Goal: Task Accomplishment & Management: Use online tool/utility

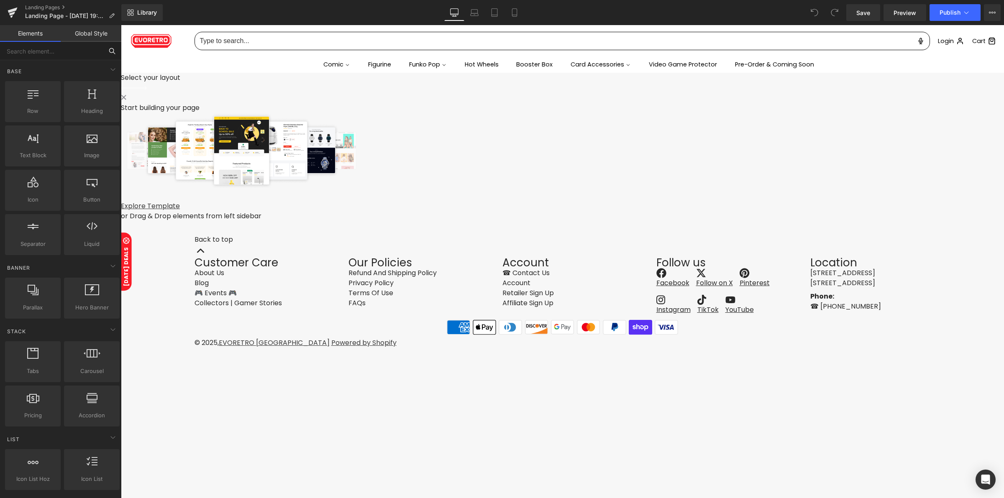
click at [72, 55] on input "text" at bounding box center [51, 51] width 103 height 18
click at [180, 211] on link "Explore Template" at bounding box center [150, 206] width 59 height 10
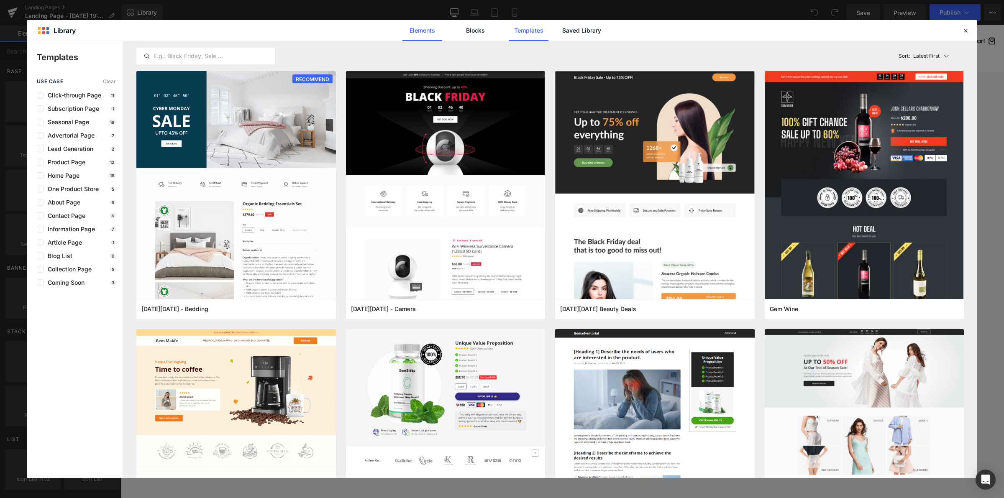
click at [419, 29] on link "Elements" at bounding box center [422, 30] width 40 height 21
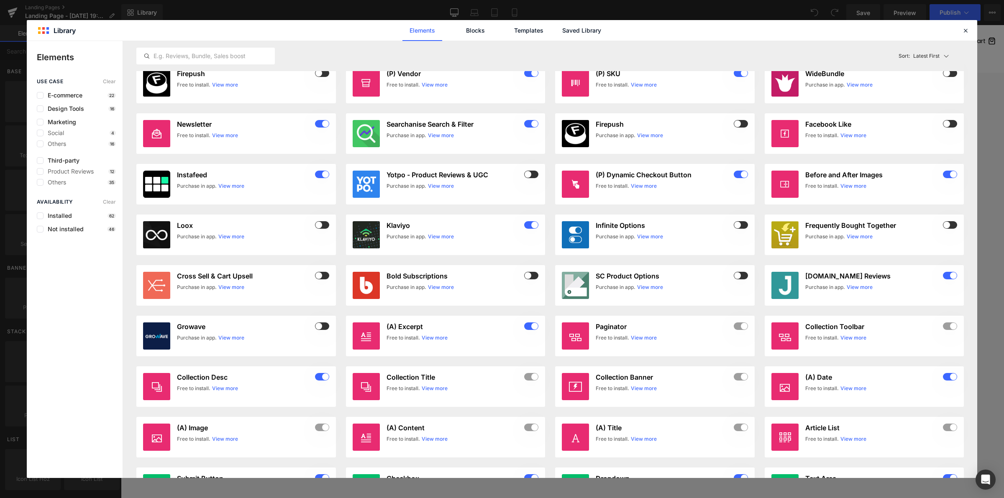
scroll to position [209, 0]
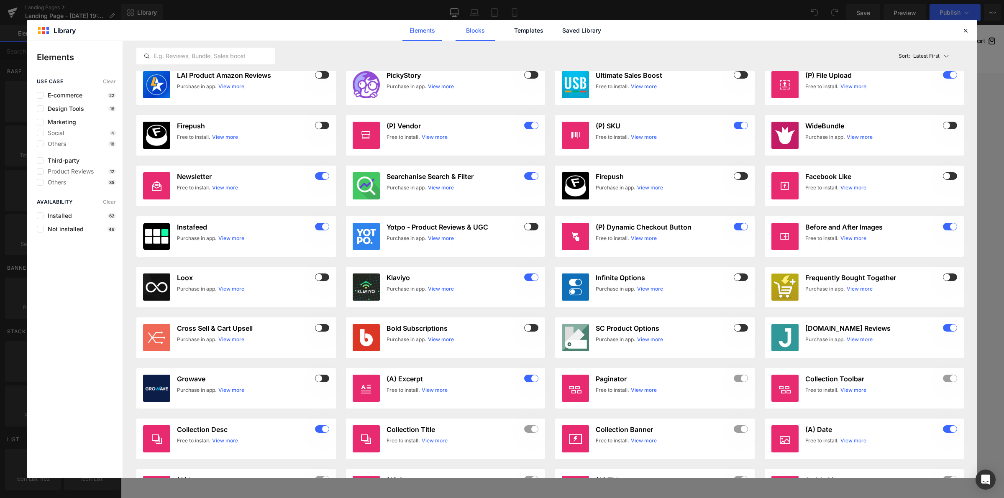
click at [469, 31] on link "Blocks" at bounding box center [476, 30] width 40 height 21
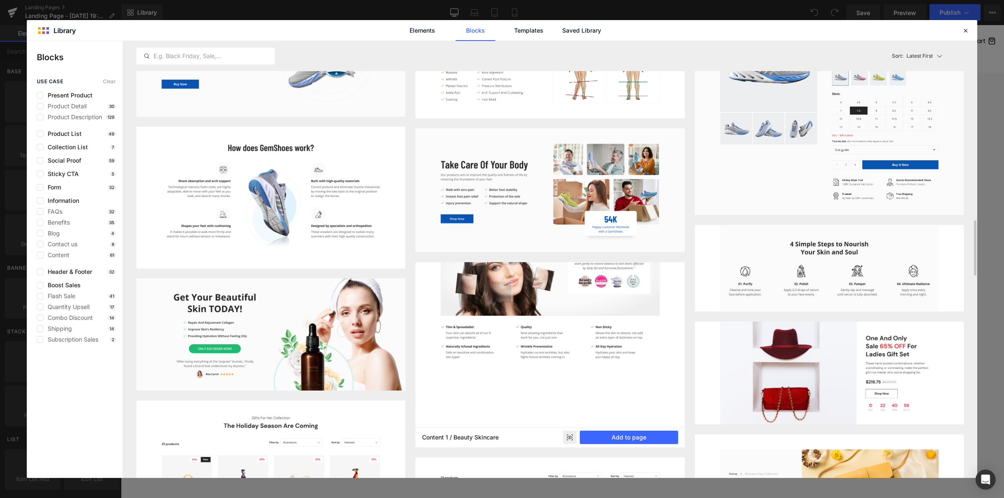
scroll to position [1056, 0]
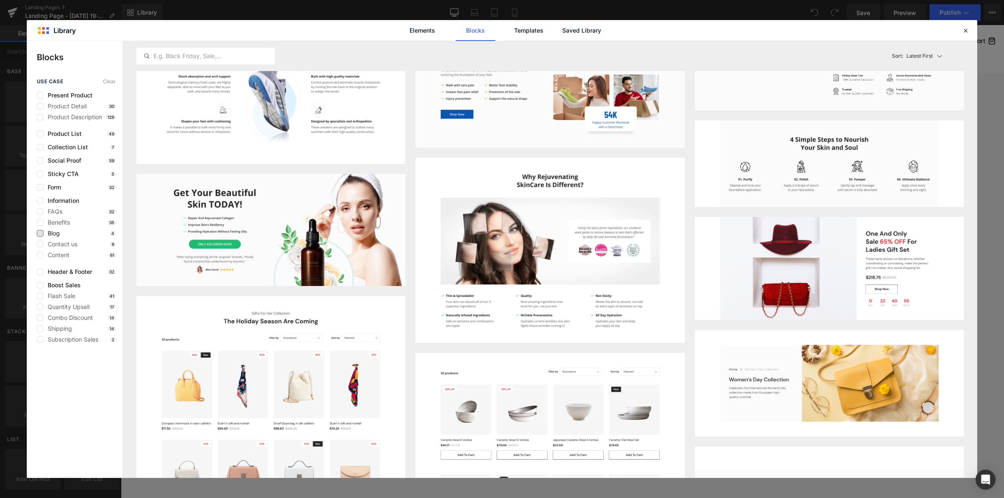
click at [54, 236] on span "Blog" at bounding box center [52, 233] width 16 height 7
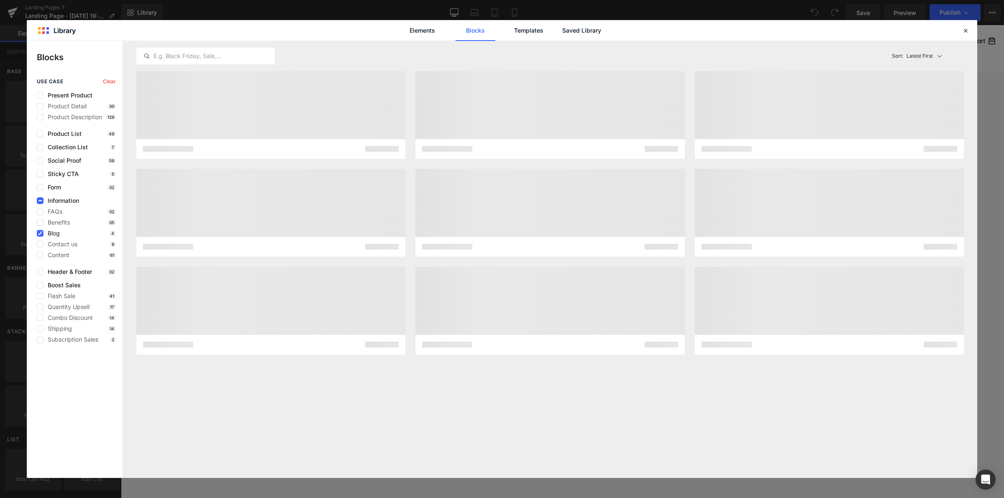
scroll to position [0, 0]
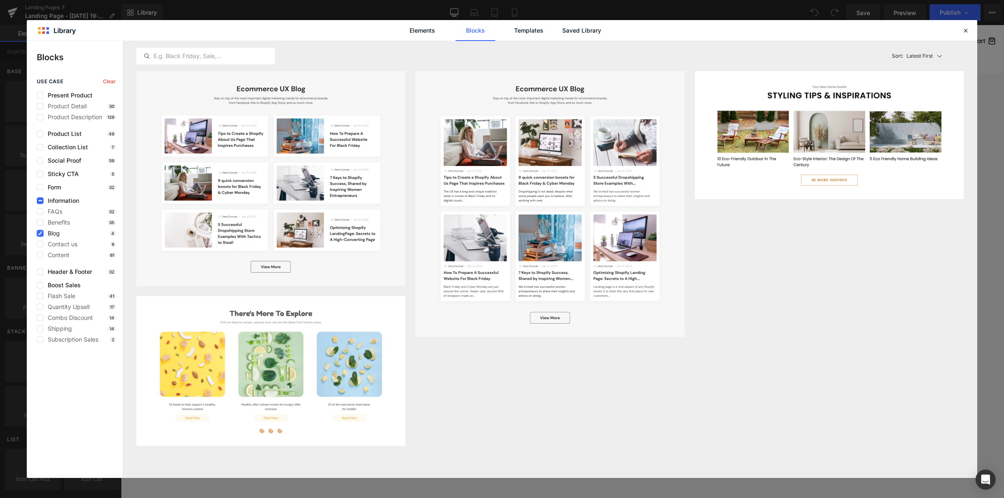
click at [40, 233] on icon at bounding box center [40, 233] width 4 height 0
click at [40, 233] on input "checkbox" at bounding box center [40, 233] width 0 height 0
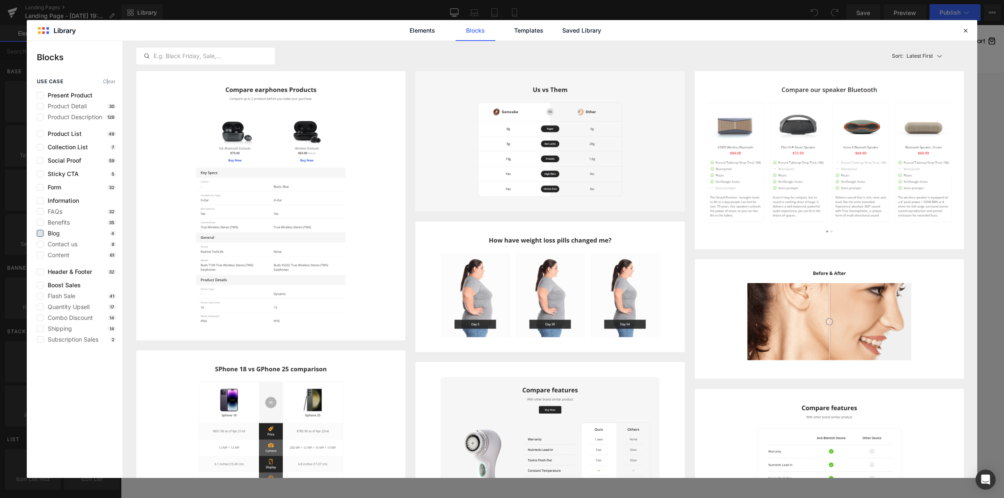
click at [105, 81] on span "Clear" at bounding box center [109, 82] width 13 height 6
click at [192, 54] on input "text" at bounding box center [206, 56] width 138 height 10
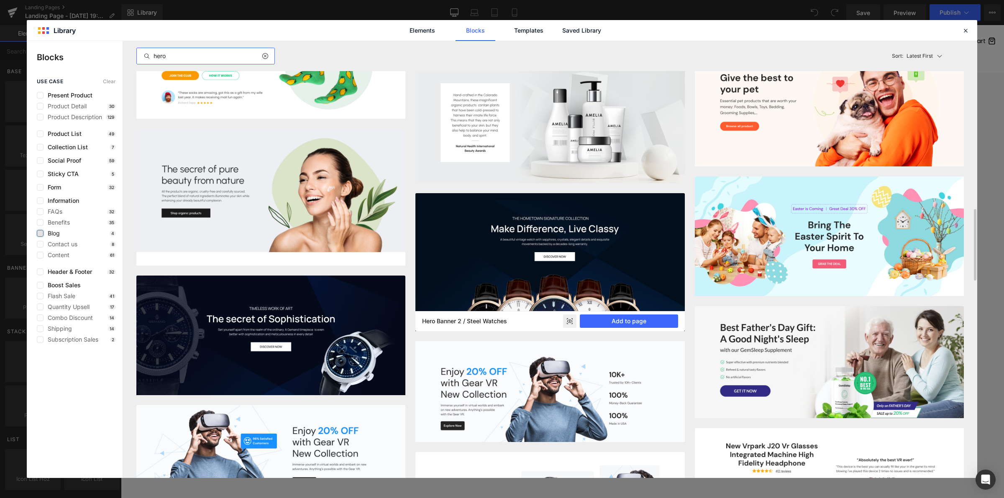
scroll to position [1134, 0]
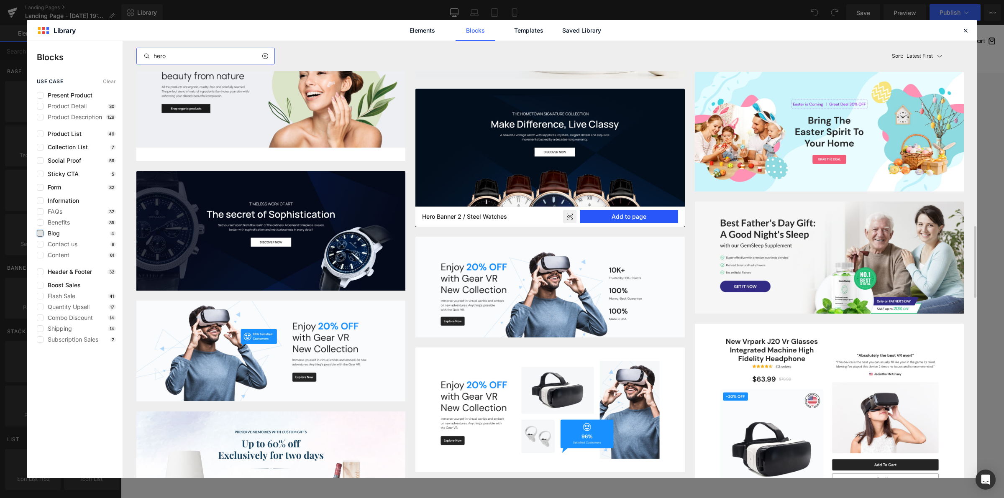
type input "hero"
click at [625, 214] on button "Add to page" at bounding box center [629, 216] width 98 height 13
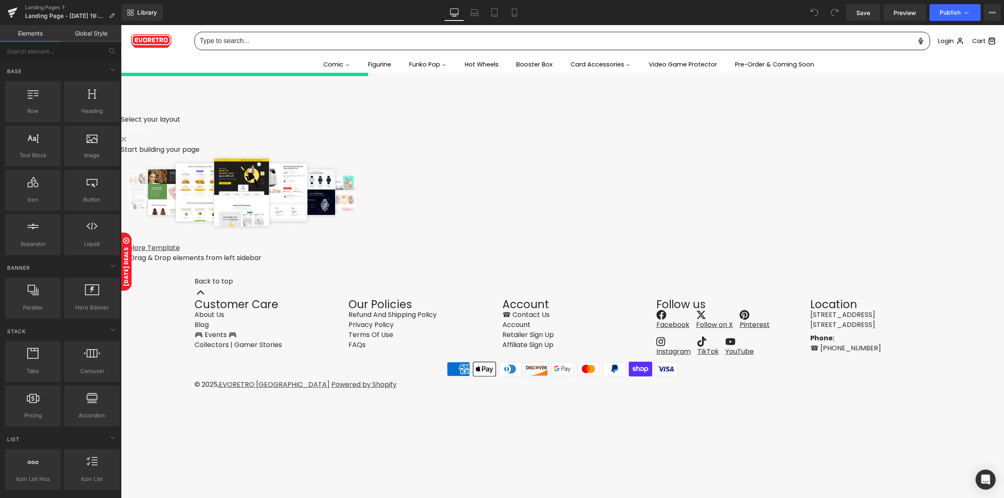
scroll to position [5, 0]
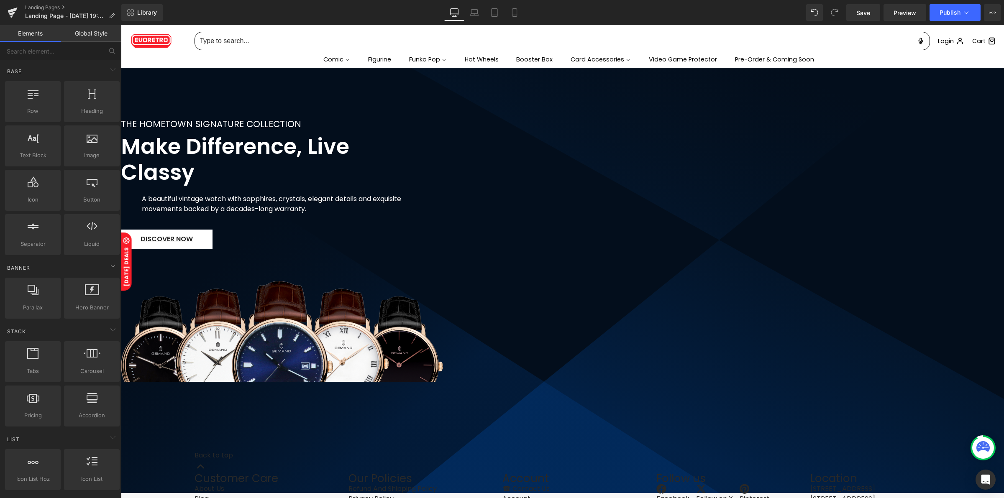
click at [426, 152] on h2 "Make Difference, Live Classy" at bounding box center [273, 159] width 305 height 51
click at [426, 153] on h2 "Make Difference, Live Classy" at bounding box center [273, 159] width 305 height 51
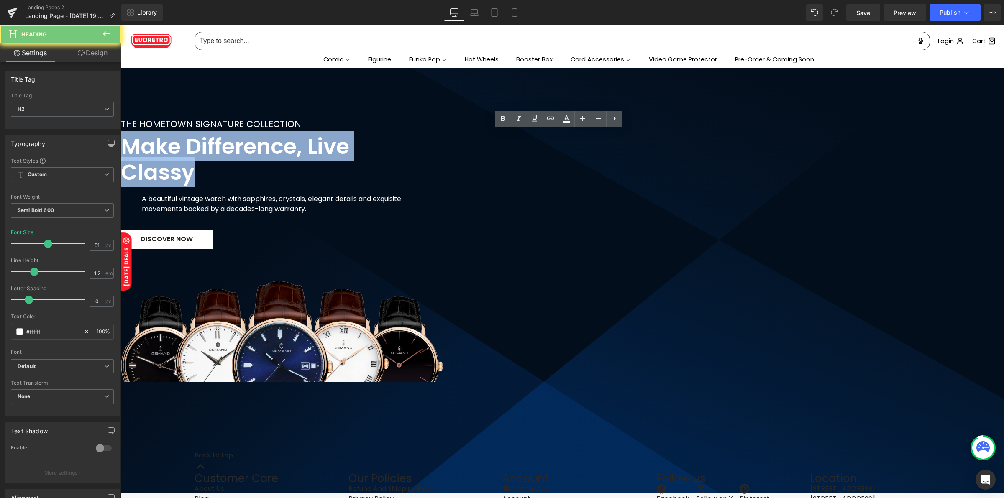
paste div "To enrich screen reader interactions, please activate Accessibility in Grammarl…"
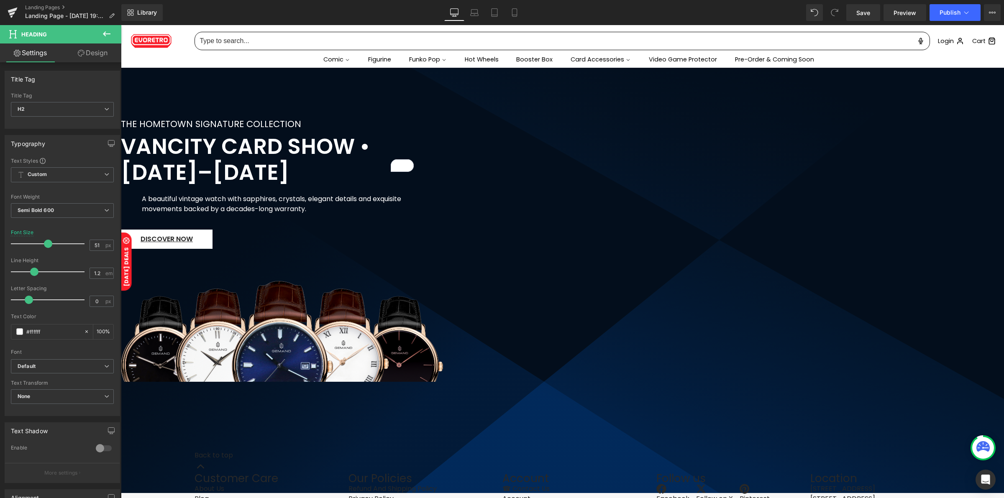
click at [426, 203] on div "A beautiful vintage watch with sapphires, crystals, elegant details and exquisi…" at bounding box center [273, 207] width 305 height 40
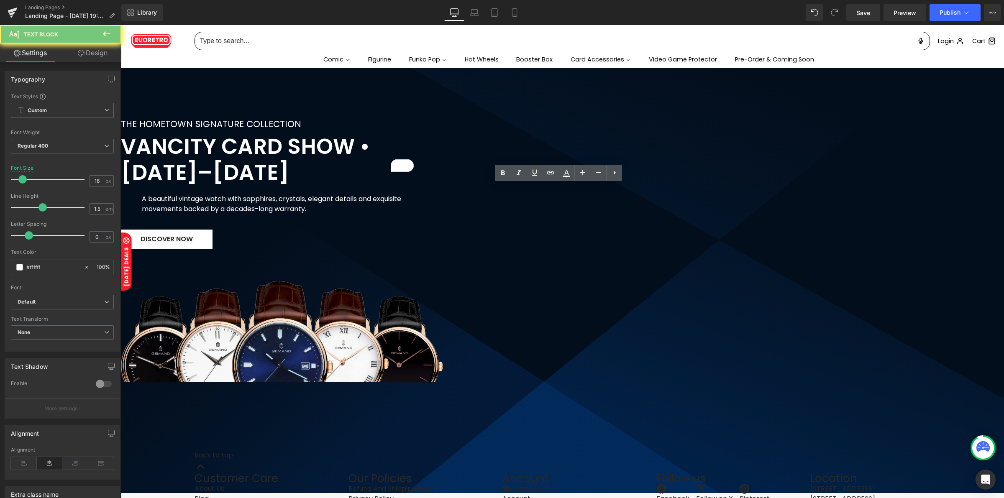
click at [426, 204] on div "A beautiful vintage watch with sapphires, crystals, elegant details and exquisi…" at bounding box center [273, 207] width 305 height 40
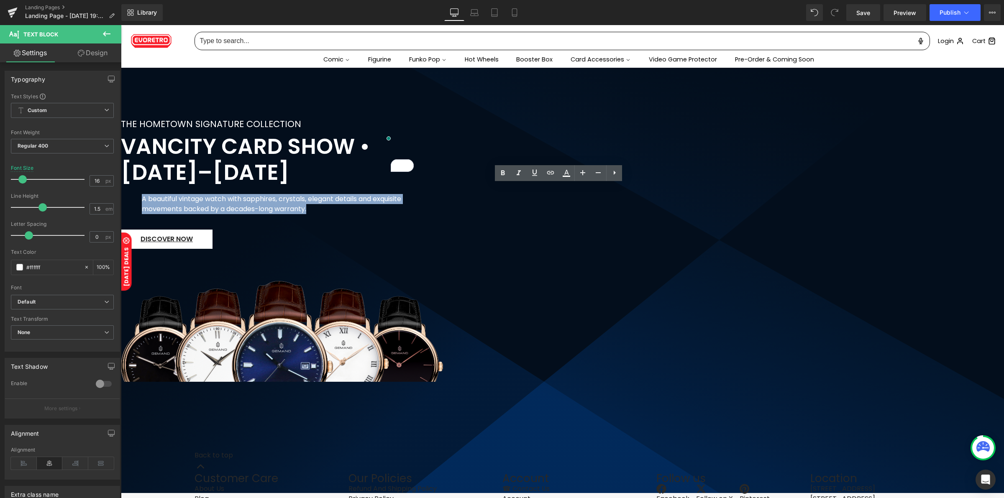
paste div "To enrich screen reader interactions, please activate Accessibility in Grammarl…"
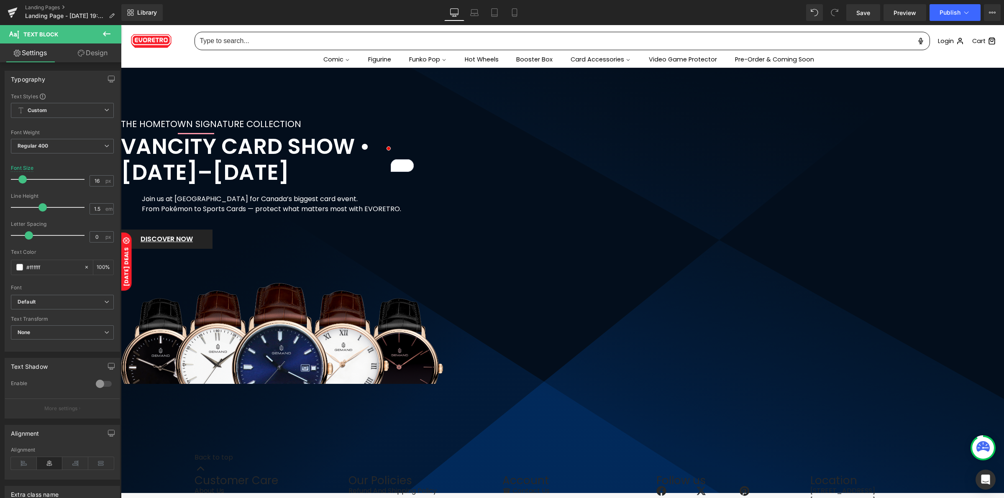
click at [193, 244] on span "DISCOVER NOW" at bounding box center [167, 239] width 52 height 10
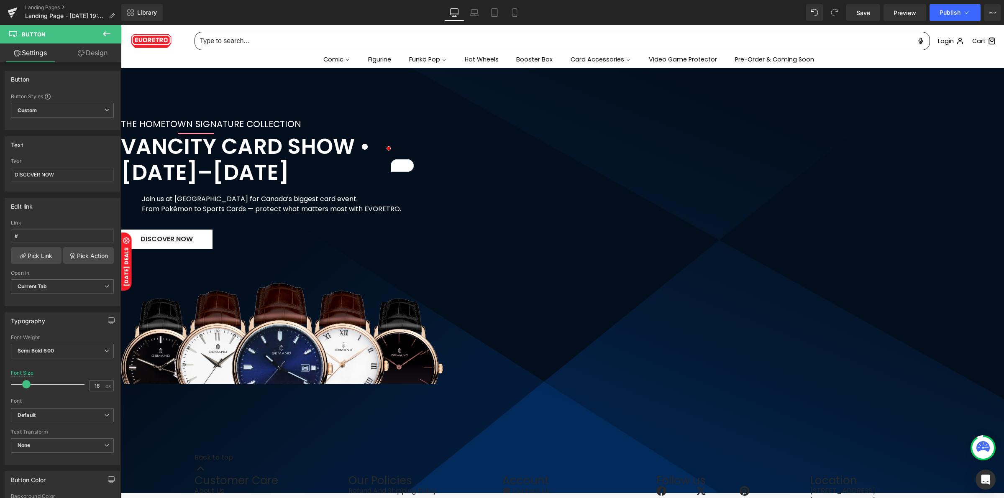
click at [121, 25] on span "Button" at bounding box center [121, 25] width 0 height 0
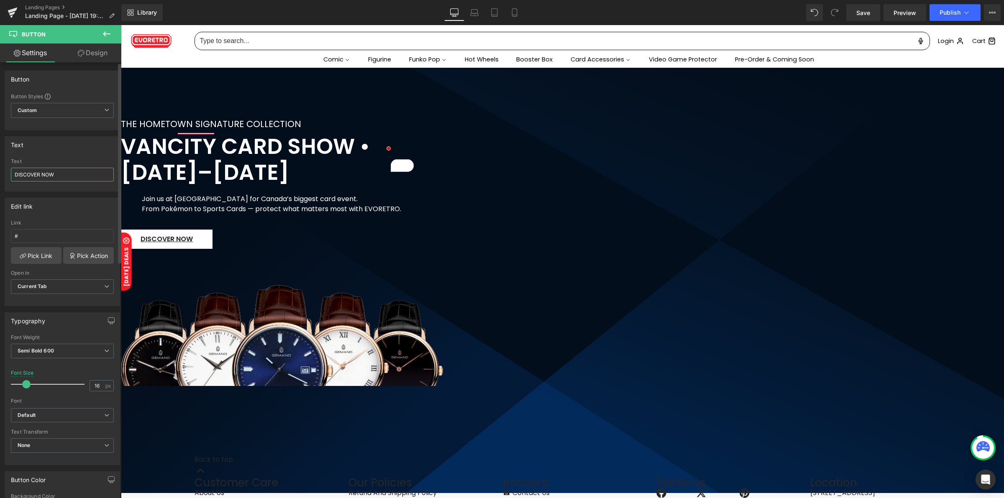
click at [57, 176] on input "DISCOVER NOW" at bounding box center [62, 175] width 103 height 14
paste input "📍 Visit Our Booth"
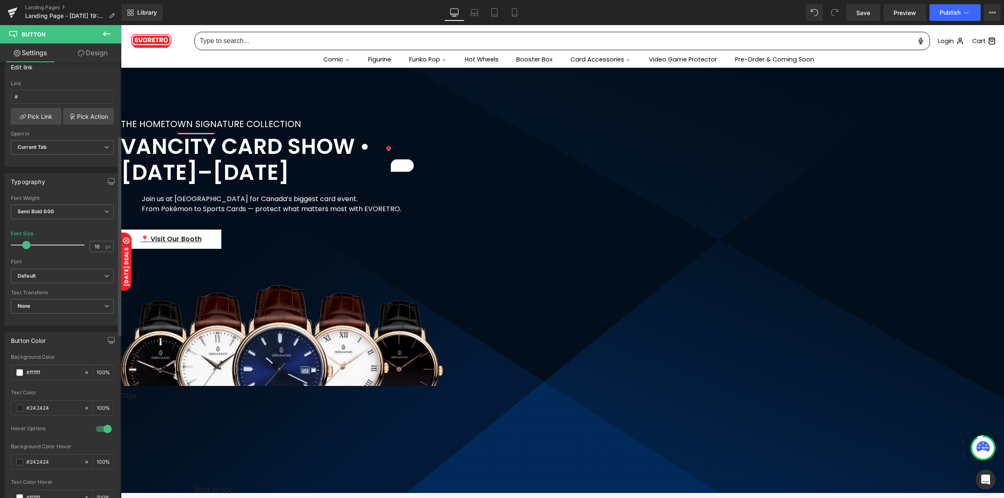
scroll to position [209, 0]
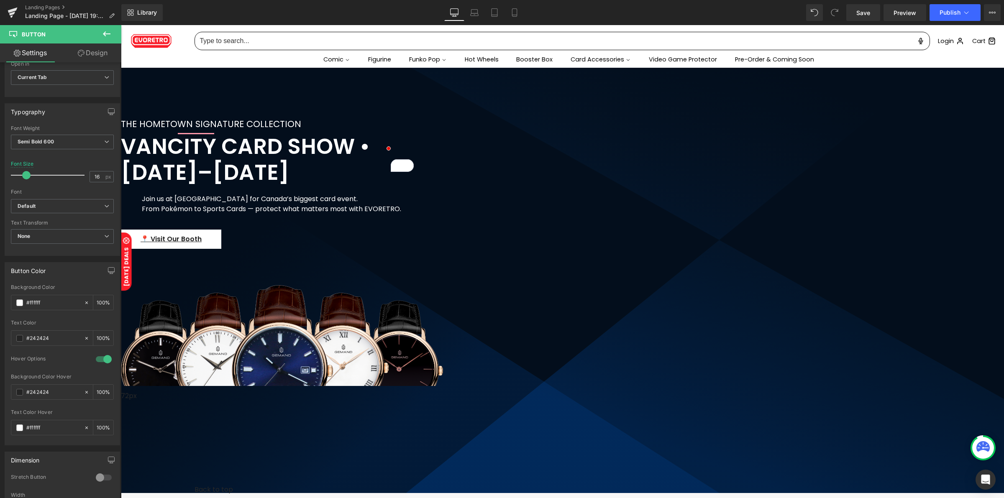
type input "📍 Visit Our Booth"
click at [42, 302] on input "#ffffff" at bounding box center [53, 302] width 54 height 9
paste input "F91C28"
click at [19, 340] on span at bounding box center [19, 338] width 7 height 7
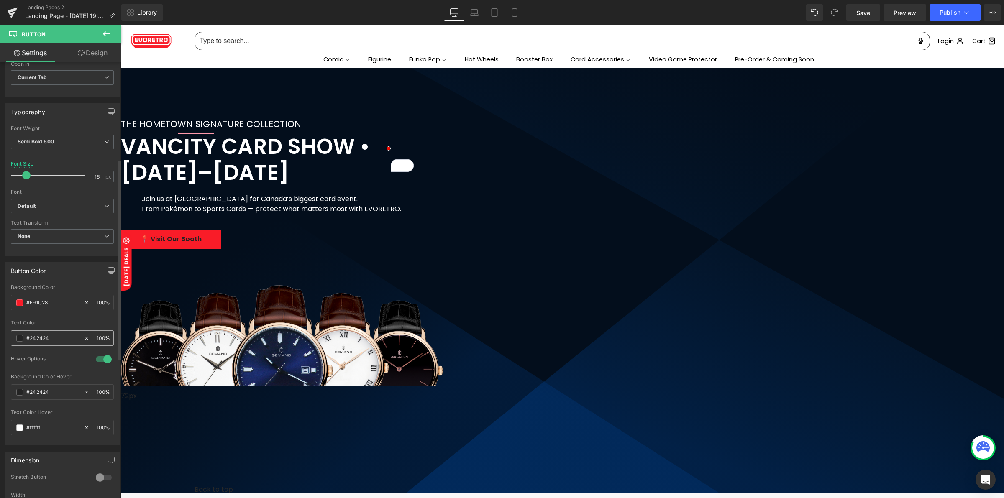
type input "#f91c28"
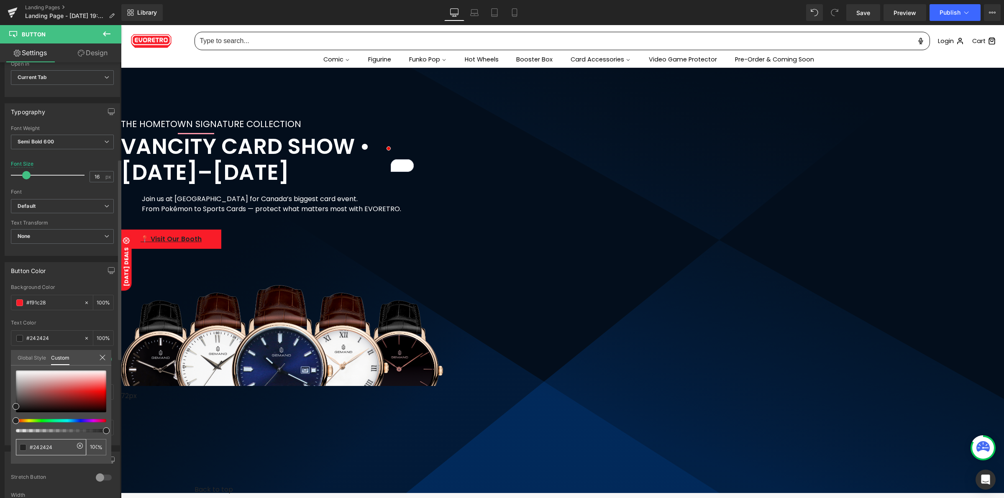
click at [48, 449] on input "#242424" at bounding box center [52, 447] width 44 height 9
click at [48, 450] on input "#242424" at bounding box center [52, 447] width 44 height 9
type input "#f"
type input "0"
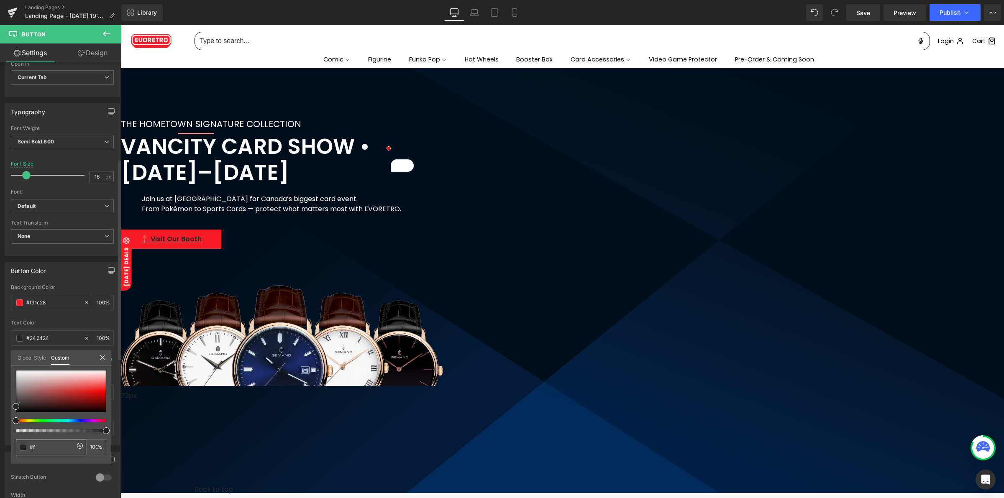
type input "0"
type input "#ff"
type input "#fff"
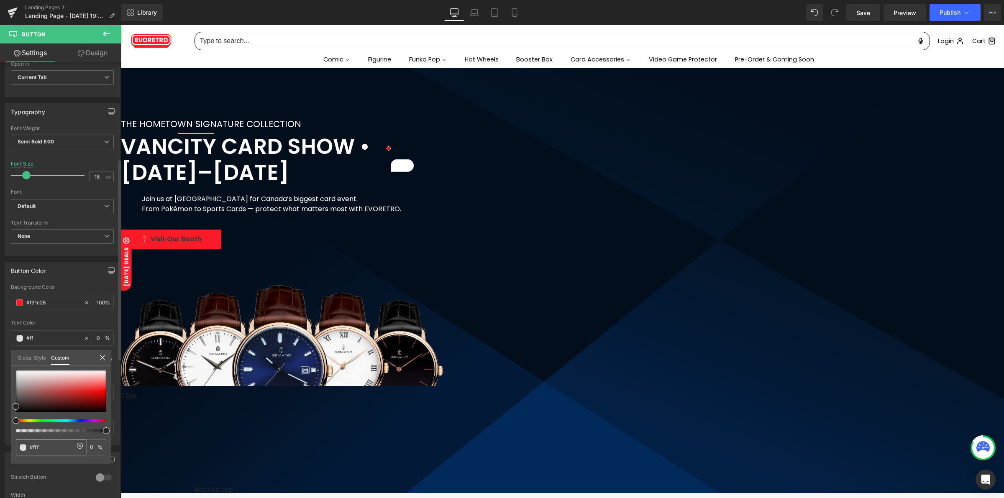
type input "100"
type input "#fffff"
type input "0"
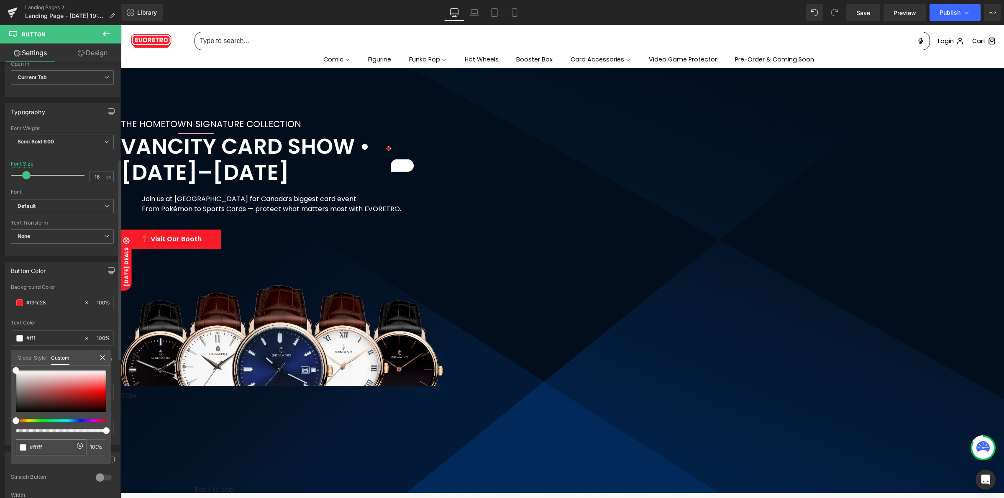
type input "0"
type input "#ffffff"
type input "100"
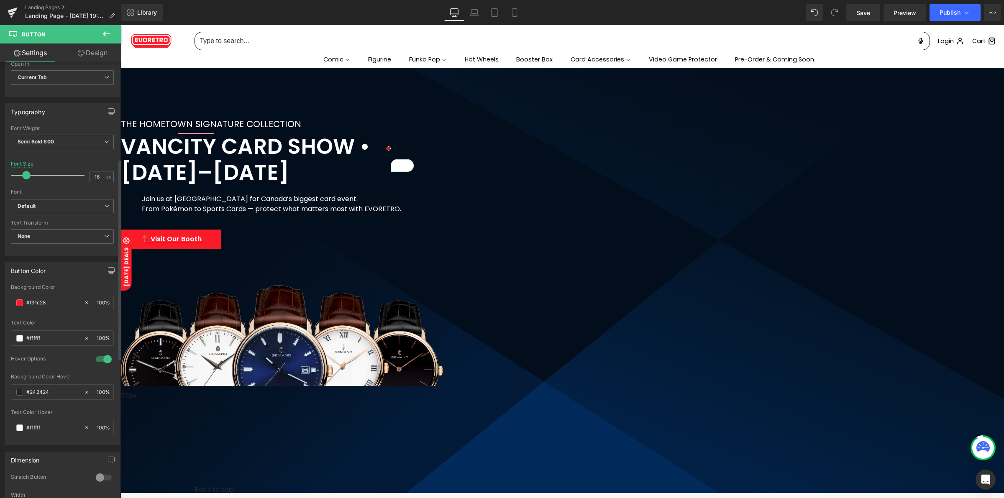
click at [494, 118] on body at bounding box center [562, 309] width 883 height 578
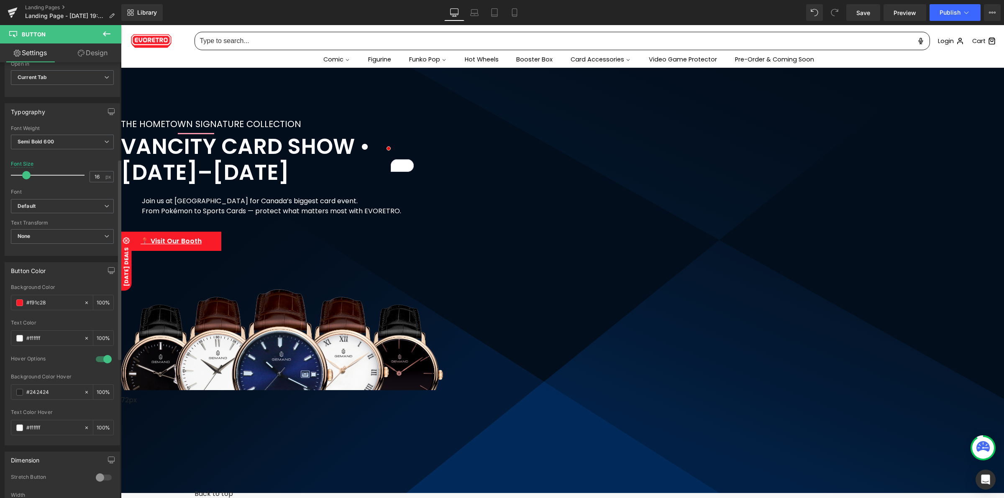
click at [426, 123] on div "THE HOMETOWN SIGNATURE COLLECTION" at bounding box center [273, 124] width 305 height 13
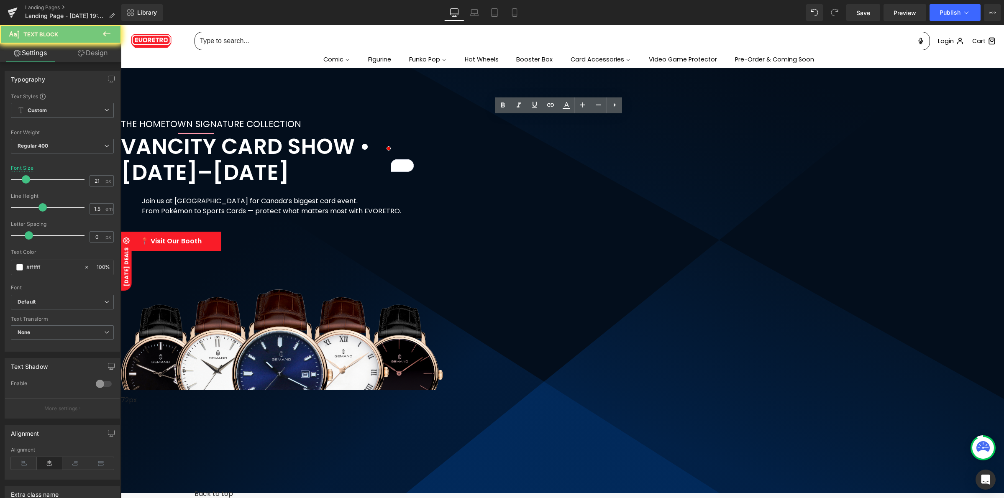
click at [426, 124] on div "THE HOMETOWN SIGNATURE COLLECTION" at bounding box center [273, 124] width 305 height 13
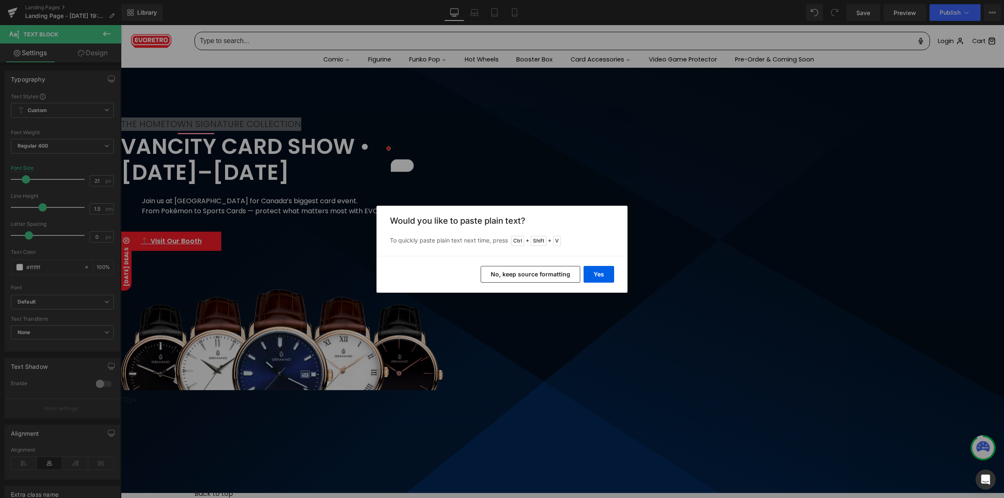
drag, startPoint x: 544, startPoint y: 274, endPoint x: 423, endPoint y: 249, distance: 123.8
click at [544, 274] on button "No, keep source formatting" at bounding box center [531, 274] width 100 height 17
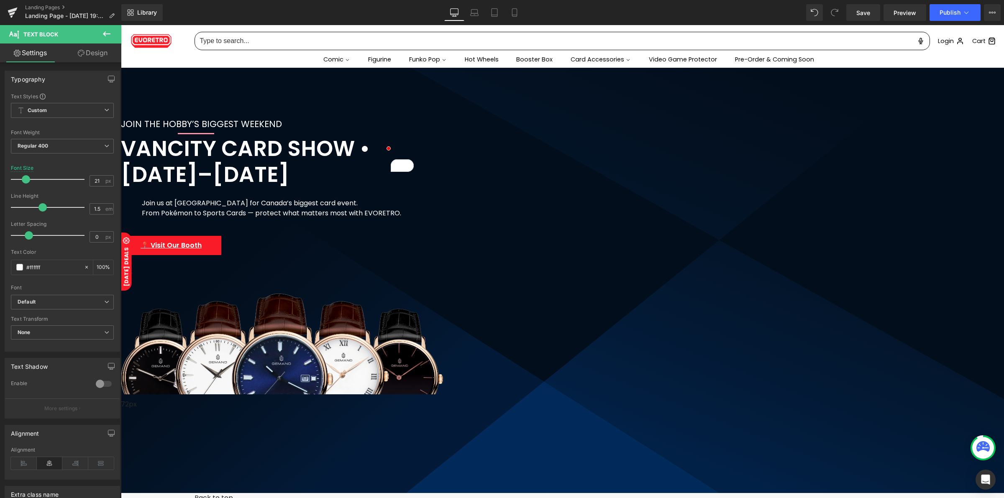
click at [121, 25] on span at bounding box center [121, 25] width 0 height 0
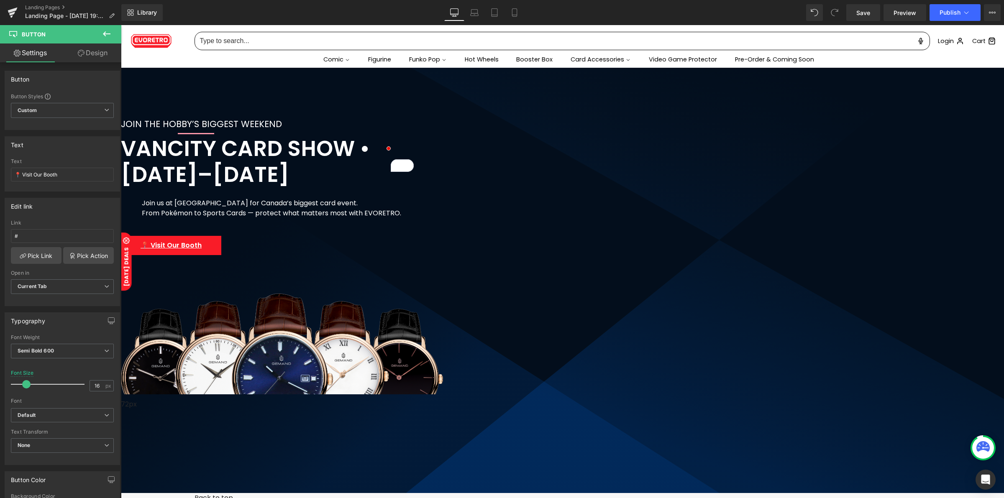
click at [97, 51] on link "Design" at bounding box center [92, 53] width 61 height 19
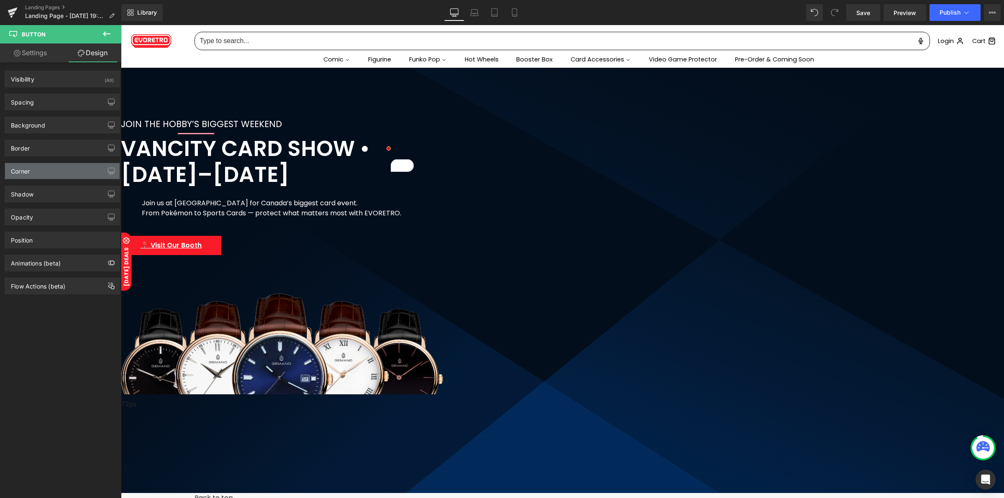
click at [28, 174] on div "Corner" at bounding box center [20, 169] width 19 height 12
click at [40, 174] on div "Corner" at bounding box center [62, 171] width 115 height 16
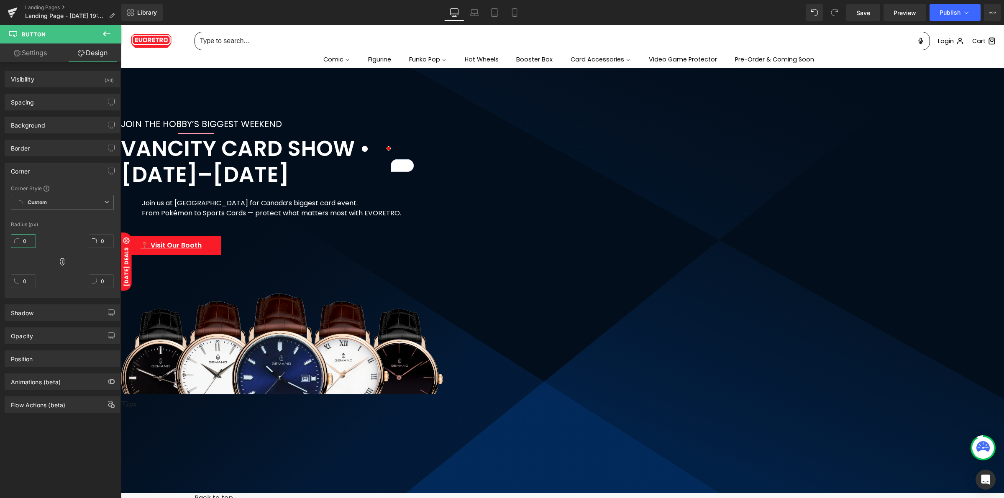
click at [28, 241] on input "0" at bounding box center [23, 241] width 25 height 14
type input "2"
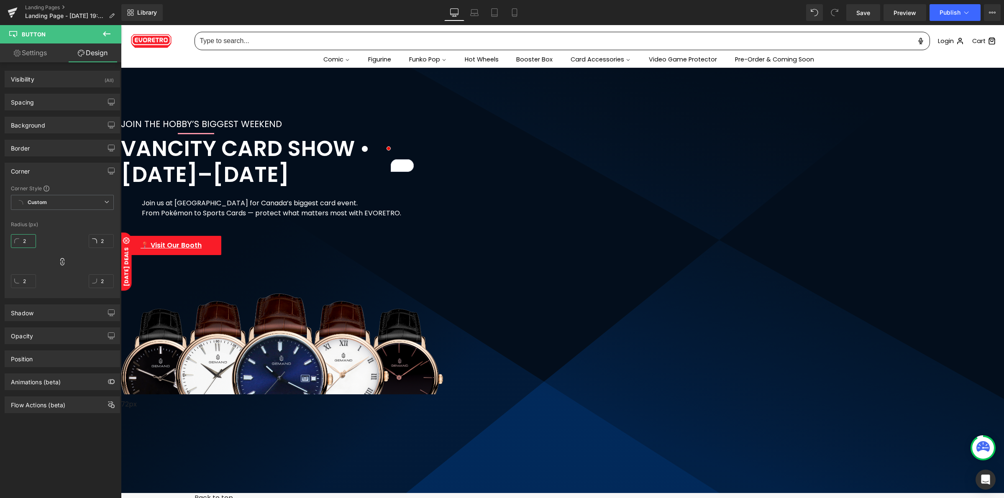
type input "20"
click at [26, 243] on input "20" at bounding box center [23, 241] width 25 height 14
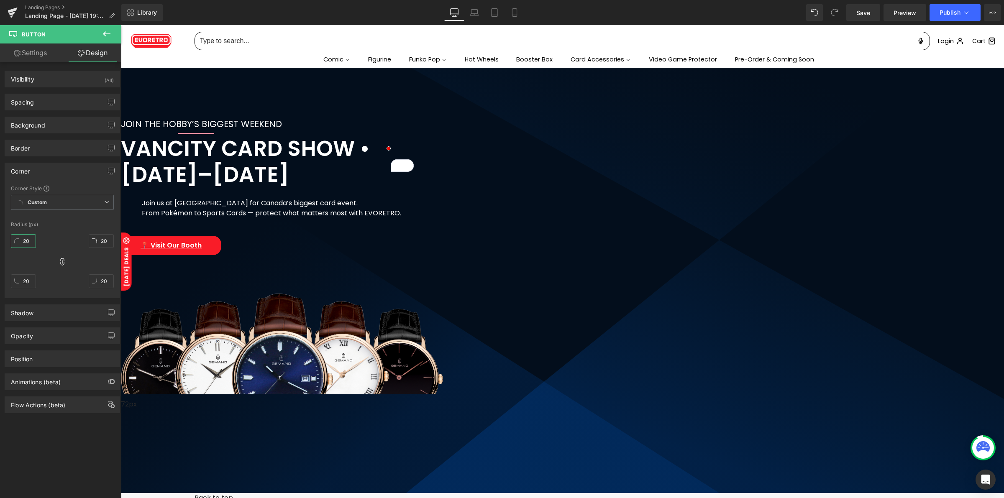
click at [26, 243] on input "20" at bounding box center [23, 241] width 25 height 14
type input "1"
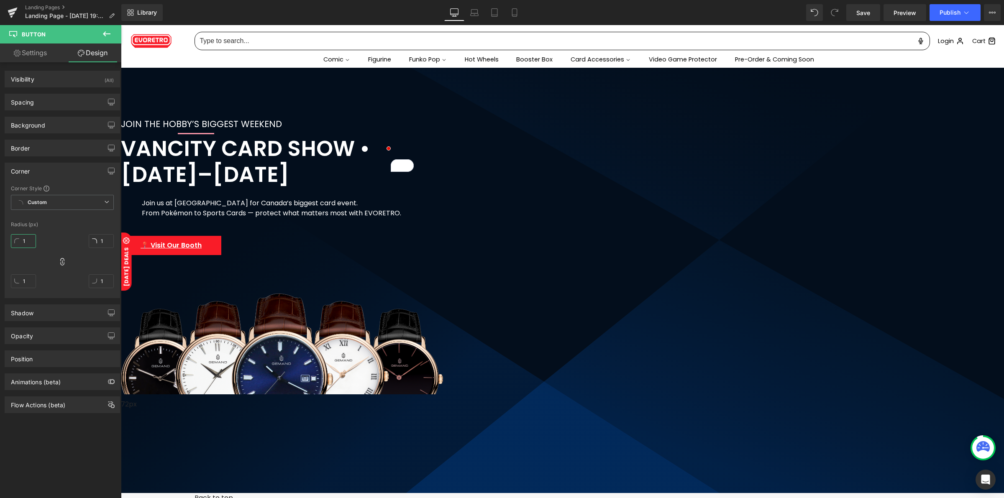
type input "10"
click at [20, 244] on input "10" at bounding box center [23, 241] width 25 height 14
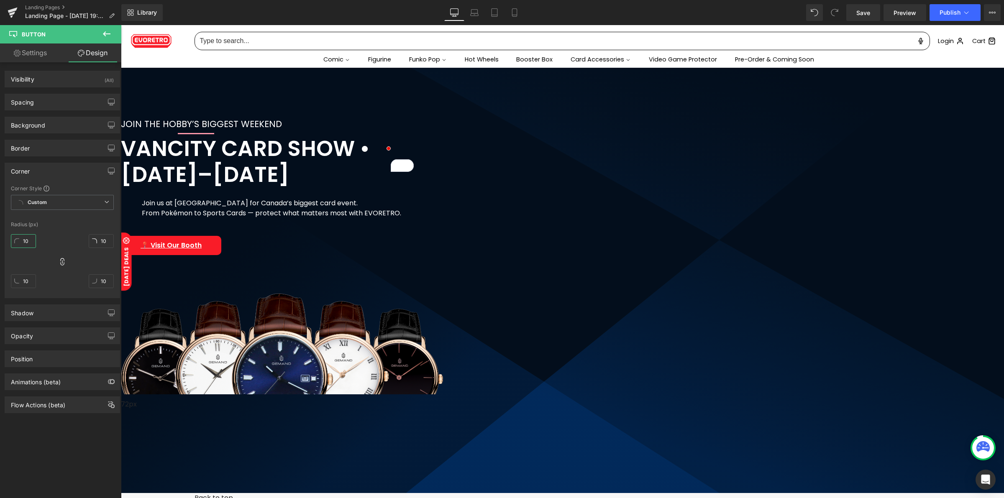
click at [20, 244] on input "10" at bounding box center [23, 241] width 25 height 14
type input "2"
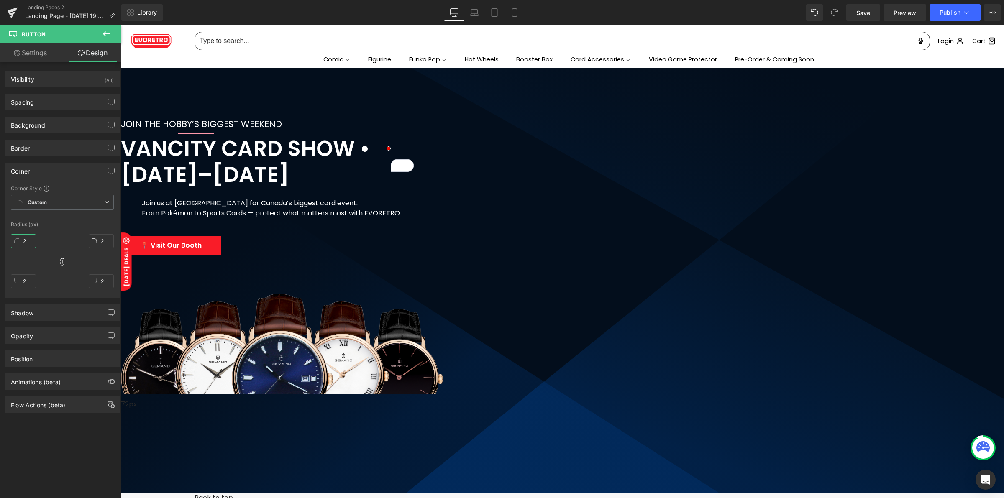
type input "20"
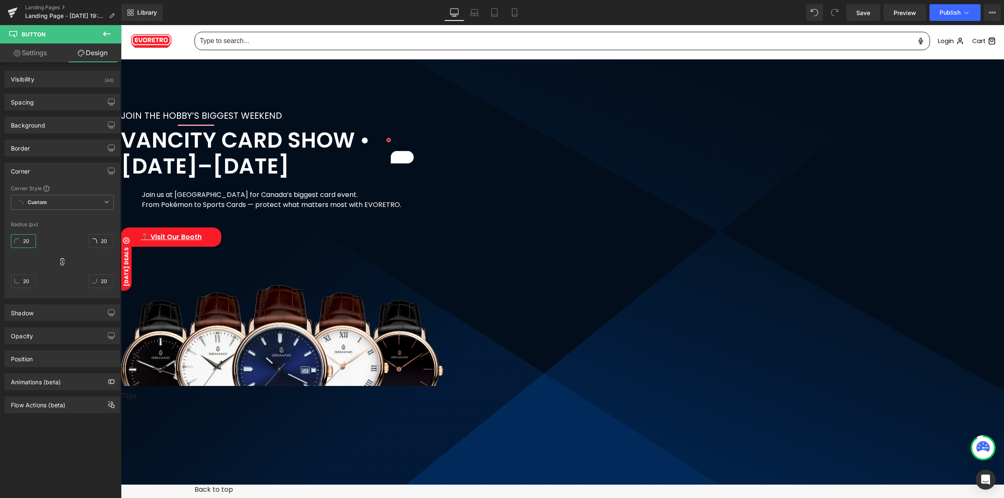
scroll to position [57, 0]
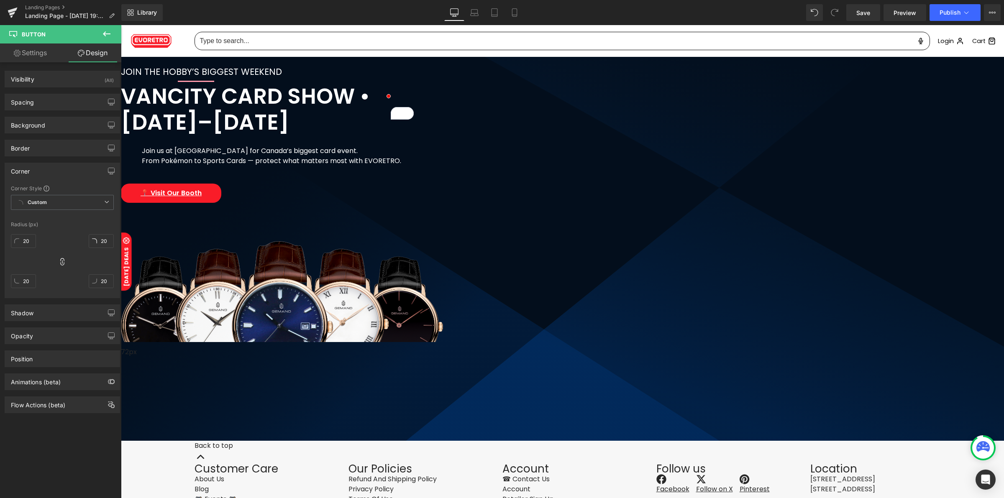
click at [443, 292] on img at bounding box center [282, 291] width 322 height 101
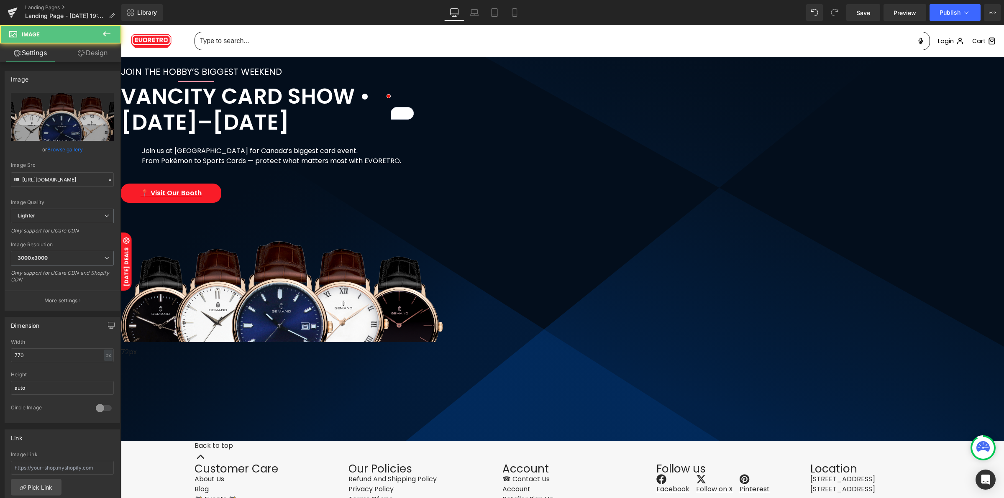
click at [443, 284] on img at bounding box center [282, 291] width 322 height 101
click at [121, 25] on span "Image" at bounding box center [121, 25] width 0 height 0
click at [61, 181] on input "https://ucarecdn.com/b0ba03a3-60cb-46f9-97c1-49a090c17422/-/format/auto/-/previ…" at bounding box center [62, 179] width 103 height 15
click at [61, 182] on input "https://ucarecdn.com/b0ba03a3-60cb-46f9-97c1-49a090c17422/-/format/auto/-/previ…" at bounding box center [62, 179] width 103 height 15
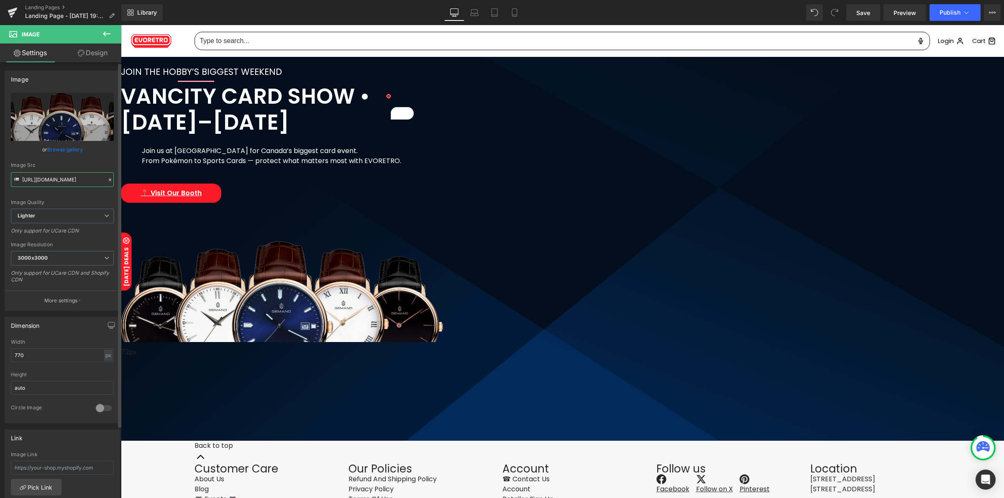
paste input "cdn.shopify.com/s/files/1/0042/2795/6809/files/CSC_TCG_LOGO-1024x543.webp?v=175…"
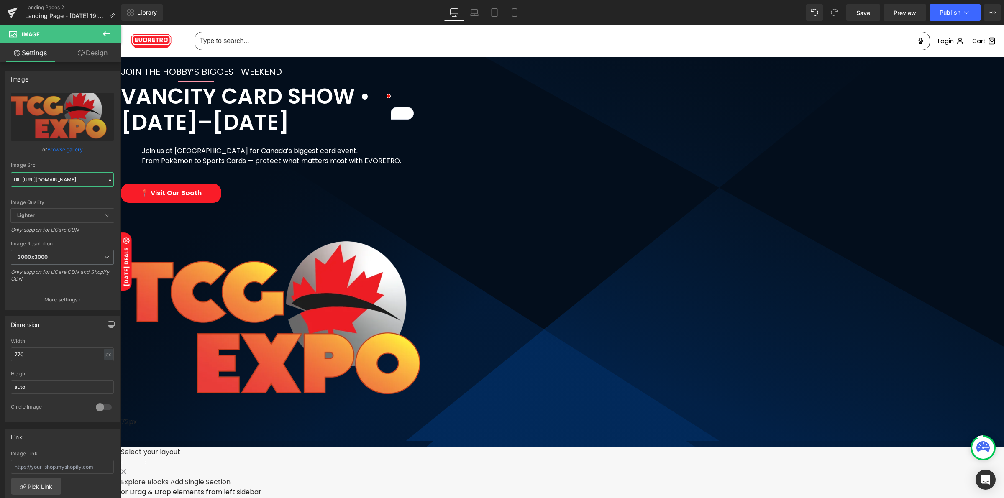
type input "https://cdn.shopify.com/s/files/1/0042/2795/6809/files/CSC_TCG_LOGO-1024x543_30…"
click at [443, 323] on img at bounding box center [282, 326] width 322 height 171
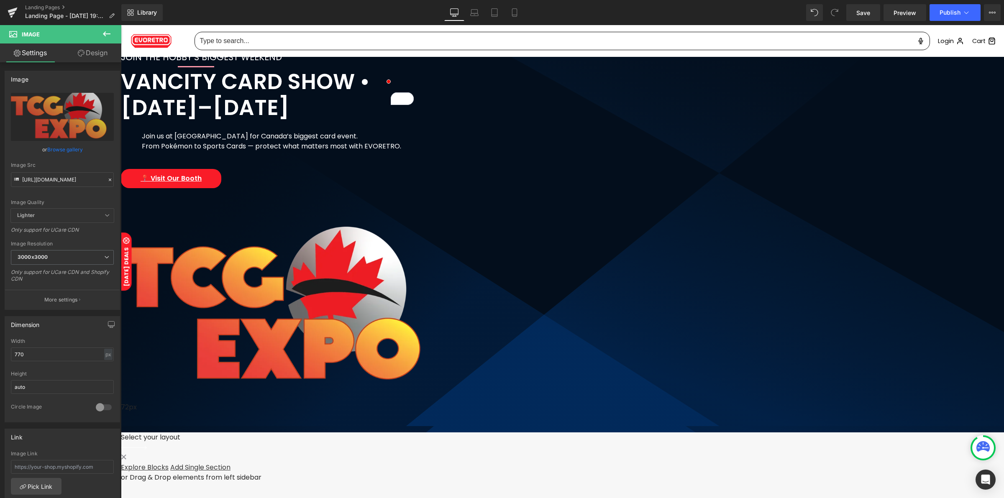
scroll to position [57, 0]
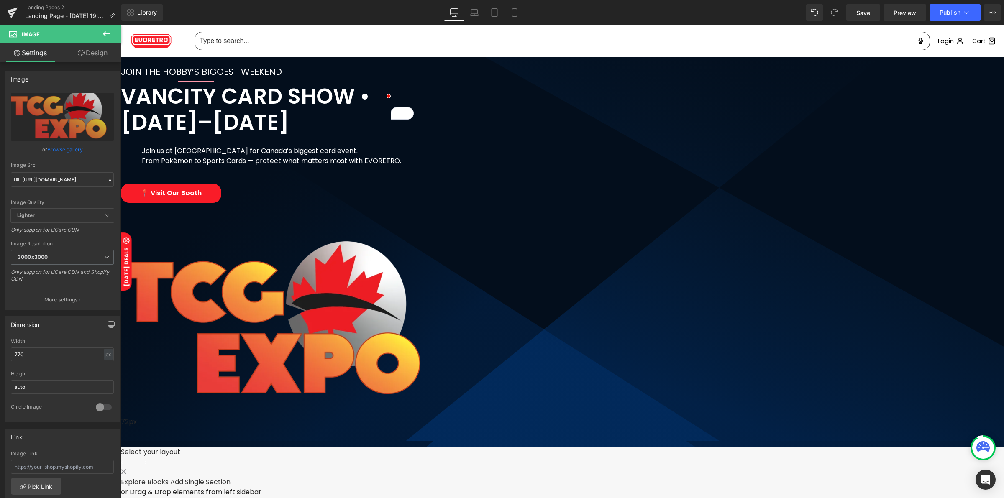
click at [174, 78] on span "JOIN THE HOBBY’S BIGGEST WEEKEND Text Block VANCITY CARD SHOW • SEPT 19–21 Head…" at bounding box center [562, 256] width 883 height 382
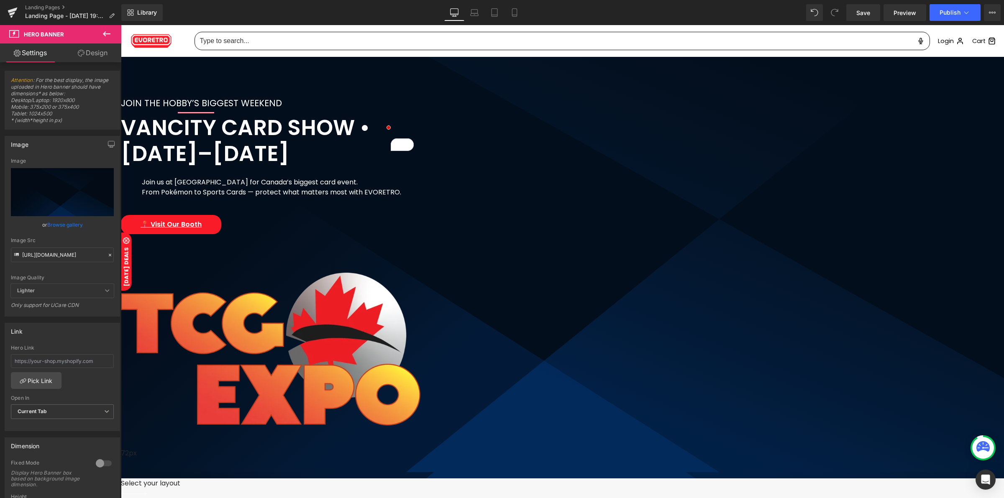
scroll to position [0, 0]
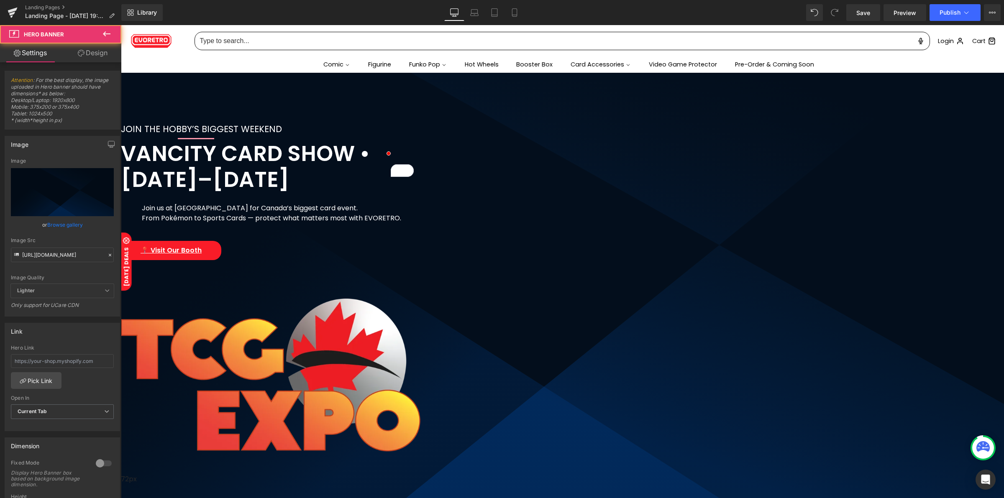
click at [224, 114] on div at bounding box center [562, 261] width 883 height 473
click at [344, 184] on span "JOIN THE HOBBY’S BIGGEST WEEKEND Text Block VANCITY CARD SHOW • SEPT 19–21 Head…" at bounding box center [562, 314] width 883 height 382
drag, startPoint x: 544, startPoint y: 340, endPoint x: 534, endPoint y: 338, distance: 10.8
click at [443, 340] on img at bounding box center [282, 384] width 322 height 171
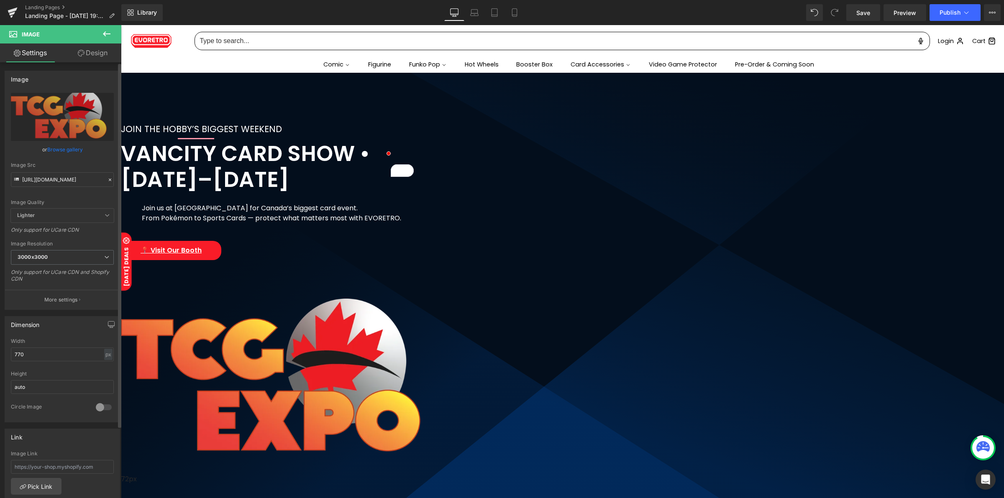
click at [107, 178] on icon at bounding box center [110, 180] width 6 height 6
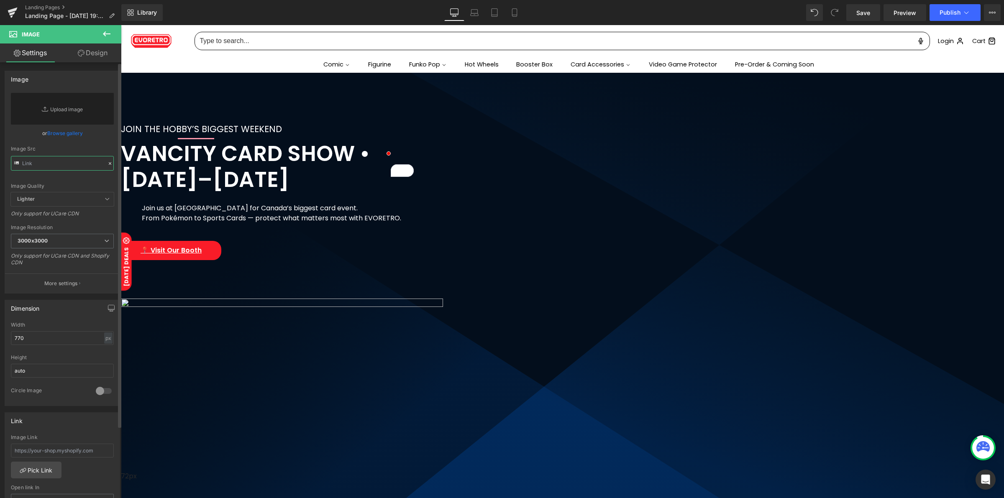
click at [61, 166] on input "text" at bounding box center [62, 163] width 103 height 15
paste input "https://cdn.shopify.com/s/files/1/0042/2795/6809/files/Vancity_Logo_-_White.png…"
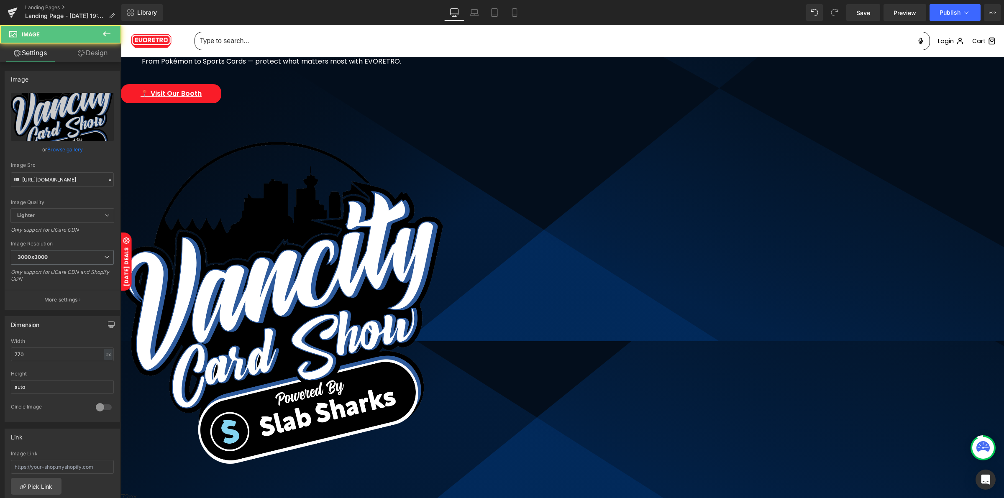
click at [443, 325] on img at bounding box center [282, 315] width 322 height 346
click at [105, 255] on icon at bounding box center [106, 257] width 5 height 5
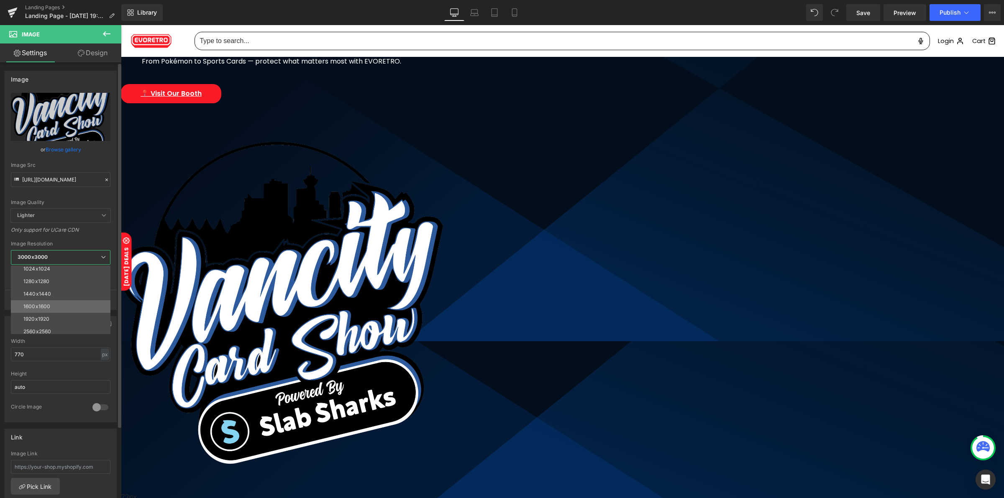
scroll to position [105, 0]
click at [51, 295] on li "1440x1440" at bounding box center [62, 293] width 103 height 13
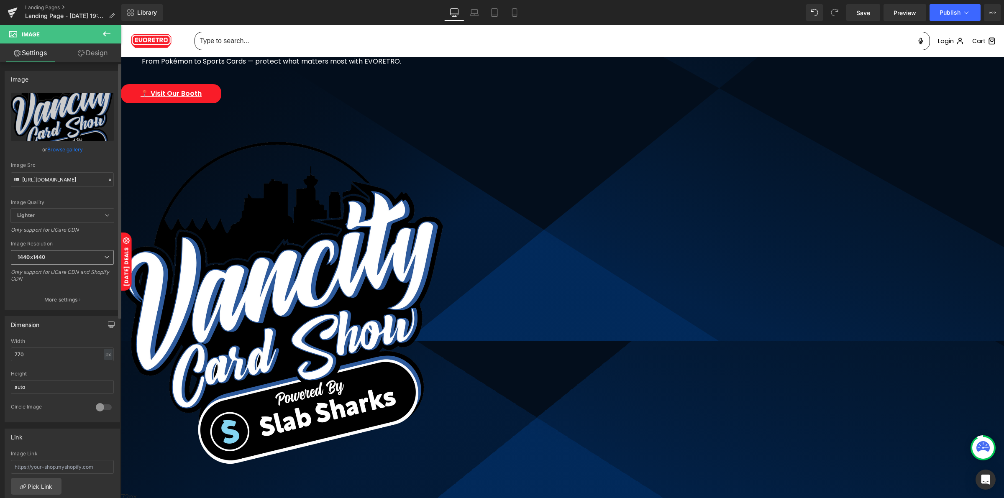
click at [80, 257] on span "1440x1440" at bounding box center [62, 257] width 103 height 15
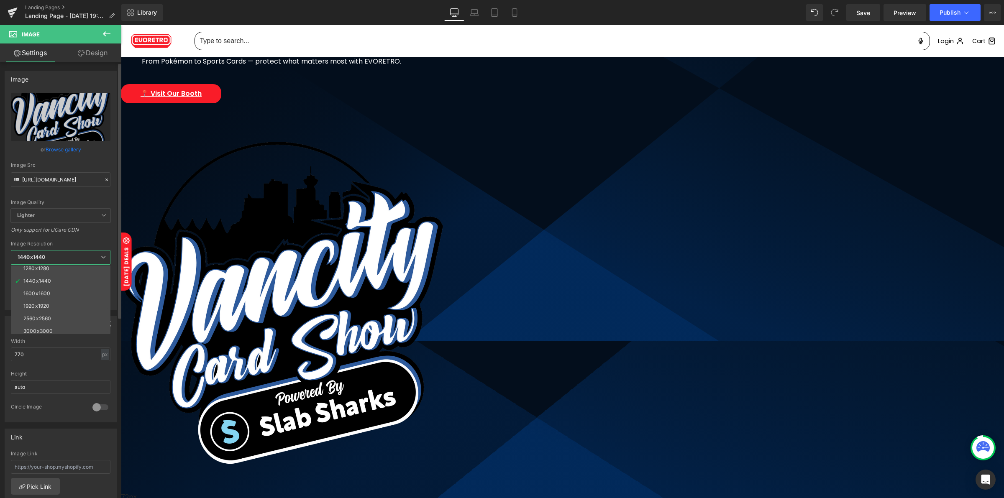
scroll to position [119, 0]
click at [49, 323] on li "3000x3000" at bounding box center [62, 328] width 103 height 13
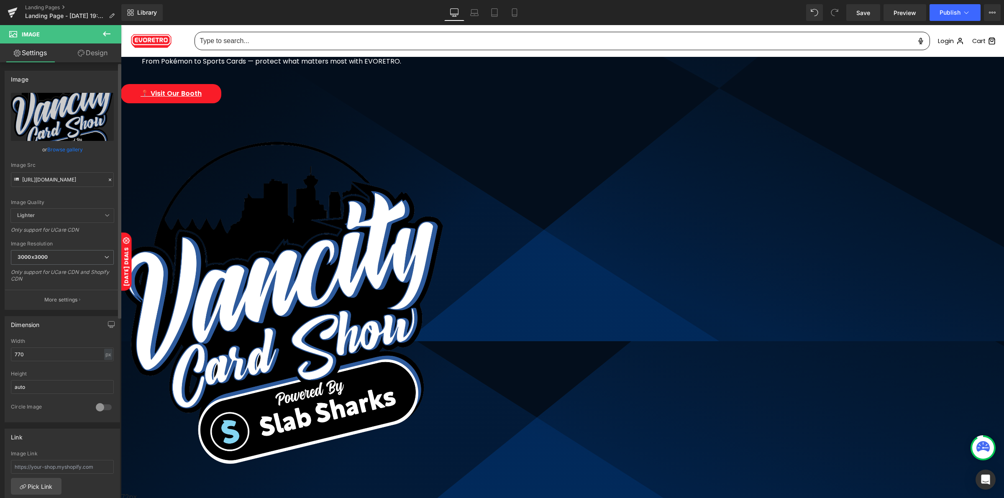
type input "https://cdn.shopify.com/s/files/1/0042/2795/6809/files/Vancity_Logo_-_White_300…"
click at [443, 221] on img at bounding box center [282, 315] width 322 height 346
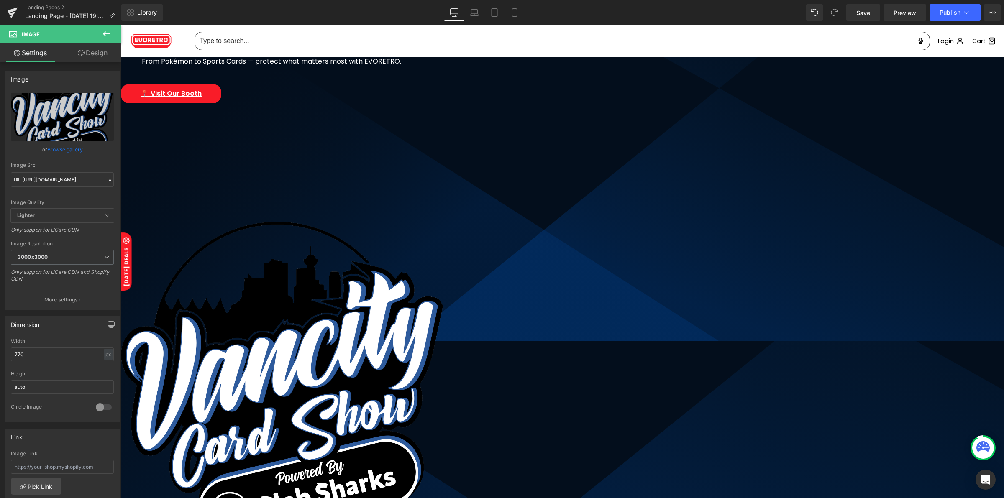
drag, startPoint x: 410, startPoint y: 134, endPoint x: 413, endPoint y: 214, distance: 80.0
click at [413, 214] on div "Image 191px" at bounding box center [288, 396] width 335 height 508
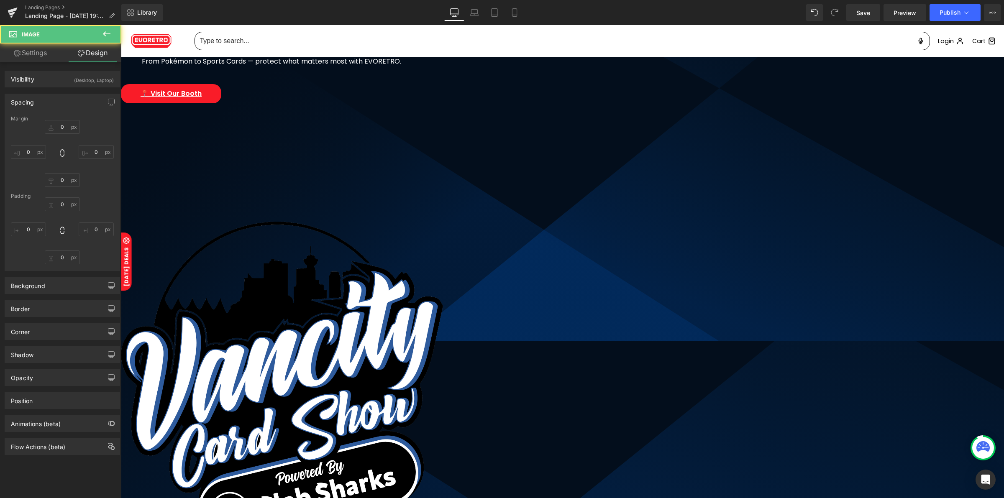
type input "0"
type input "191"
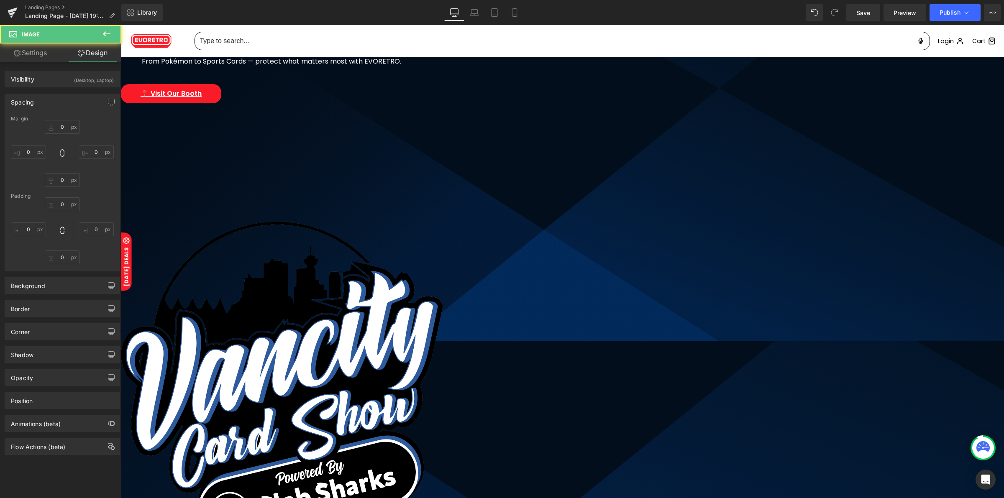
type input "0"
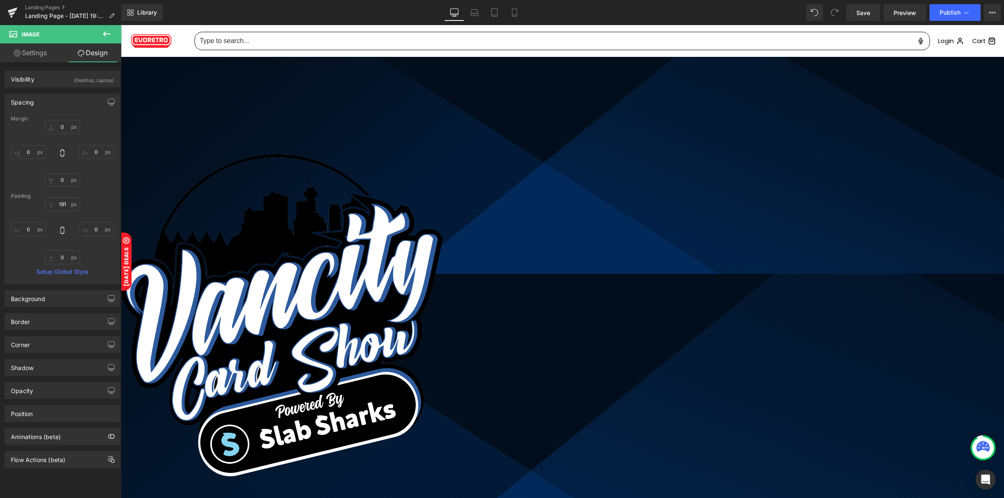
scroll to position [209, 0]
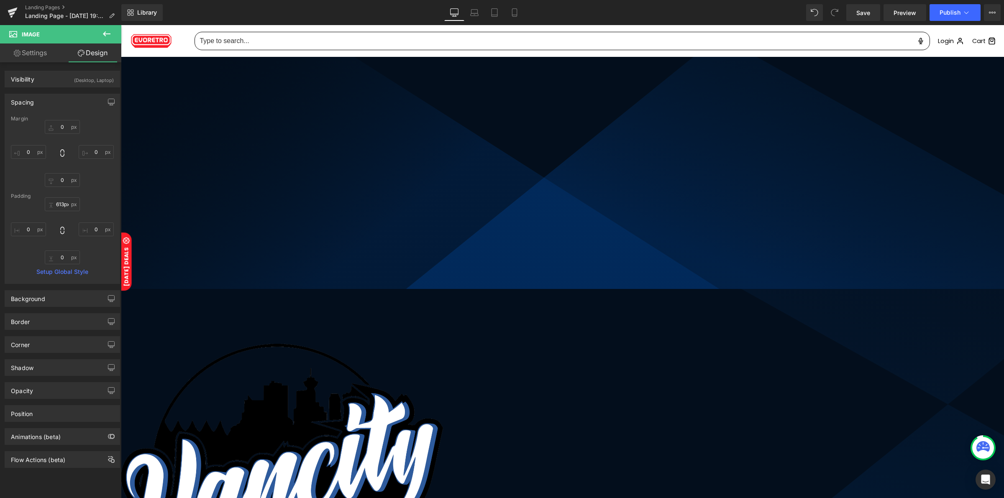
type input "615px"
drag, startPoint x: 553, startPoint y: 84, endPoint x: 548, endPoint y: 261, distance: 177.4
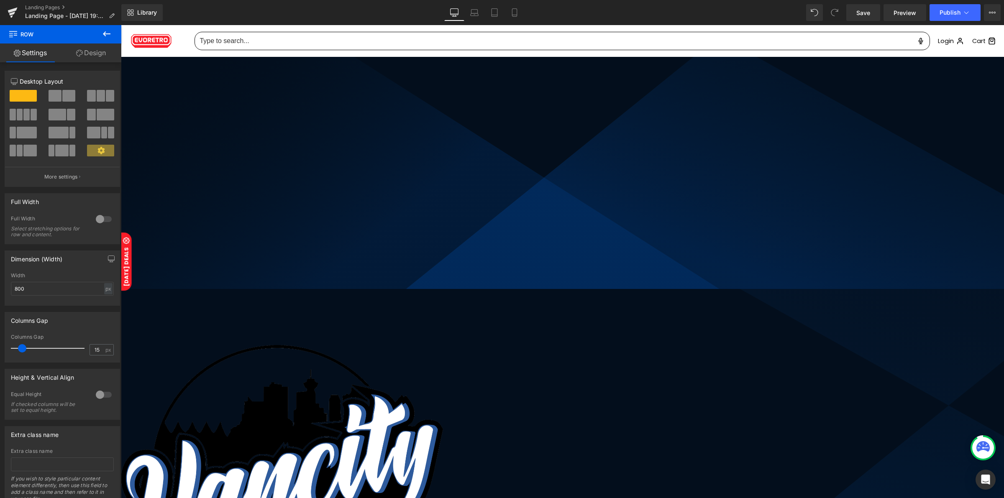
drag, startPoint x: 490, startPoint y: 46, endPoint x: 494, endPoint y: 91, distance: 45.0
click at [494, 91] on span "JOIN THE HOBBY’S BIGGEST WEEKEND Text Block VANCITY CARD SHOW • SEPT 19–21 Head…" at bounding box center [562, 446] width 883 height 1066
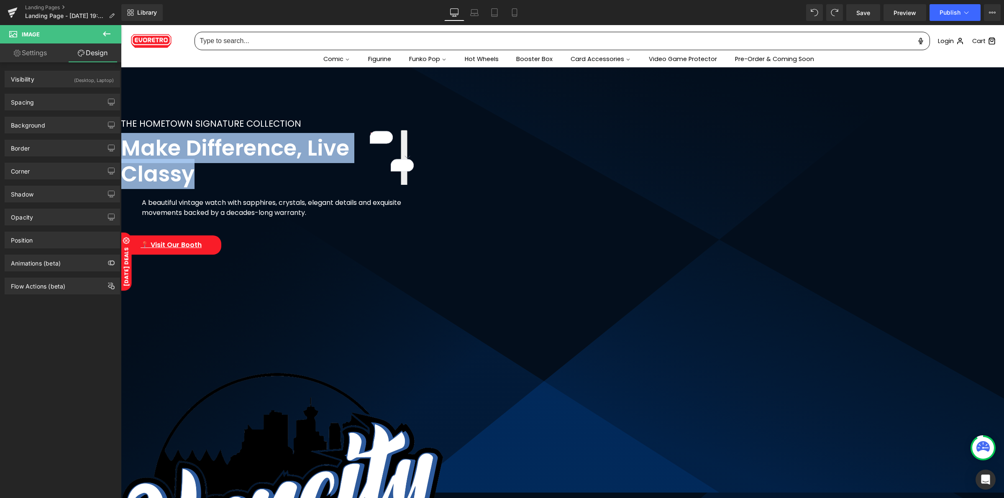
scroll to position [0, 0]
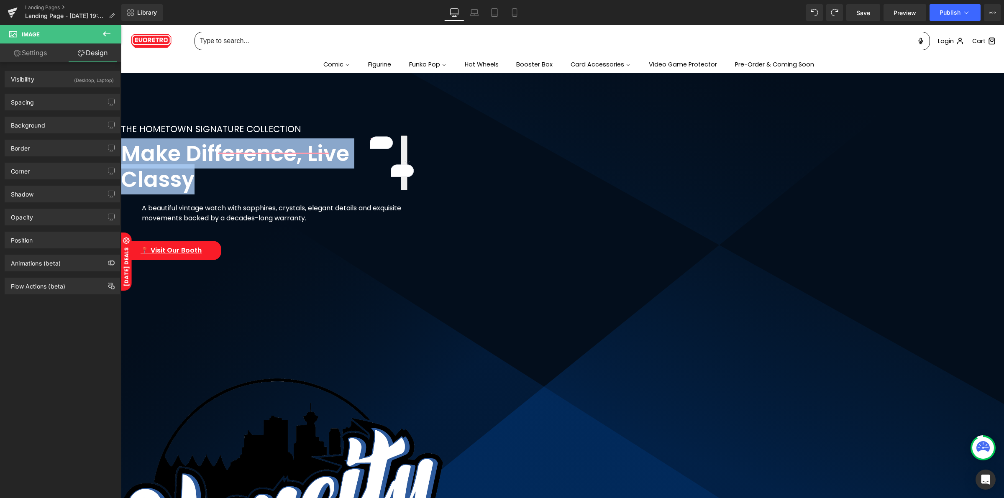
click at [426, 217] on div "A beautiful vintage watch with sapphires, crystals, elegant details and exquisi…" at bounding box center [273, 217] width 305 height 40
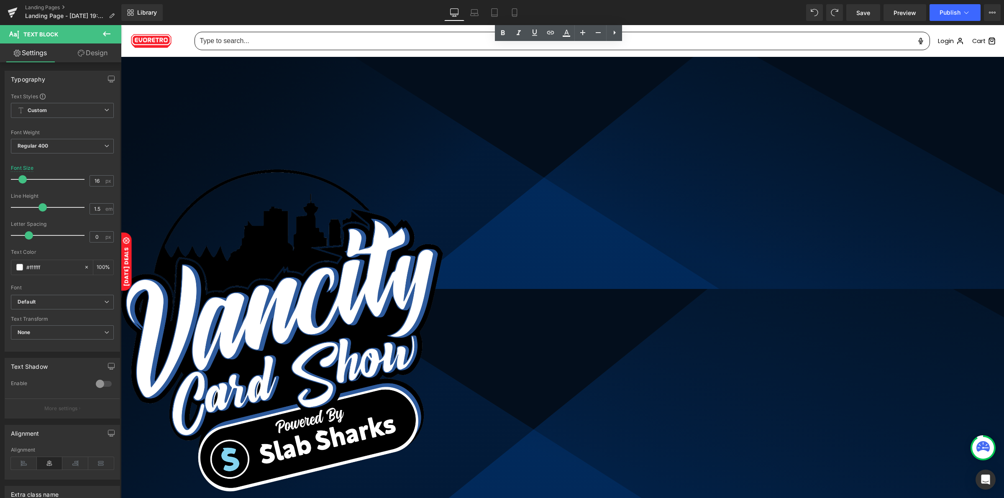
scroll to position [314, 0]
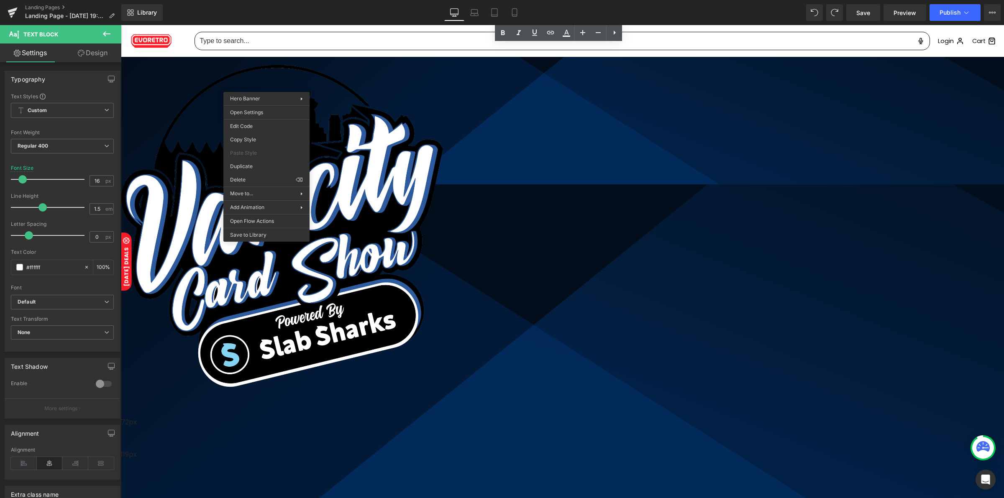
click at [356, 168] on span "THE HOMETOWN SIGNATURE COLLECTION Text Block Make Difference, Live Classy Headi…" at bounding box center [562, 129] width 883 height 641
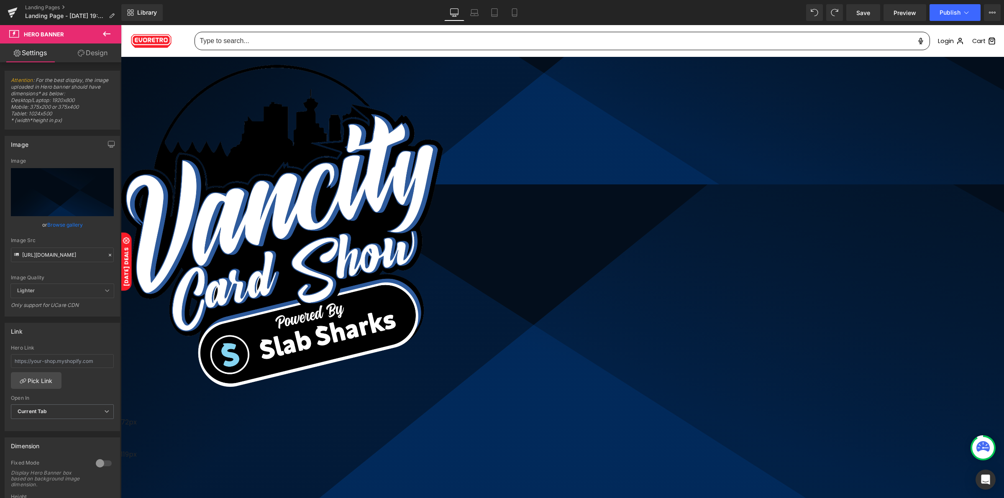
click at [356, 166] on span "THE HOMETOWN SIGNATURE COLLECTION Text Block Make Difference, Live Classy Headi…" at bounding box center [562, 129] width 883 height 641
click at [61, 254] on input "[URL][DOMAIN_NAME]" at bounding box center [62, 255] width 103 height 15
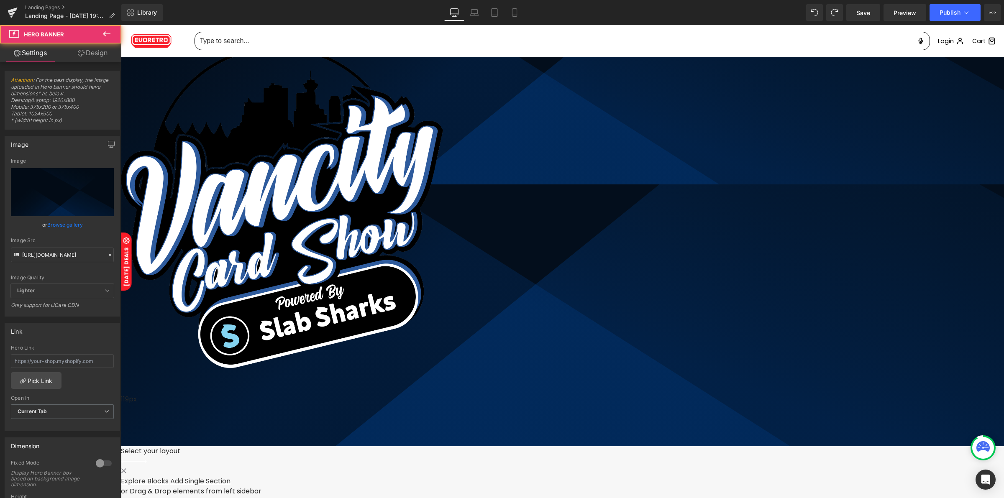
click at [297, 124] on span "THE HOMETOWN SIGNATURE COLLECTION Text Block Make Difference, Live Classy Headi…" at bounding box center [562, 102] width 883 height 586
drag, startPoint x: 51, startPoint y: 100, endPoint x: 78, endPoint y: 100, distance: 26.8
click at [78, 100] on span "Attention : For the best display, the image uploaded in Hero banner should have…" at bounding box center [62, 103] width 103 height 52
click at [59, 101] on span "Attention : For the best display, the image uploaded in Hero banner should have…" at bounding box center [62, 103] width 103 height 52
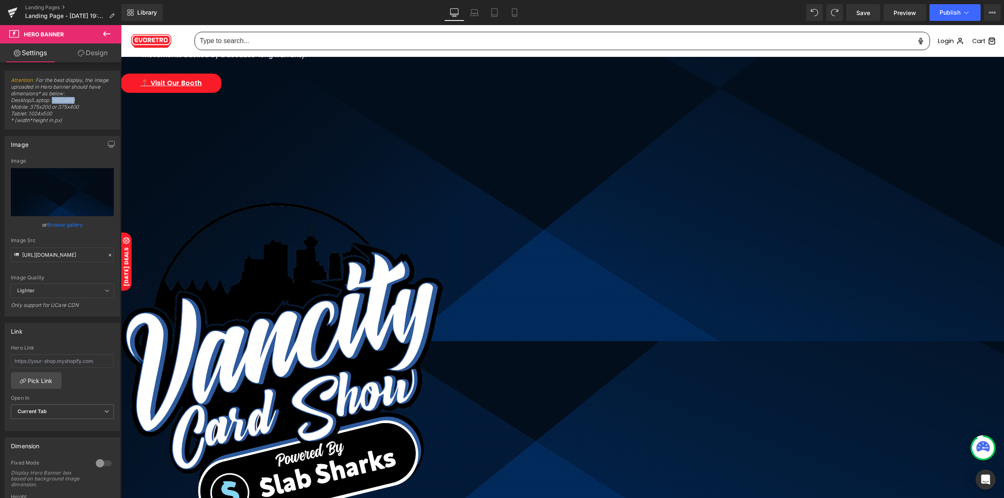
scroll to position [209, 0]
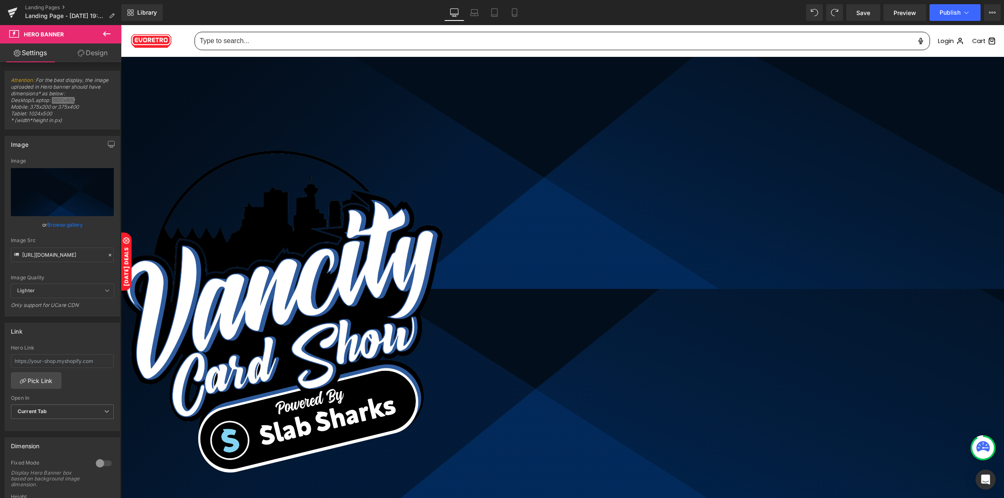
click at [443, 284] on img at bounding box center [282, 283] width 322 height 425
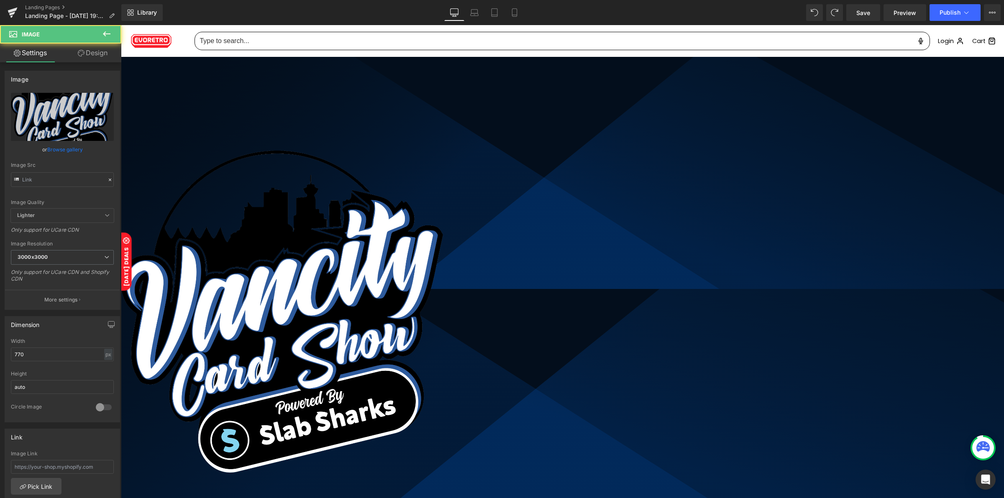
type input "https://cdn.shopify.com/s/files/1/0042/2795/6809/files/Vancity_Logo_-_White_300…"
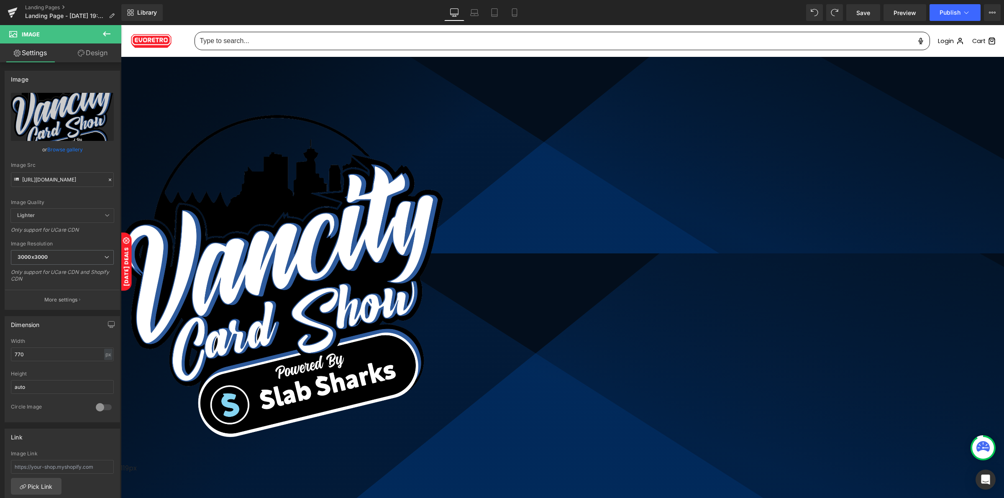
scroll to position [261, 0]
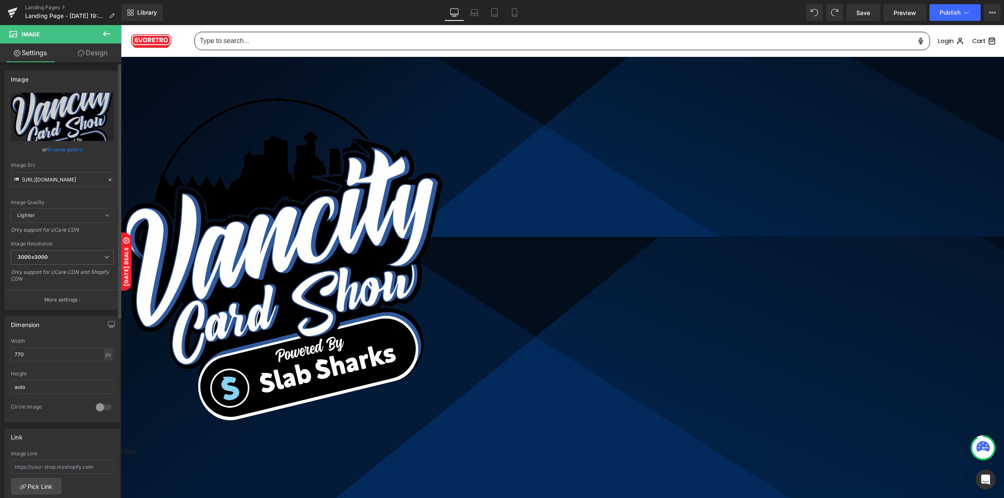
click at [80, 298] on button "More settings" at bounding box center [62, 300] width 115 height 20
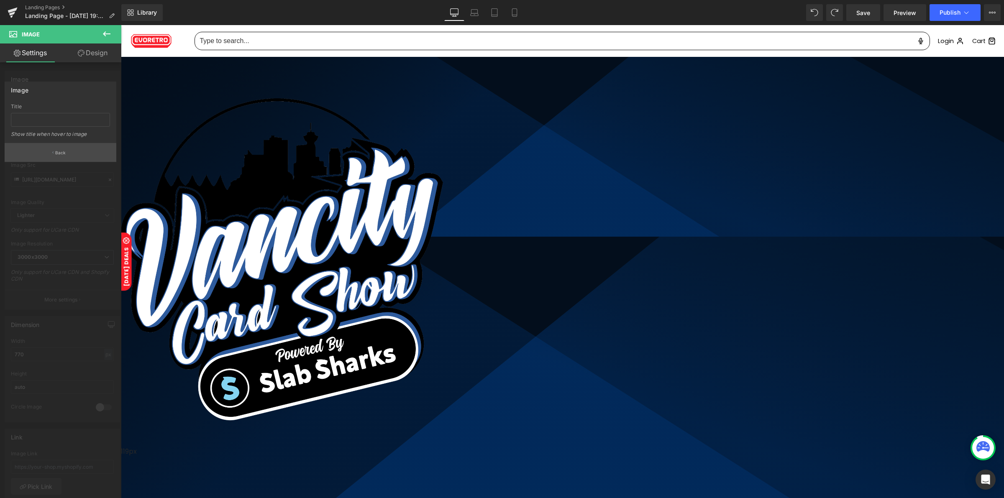
click at [61, 158] on button "Back" at bounding box center [61, 152] width 112 height 19
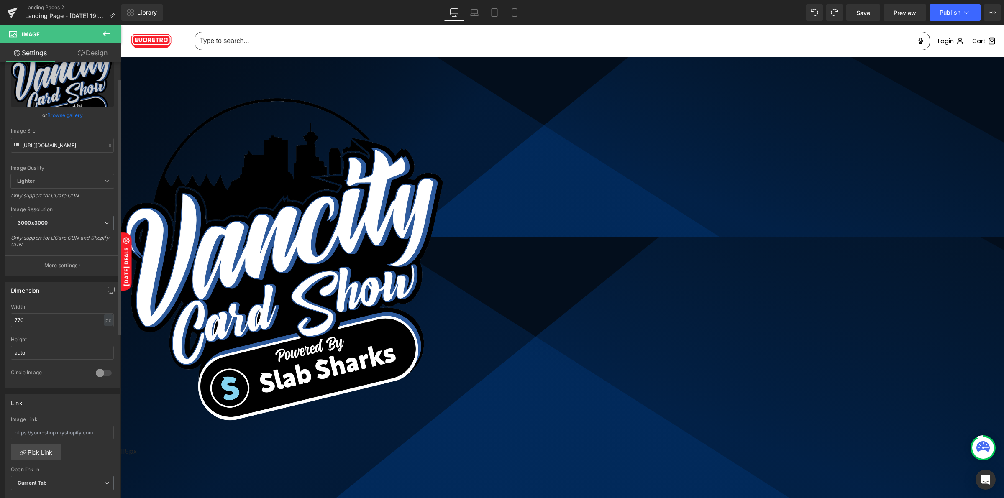
scroll to position [52, 0]
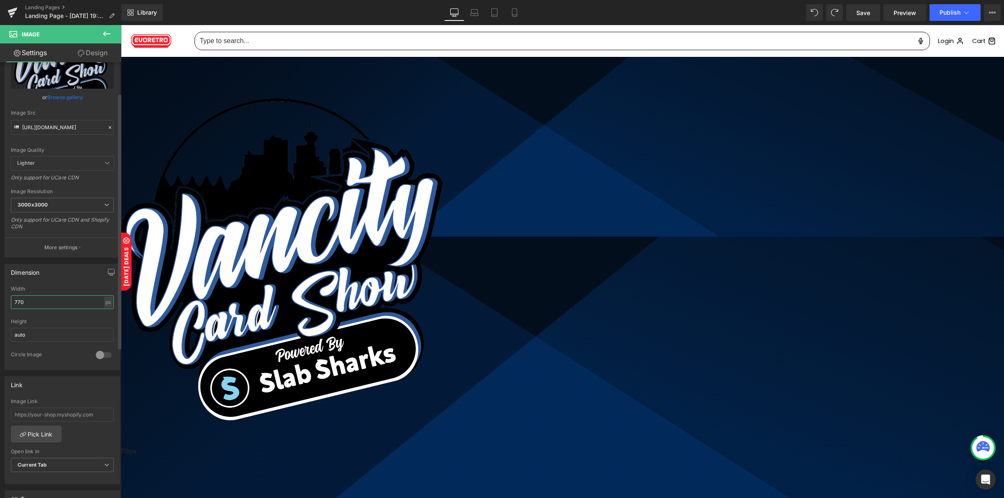
click at [66, 301] on input "770" at bounding box center [62, 302] width 103 height 14
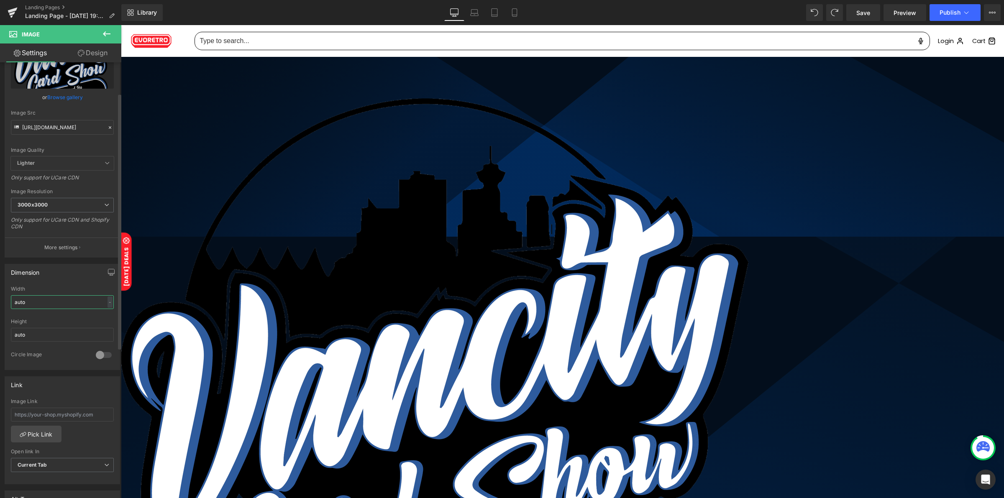
type input "auto"
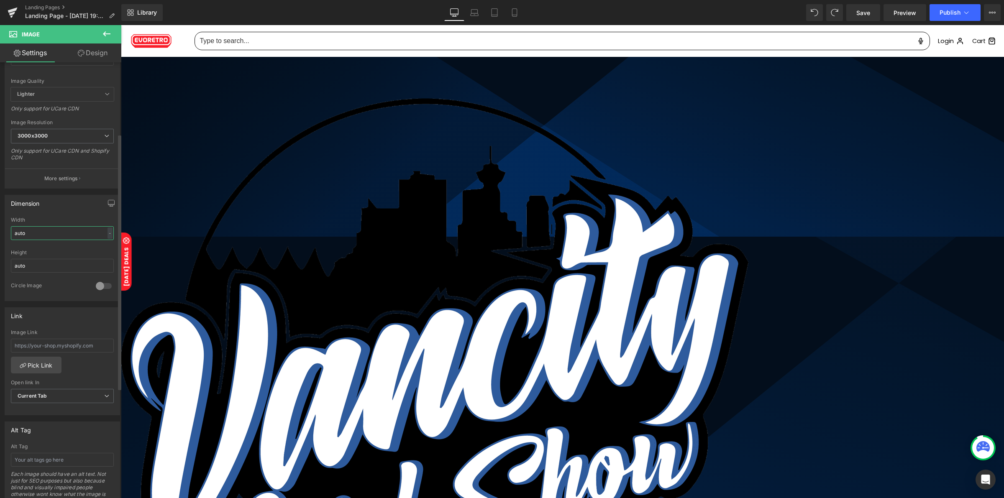
scroll to position [105, 0]
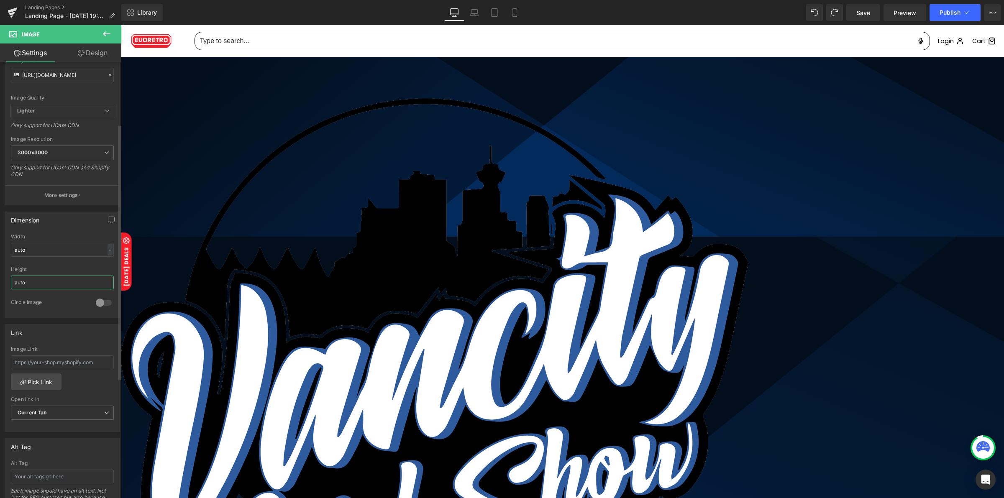
click at [95, 284] on input "auto" at bounding box center [62, 283] width 103 height 14
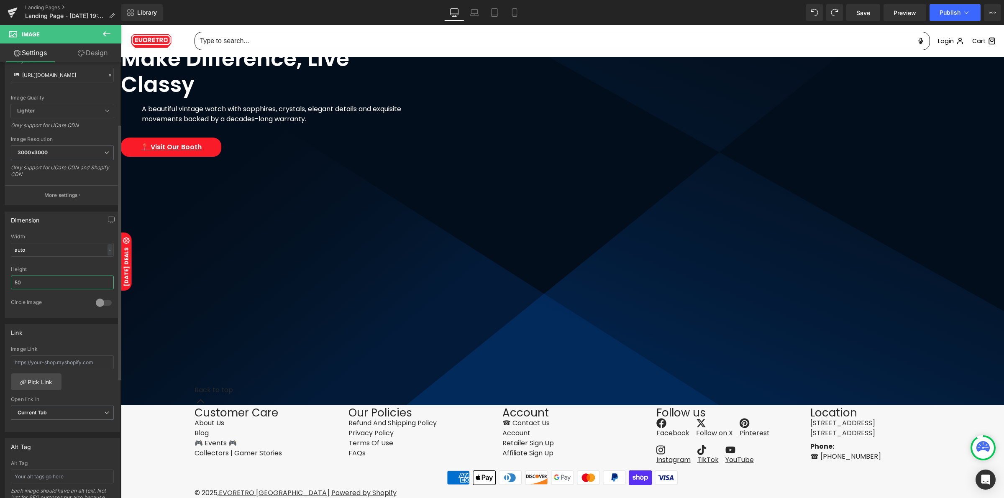
scroll to position [97, 0]
drag, startPoint x: 502, startPoint y: 211, endPoint x: 506, endPoint y: 197, distance: 14.6
click at [456, 197] on div at bounding box center [288, 228] width 335 height 83
click at [121, 25] on span "Image" at bounding box center [121, 25] width 0 height 0
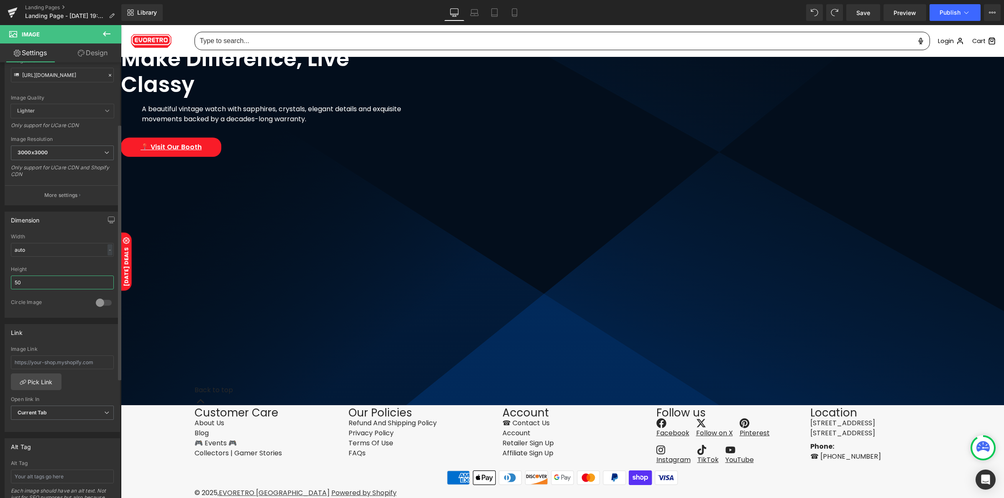
click at [37, 282] on input "50" at bounding box center [62, 283] width 103 height 14
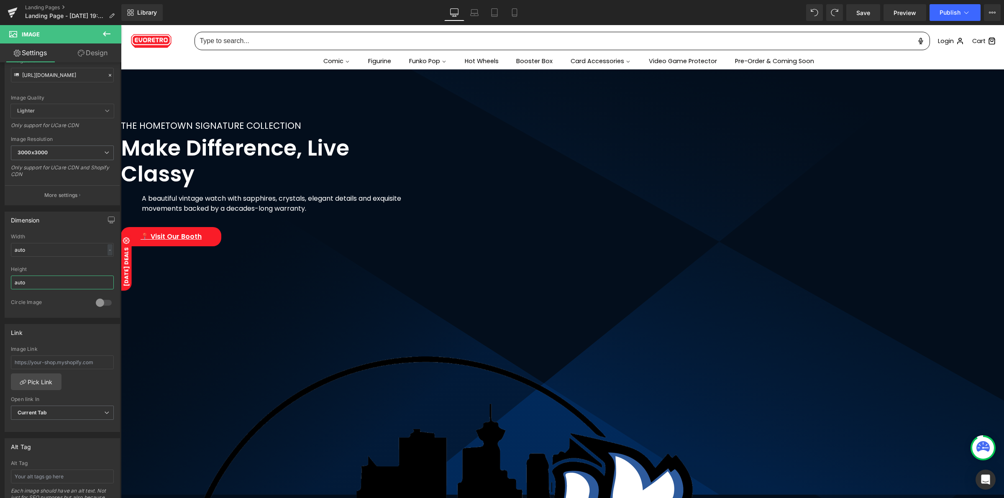
scroll to position [0, 0]
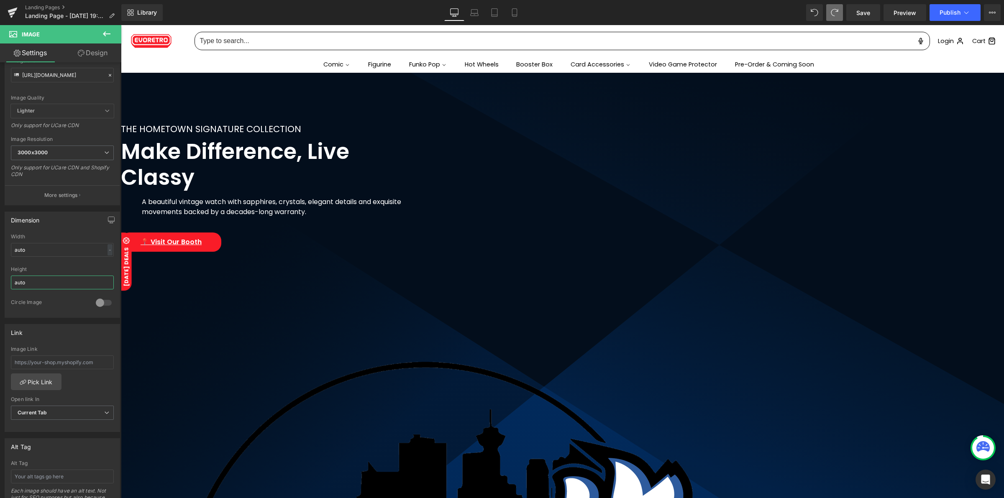
type input "auto"
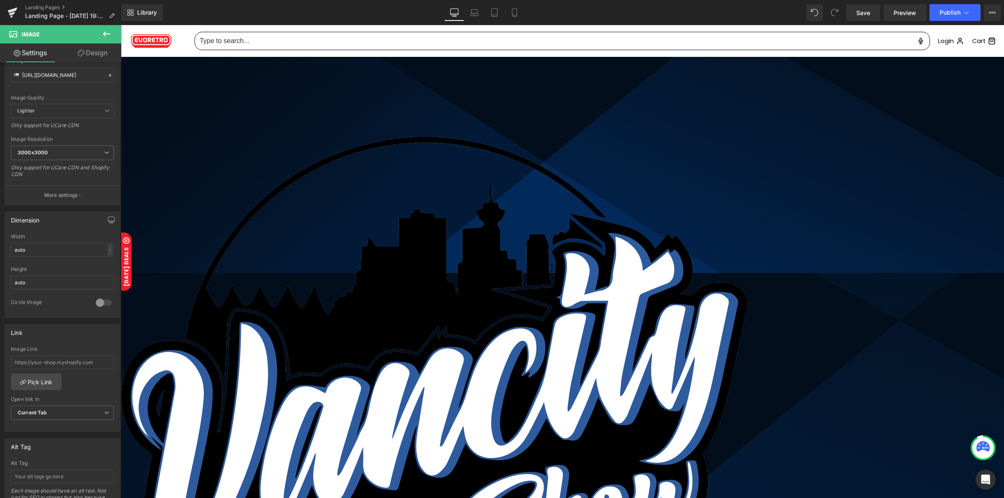
scroll to position [209, 0]
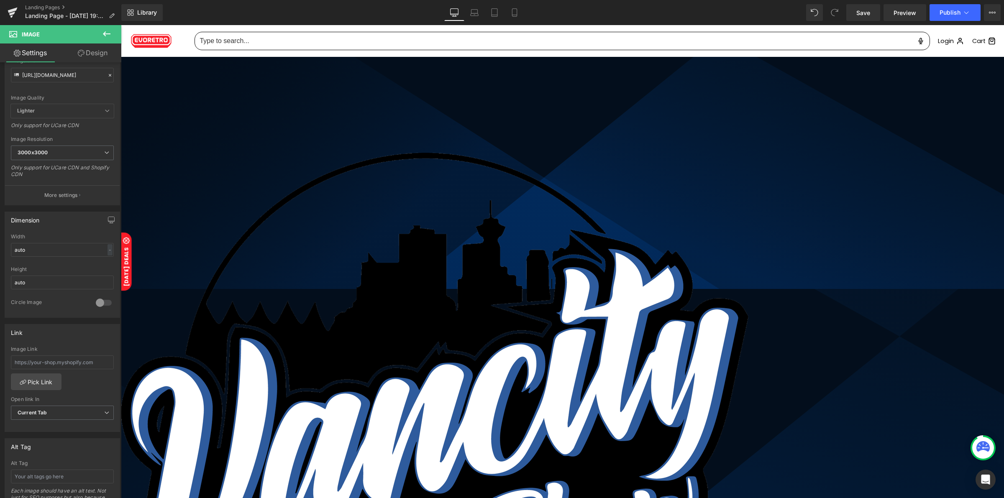
click at [121, 25] on icon at bounding box center [121, 25] width 0 height 0
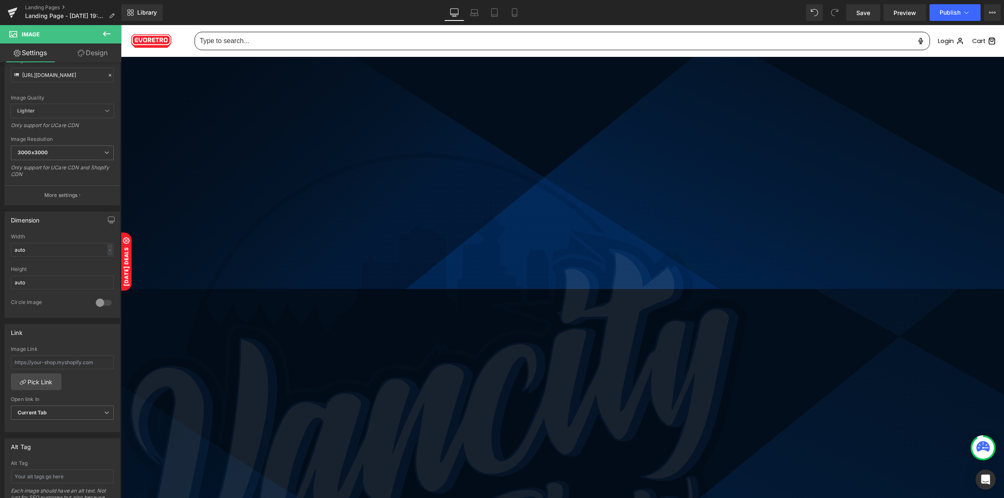
scroll to position [74, 0]
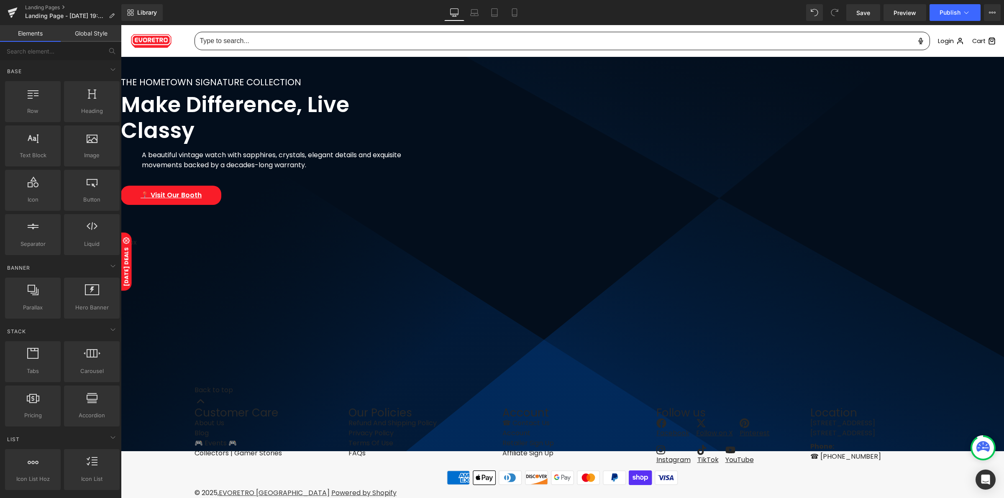
click at [344, 139] on span "THE HOMETOWN SIGNATURE COLLECTION Text Block Make Difference, Live Classy Headi…" at bounding box center [562, 173] width 883 height 194
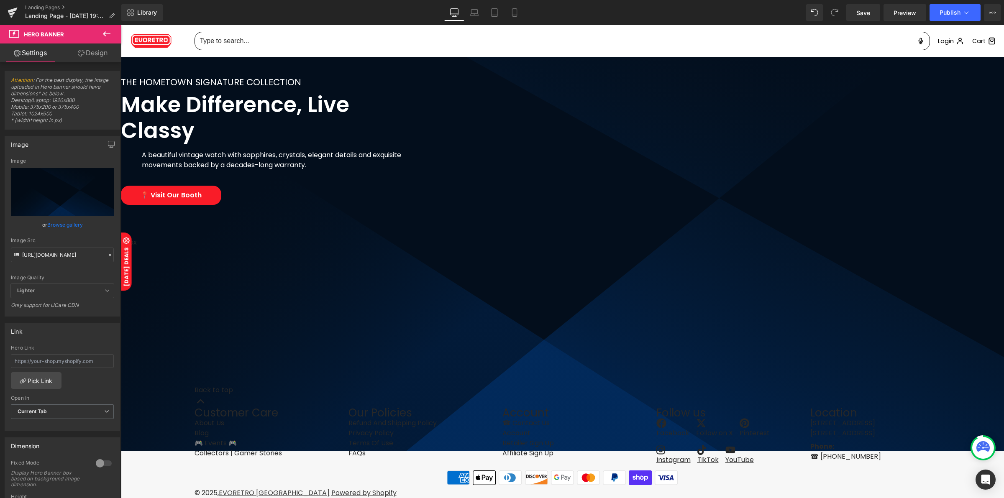
click at [91, 55] on link "Design" at bounding box center [92, 53] width 61 height 19
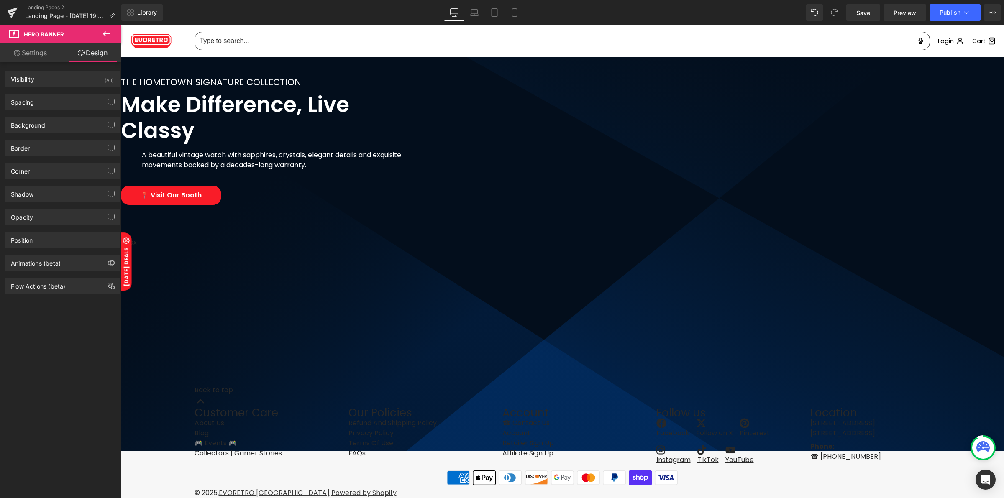
type input "#d3d3d3"
type input "100"
click at [47, 120] on div "Background" at bounding box center [62, 125] width 115 height 16
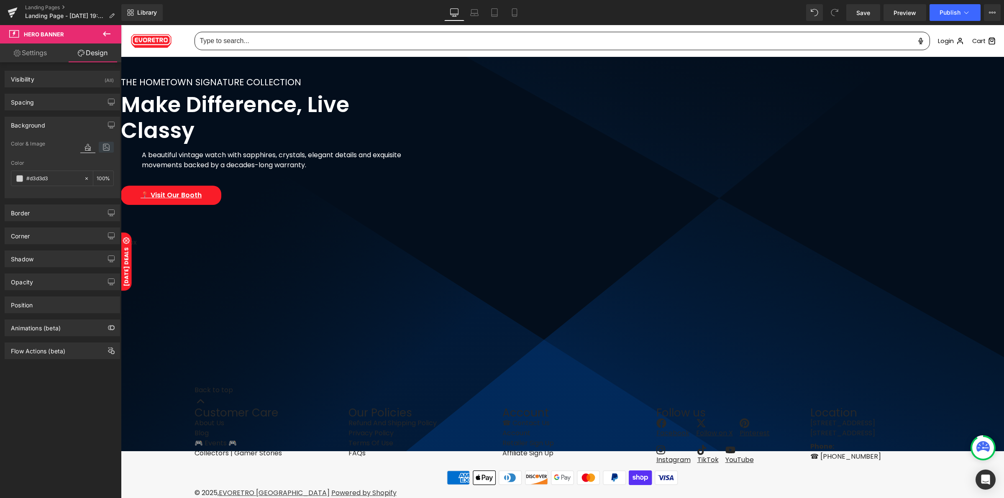
click at [109, 151] on icon at bounding box center [106, 147] width 15 height 11
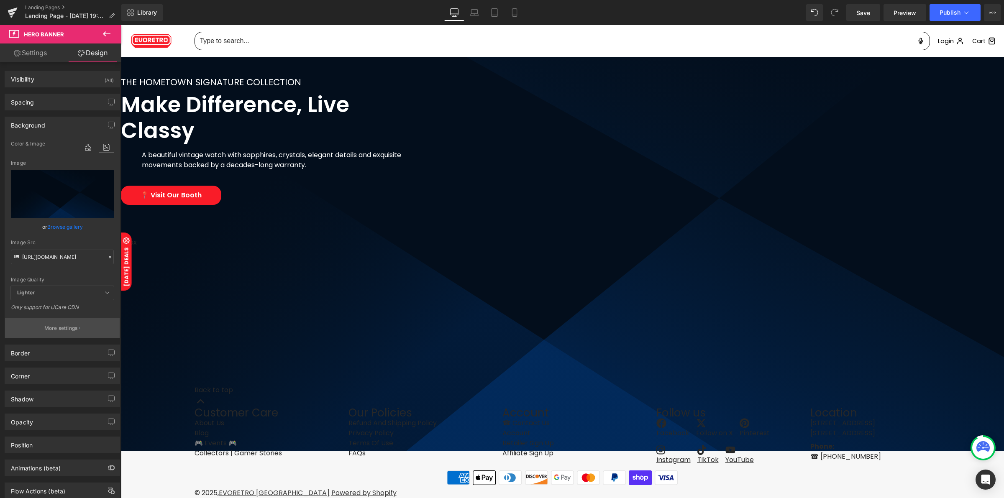
click at [67, 330] on p "More settings" at bounding box center [60, 329] width 33 height 8
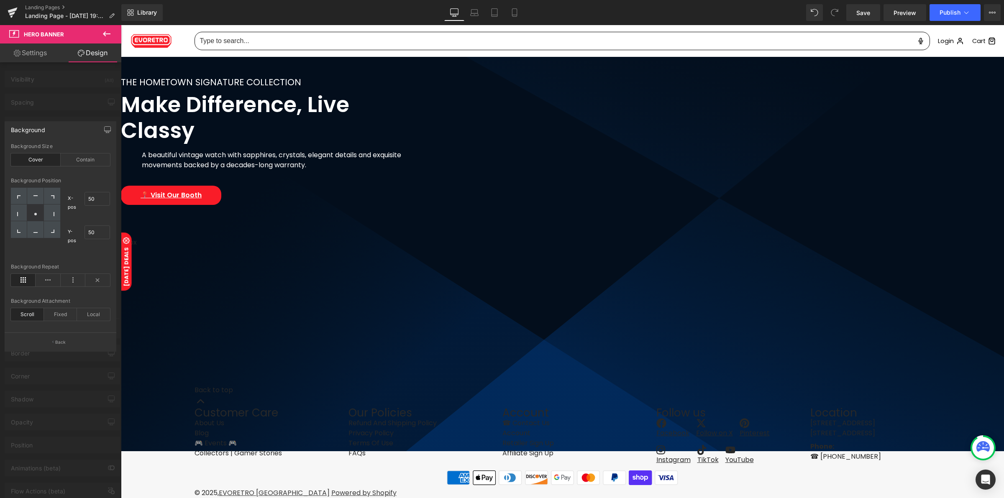
drag, startPoint x: 114, startPoint y: 31, endPoint x: 57, endPoint y: 40, distance: 57.5
click at [114, 31] on button at bounding box center [106, 34] width 29 height 18
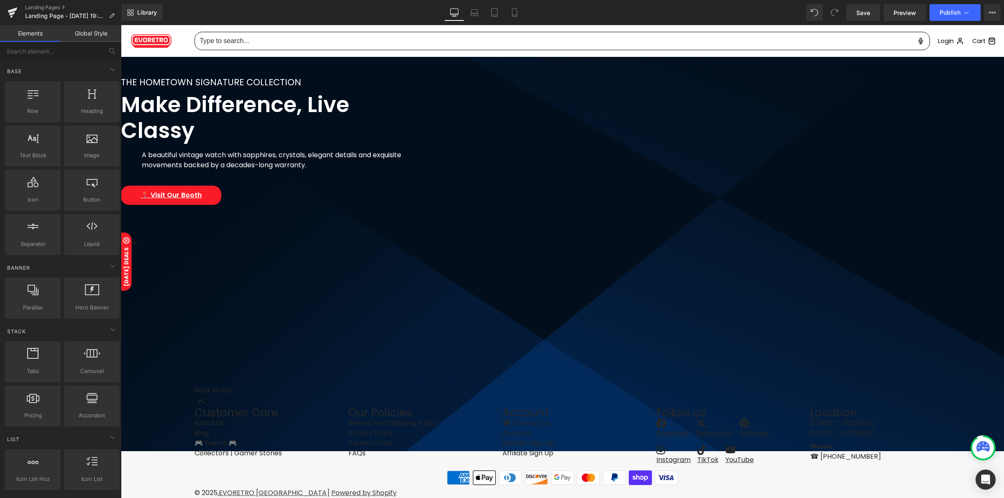
click at [137, 238] on span "72px" at bounding box center [129, 243] width 16 height 10
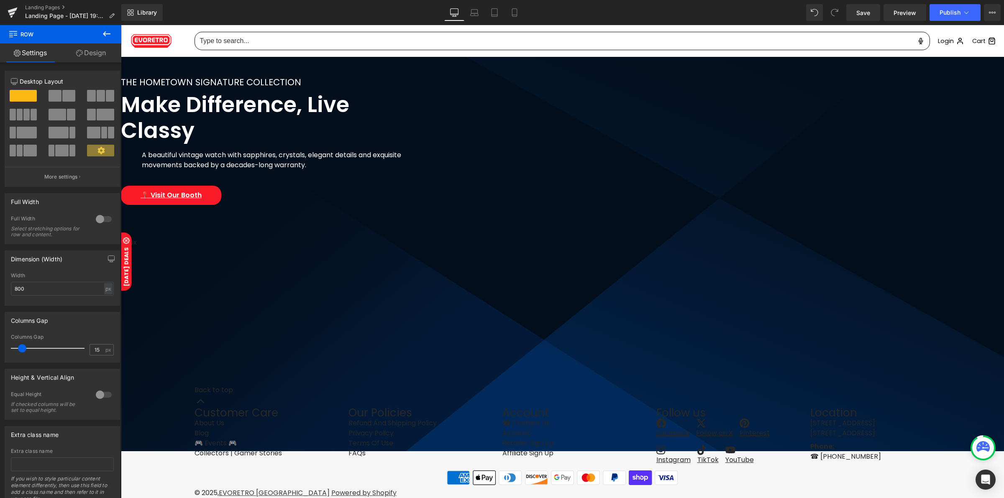
click at [102, 34] on icon at bounding box center [107, 34] width 10 height 10
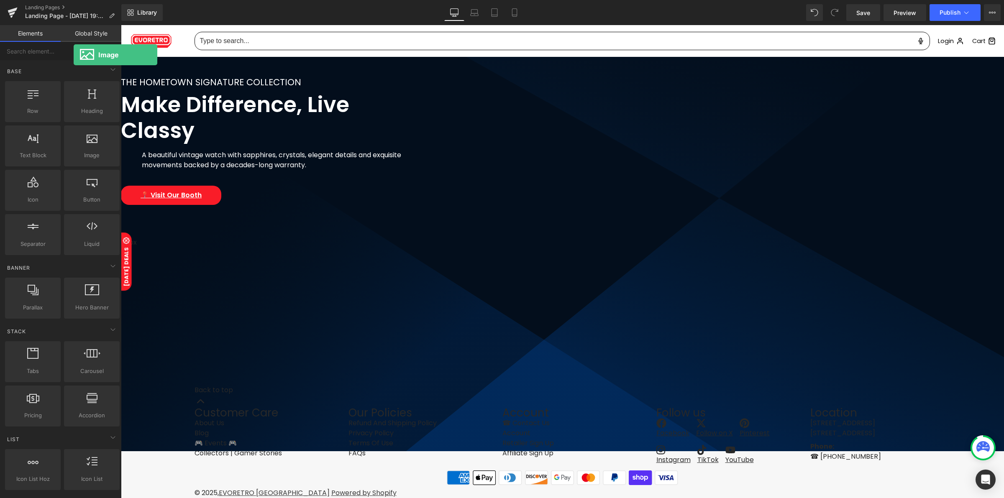
drag, startPoint x: 85, startPoint y: 154, endPoint x: 64, endPoint y: 52, distance: 103.5
click at [64, 52] on div "Base Row rows, columns, layouts, div Heading headings, titles, h1,h2,h3,h4,h5,h…" at bounding box center [60, 280] width 121 height 477
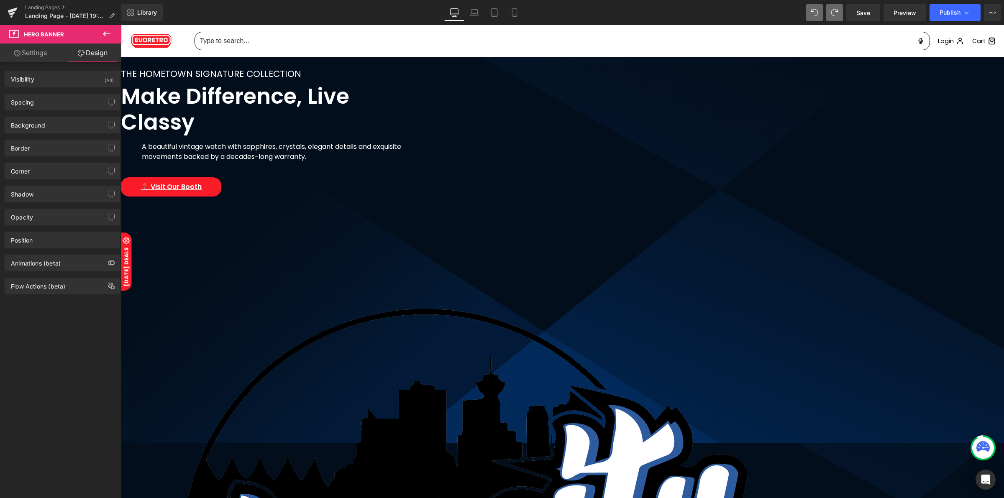
scroll to position [157, 0]
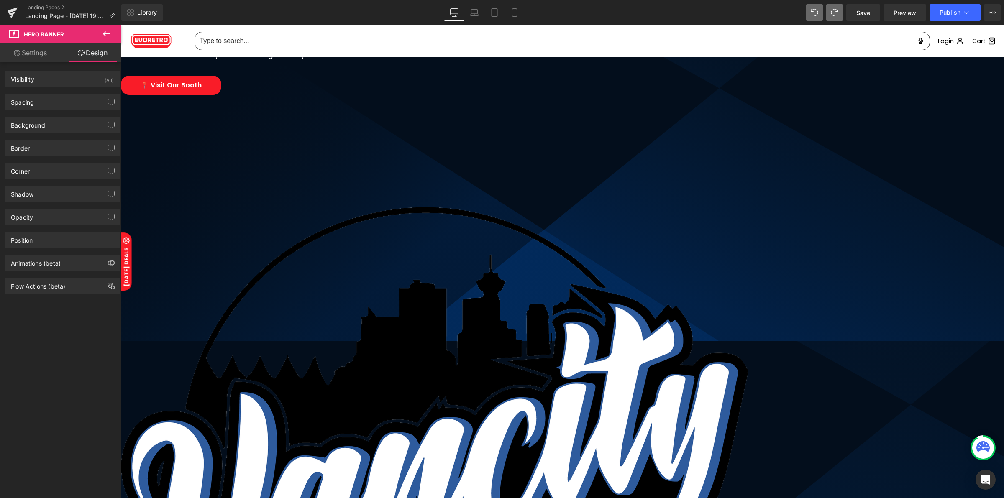
click at [579, 356] on img at bounding box center [435, 503] width 628 height 753
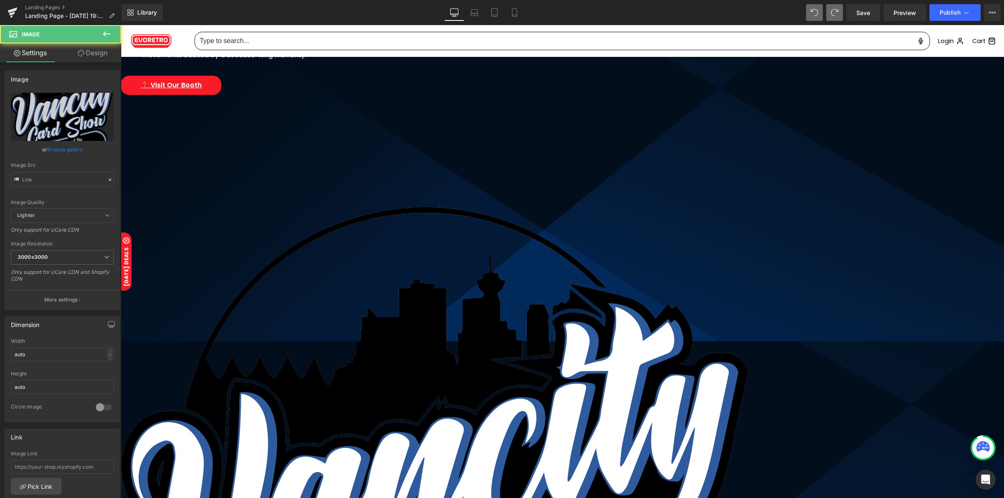
type input "https://cdn.shopify.com/s/files/1/0042/2795/6809/files/Vancity_Logo_-_White_300…"
click at [96, 53] on link "Design" at bounding box center [92, 53] width 61 height 19
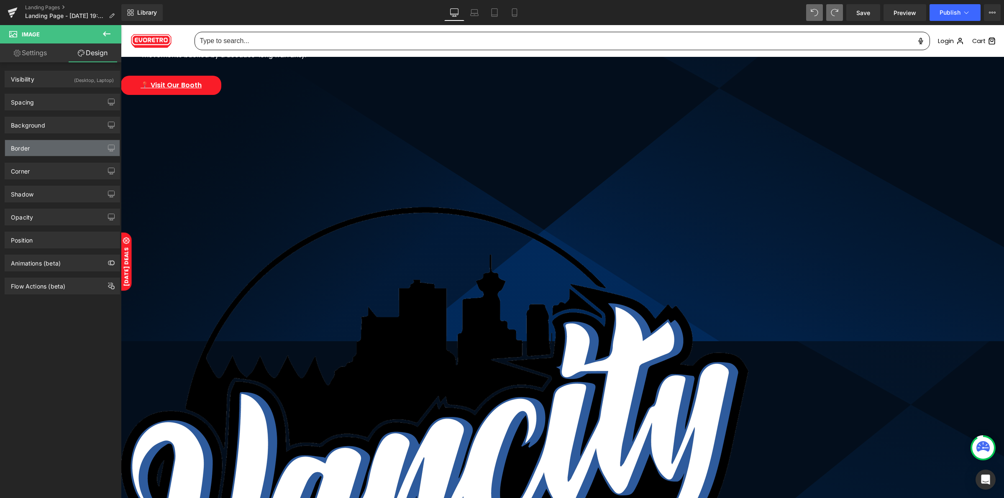
type input "transparent"
type input "0"
click at [59, 126] on div "Background" at bounding box center [62, 125] width 115 height 16
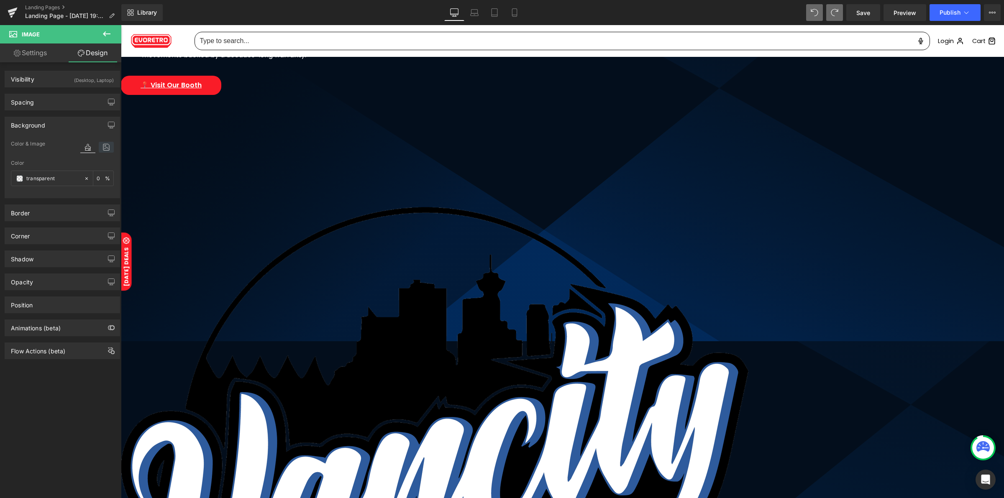
click at [105, 145] on icon at bounding box center [106, 147] width 15 height 11
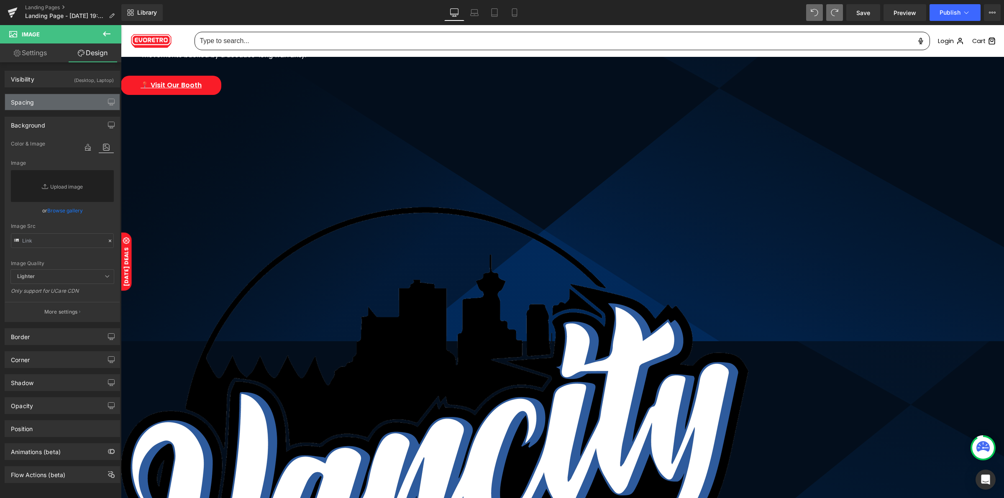
click at [80, 105] on div "Spacing" at bounding box center [62, 102] width 115 height 16
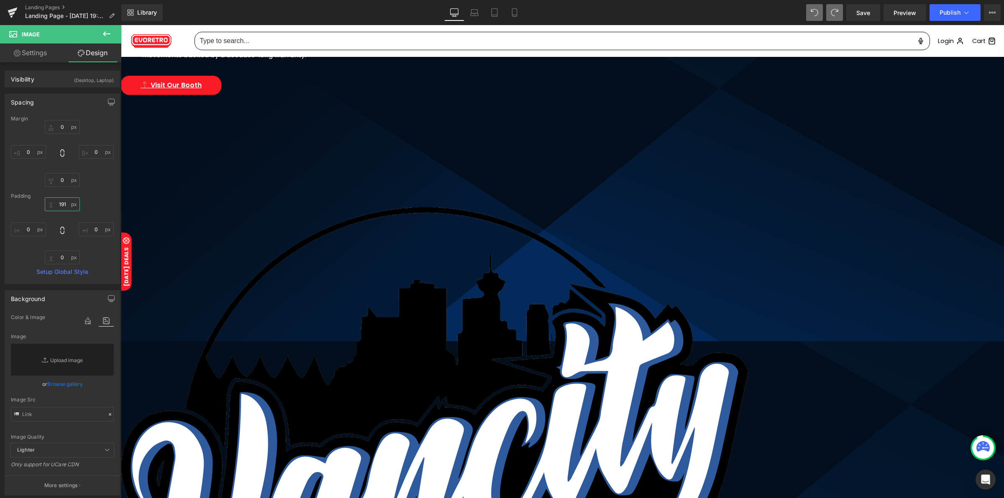
click at [59, 204] on input "191" at bounding box center [62, 204] width 35 height 14
click at [60, 204] on input "191" at bounding box center [62, 204] width 35 height 14
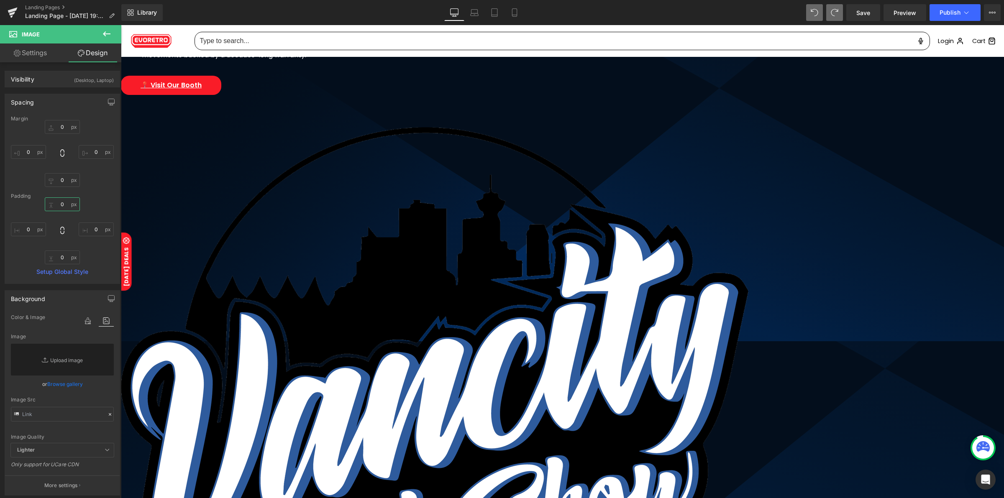
type input "0"
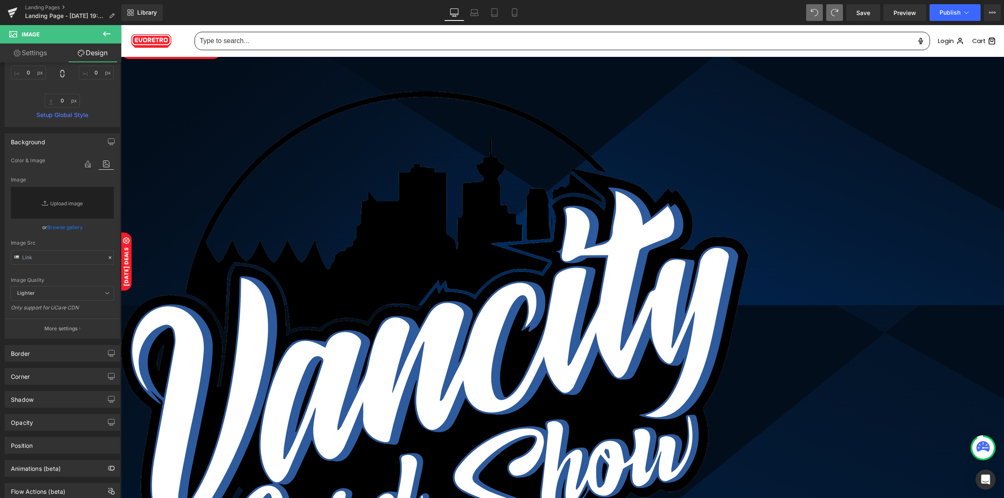
scroll to position [209, 0]
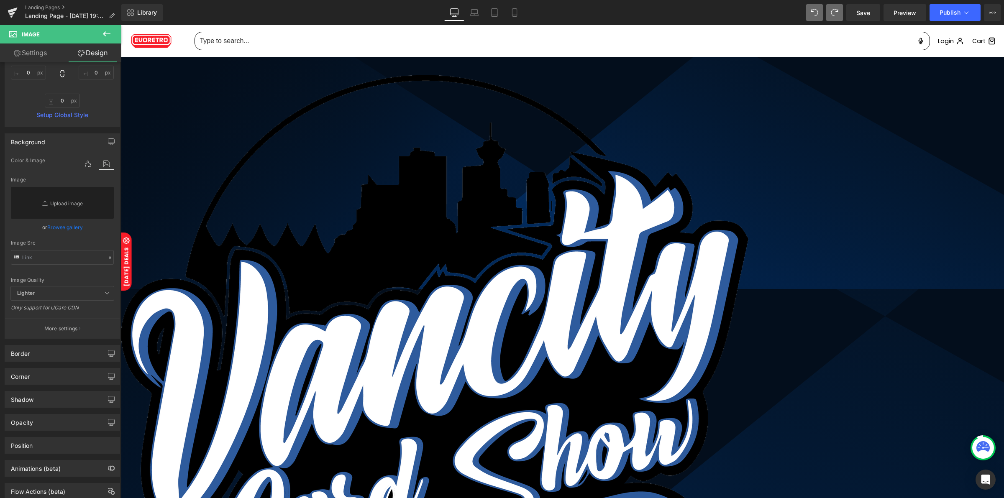
click at [121, 25] on span "Image" at bounding box center [121, 25] width 0 height 0
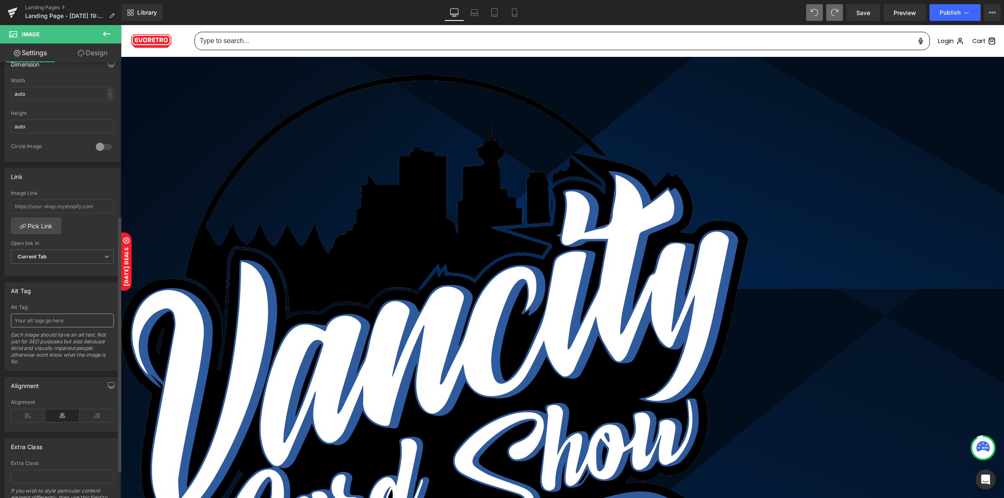
scroll to position [151, 0]
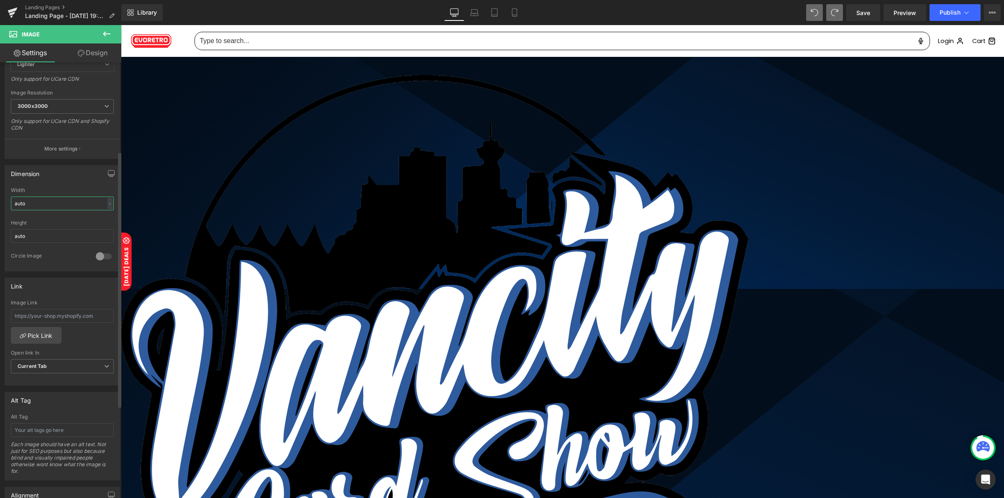
click at [61, 206] on input "auto" at bounding box center [62, 204] width 103 height 14
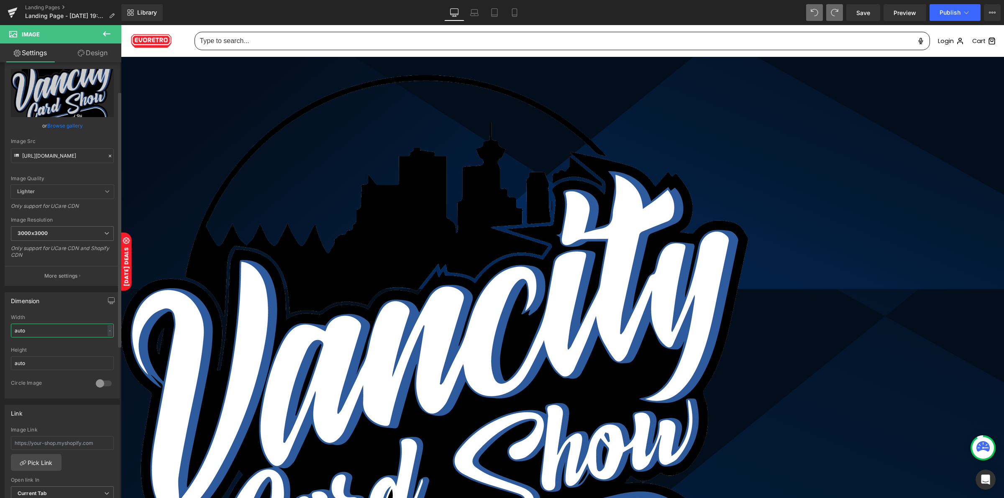
scroll to position [0, 0]
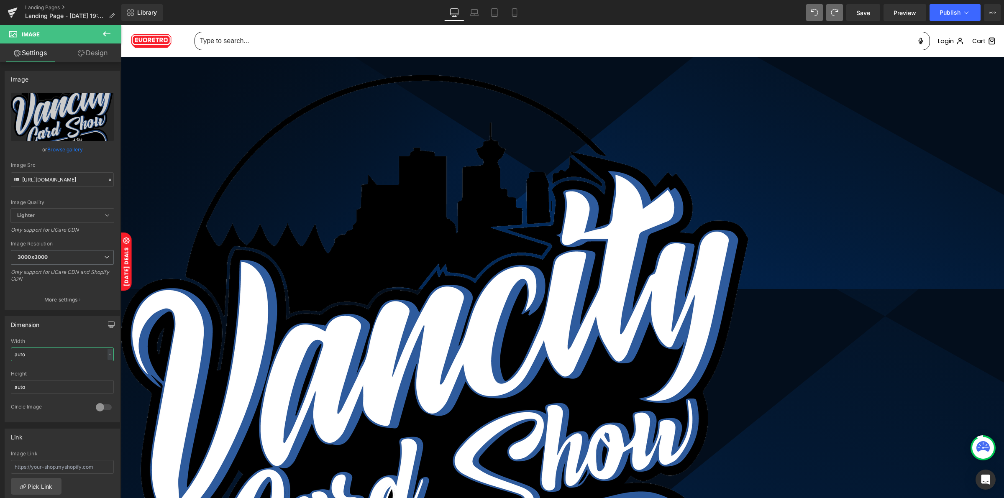
click at [121, 25] on span "Image" at bounding box center [121, 25] width 0 height 0
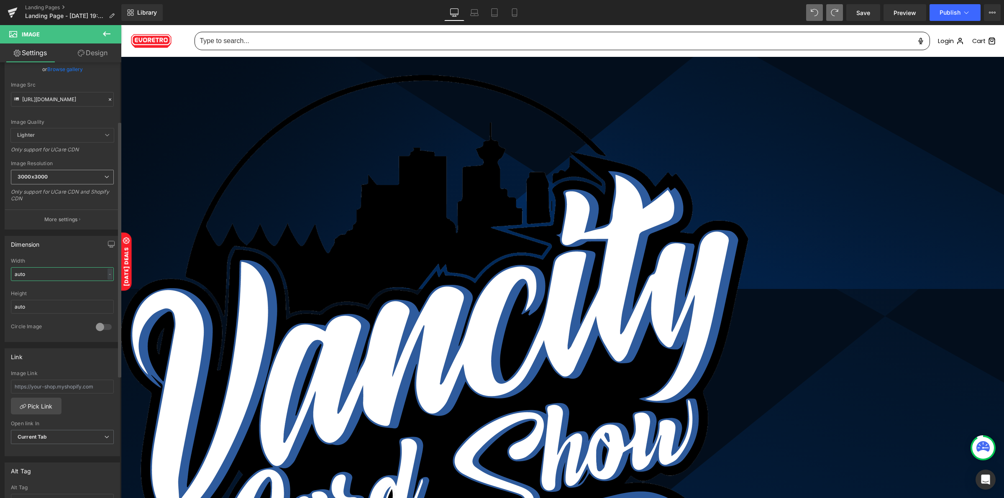
scroll to position [105, 0]
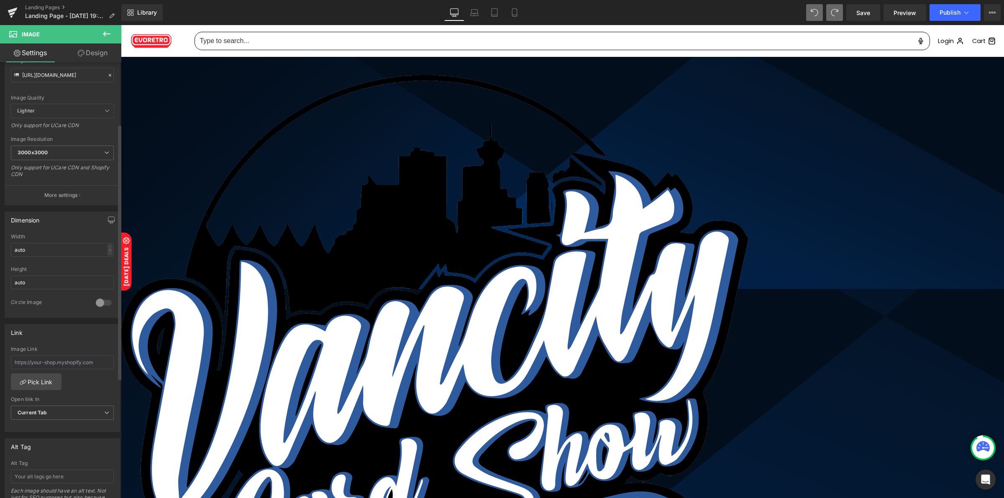
click at [74, 226] on div "Dimension" at bounding box center [62, 220] width 115 height 16
click at [49, 254] on input "auto" at bounding box center [62, 250] width 103 height 14
click at [51, 254] on input "auto" at bounding box center [62, 250] width 103 height 14
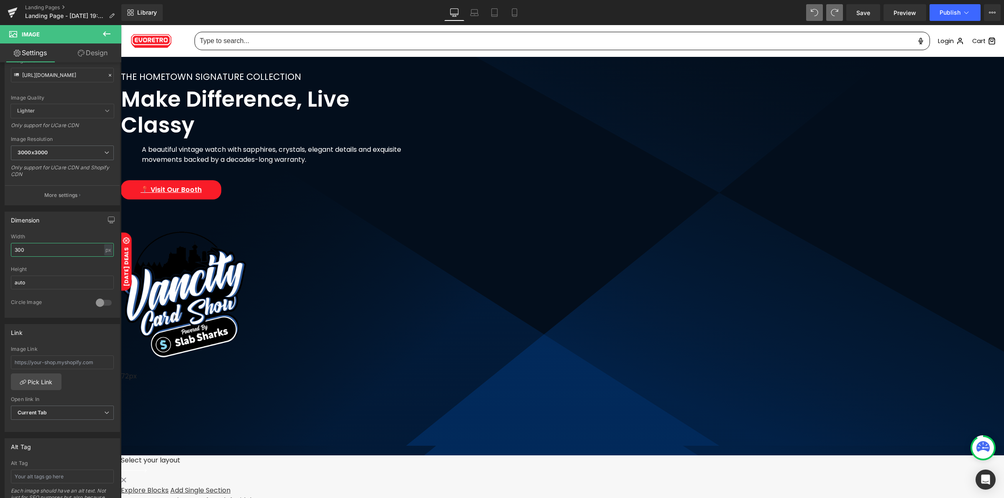
scroll to position [0, 0]
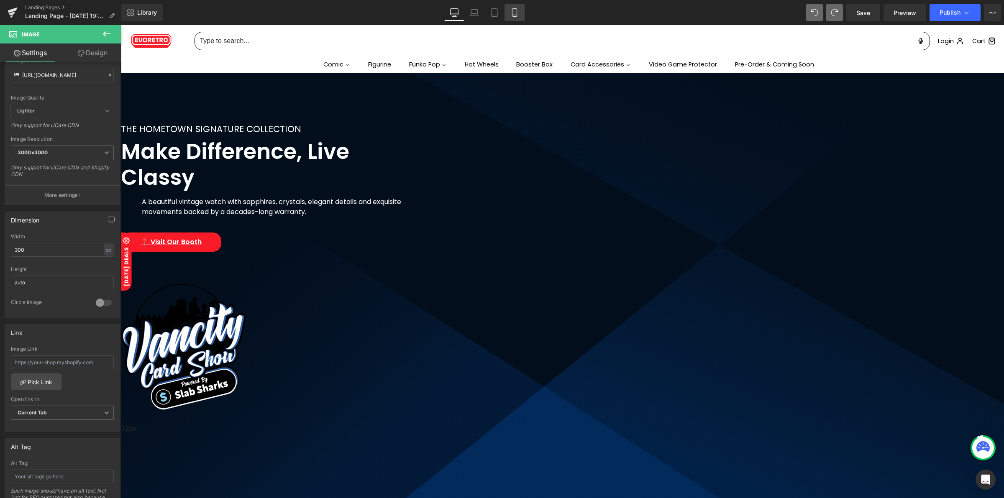
click at [517, 15] on icon at bounding box center [514, 13] width 5 height 8
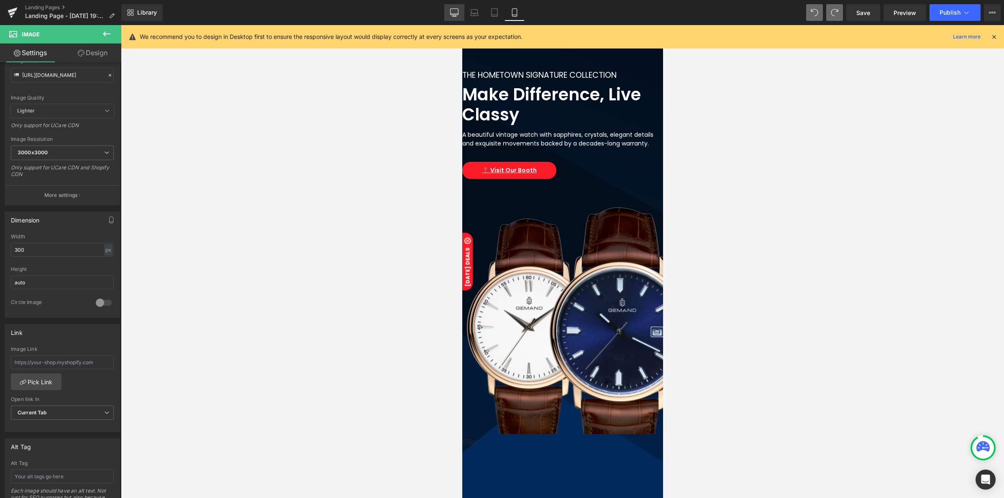
click at [459, 13] on icon at bounding box center [454, 12] width 8 height 8
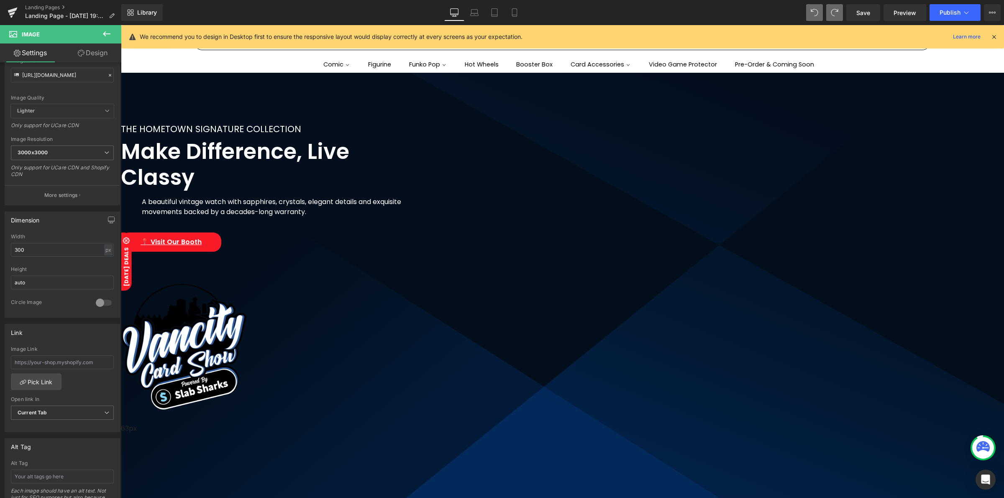
scroll to position [93, 0]
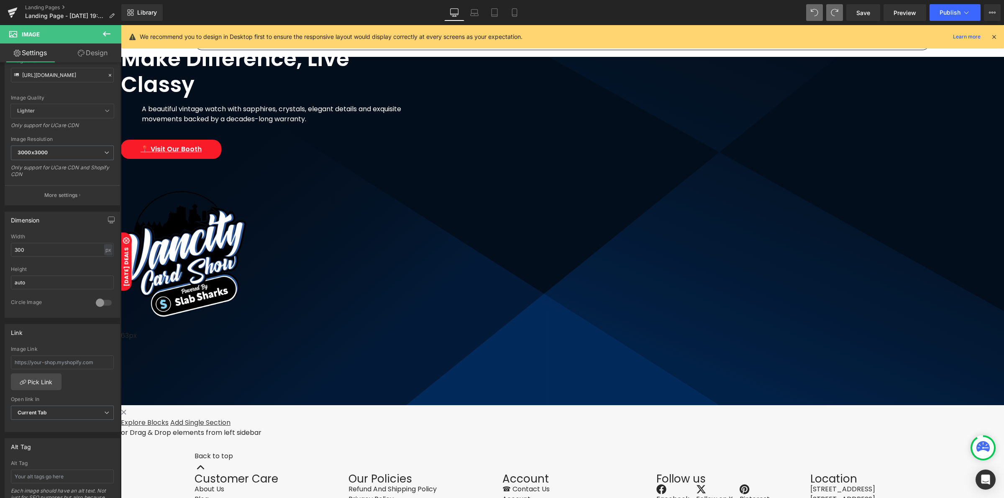
click at [246, 284] on img at bounding box center [184, 258] width 126 height 135
click at [121, 25] on span "Image" at bounding box center [121, 25] width 0 height 0
click at [31, 247] on input "300" at bounding box center [62, 250] width 103 height 14
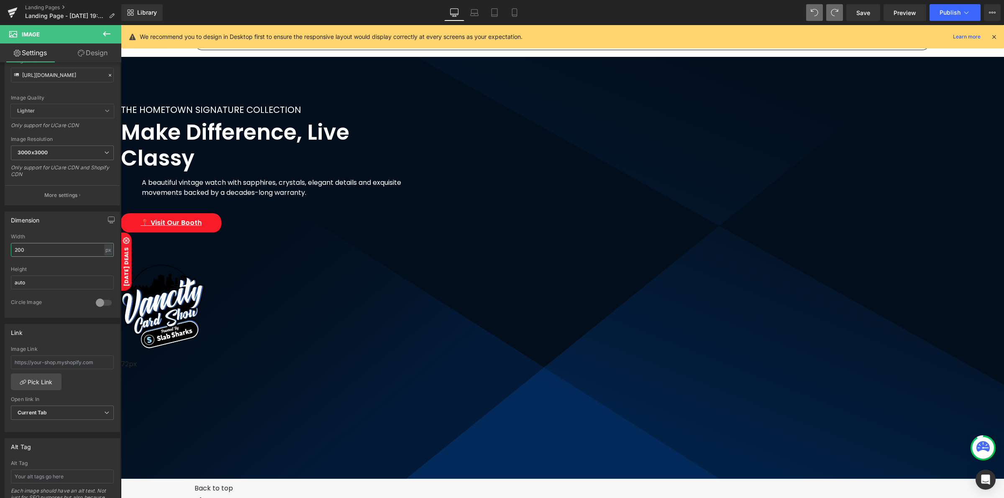
scroll to position [0, 0]
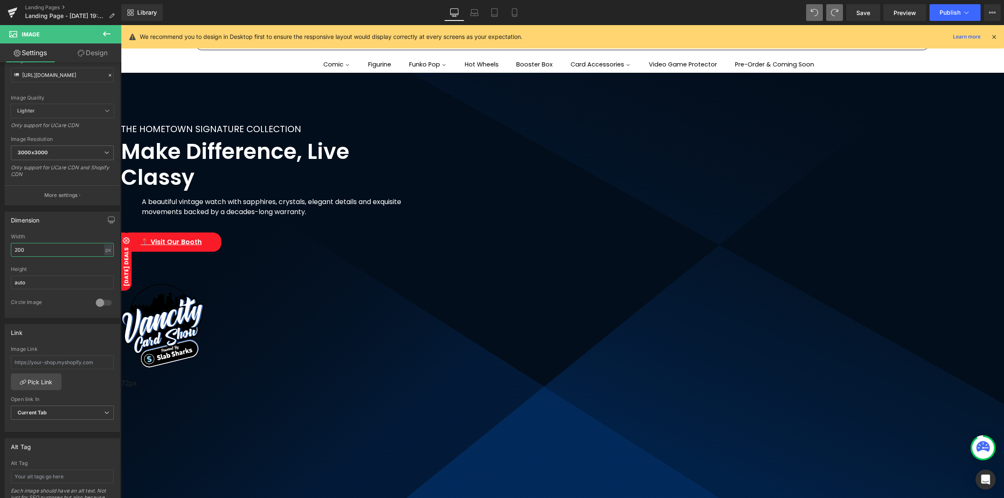
type input "200"
click at [426, 126] on div "THE HOMETOWN SIGNATURE COLLECTION" at bounding box center [273, 129] width 305 height 13
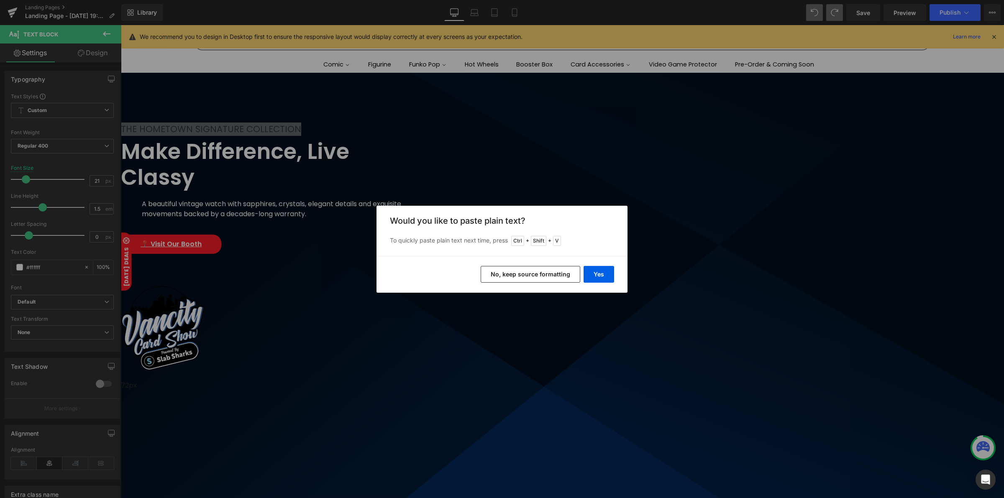
click at [544, 273] on button "No, keep source formatting" at bounding box center [531, 274] width 100 height 17
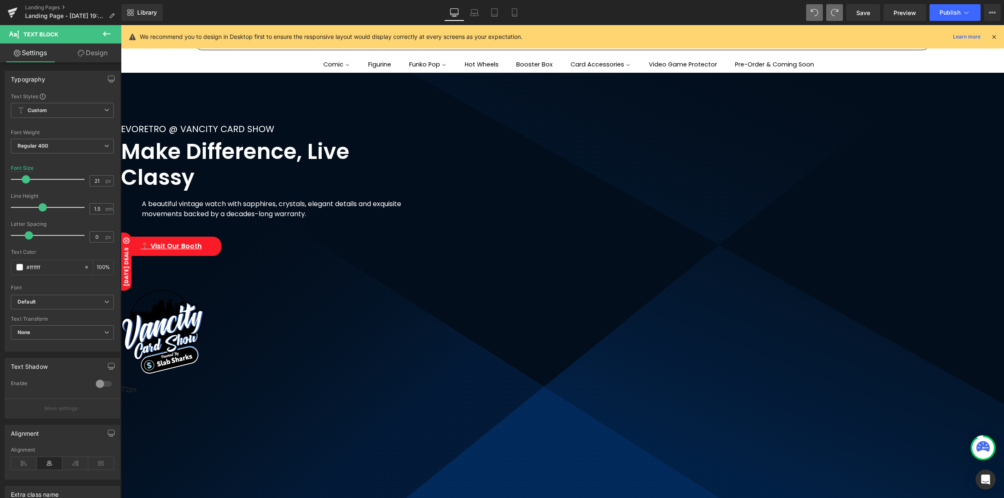
click at [426, 162] on h2 "Make Difference, Live Classy" at bounding box center [273, 164] width 305 height 51
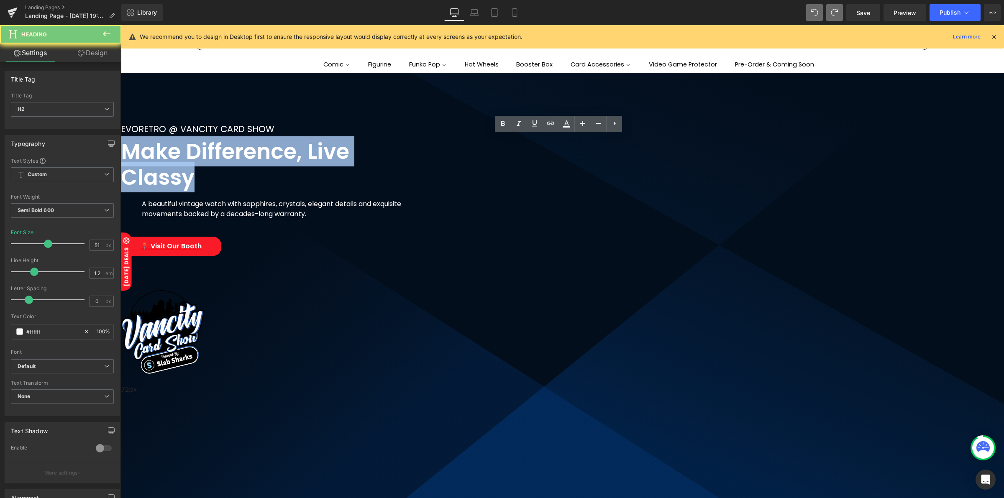
paste div "To enrich screen reader interactions, please activate Accessibility in Grammarl…"
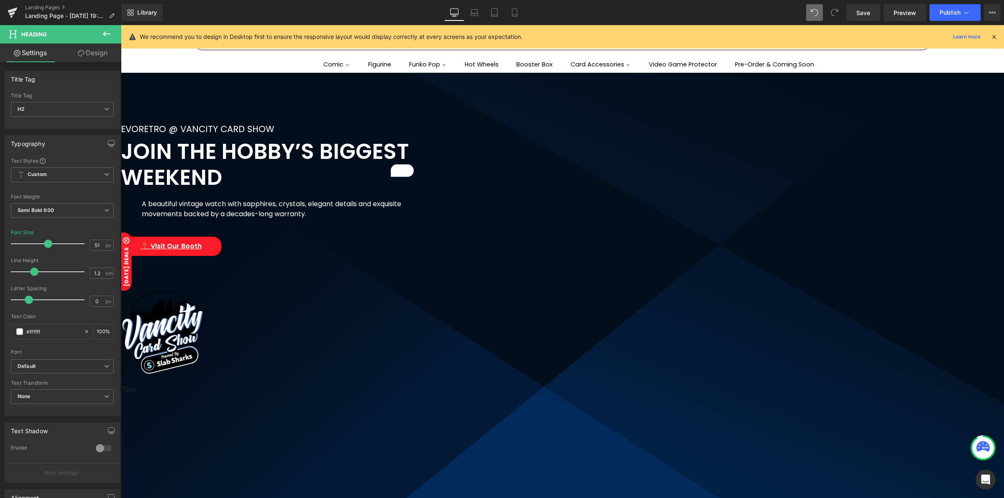
click at [426, 212] on div "A beautiful vintage watch with sapphires, crystals, elegant details and exquisi…" at bounding box center [273, 212] width 305 height 40
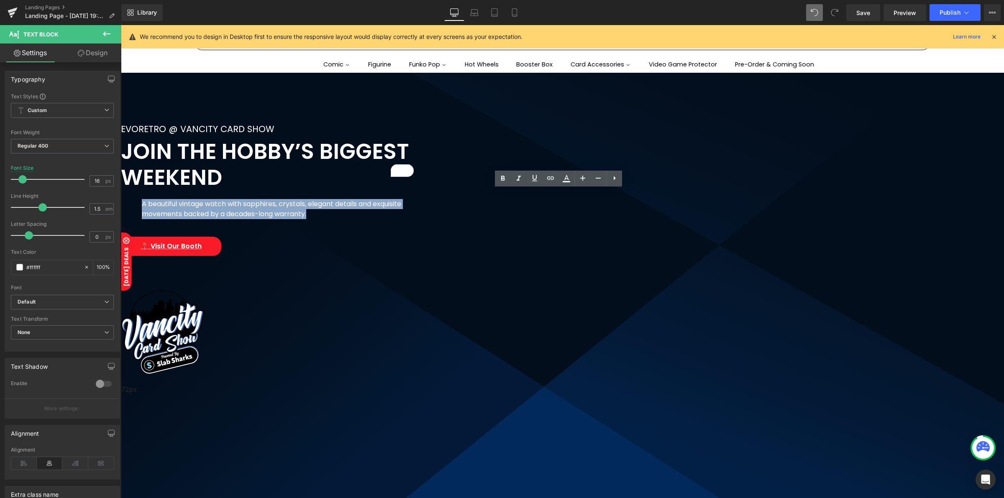
paste div "To enrich screen reader interactions, please activate Accessibility in Grammarl…"
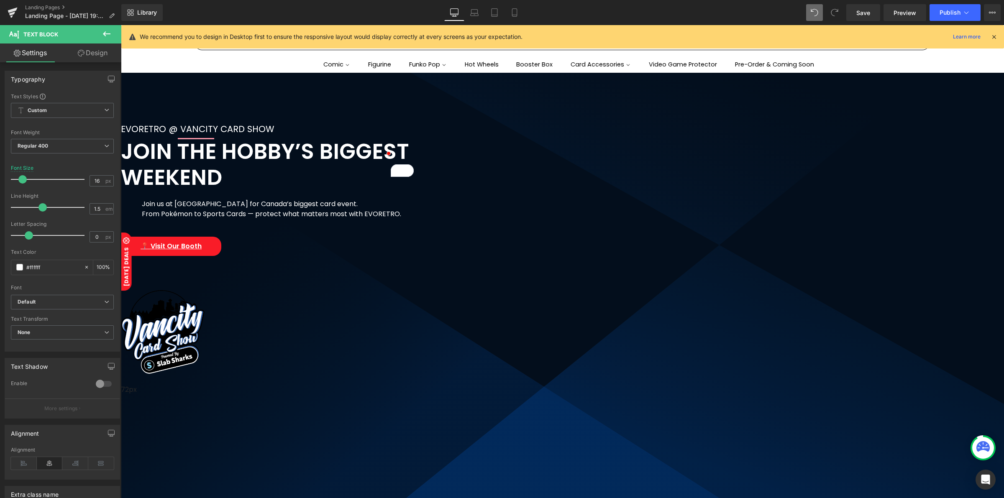
click at [282, 171] on span "EVORETRO @ VANCITY CARD SHOW Text Block JOIN THE HOBBY’S BIGGEST WEEKEND Headin…" at bounding box center [562, 270] width 883 height 295
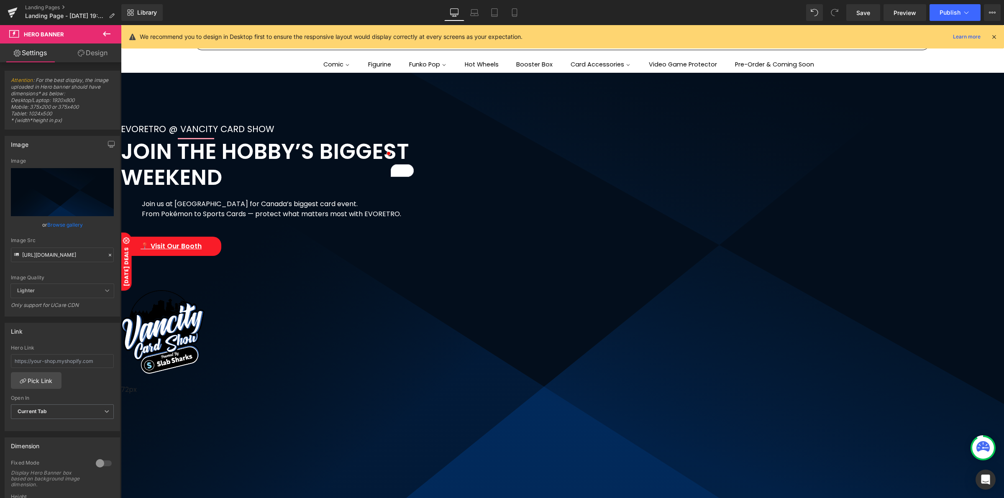
click at [426, 128] on div "EVORETRO @ VANCITY CARD SHOW" at bounding box center [273, 129] width 305 height 13
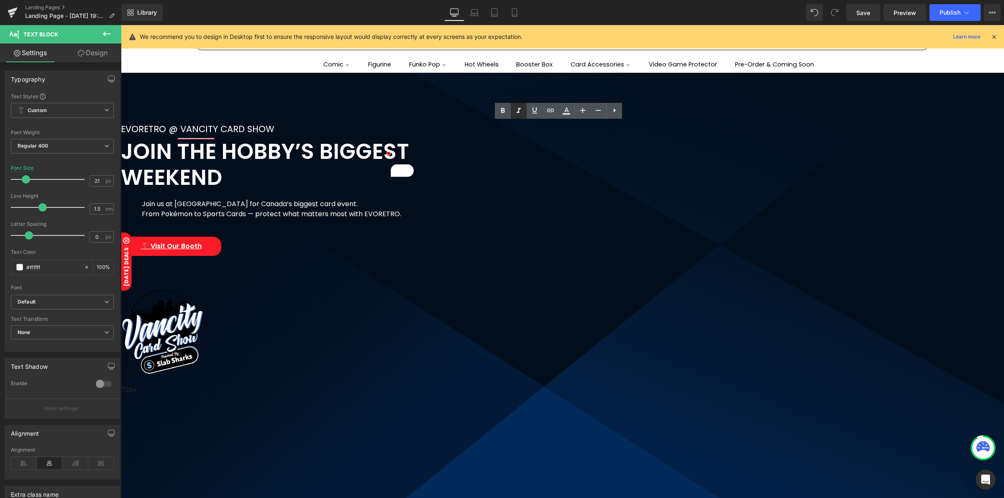
copy div "EVORETRO @ VANCITY CARD SHOW"
click at [426, 150] on h2 "JOIN THE HOBBY’S BIGGEST WEEKEND" at bounding box center [273, 164] width 305 height 51
click at [426, 151] on h2 "JOIN THE HOBBY’S BIGGEST WEEKEND" at bounding box center [273, 164] width 305 height 51
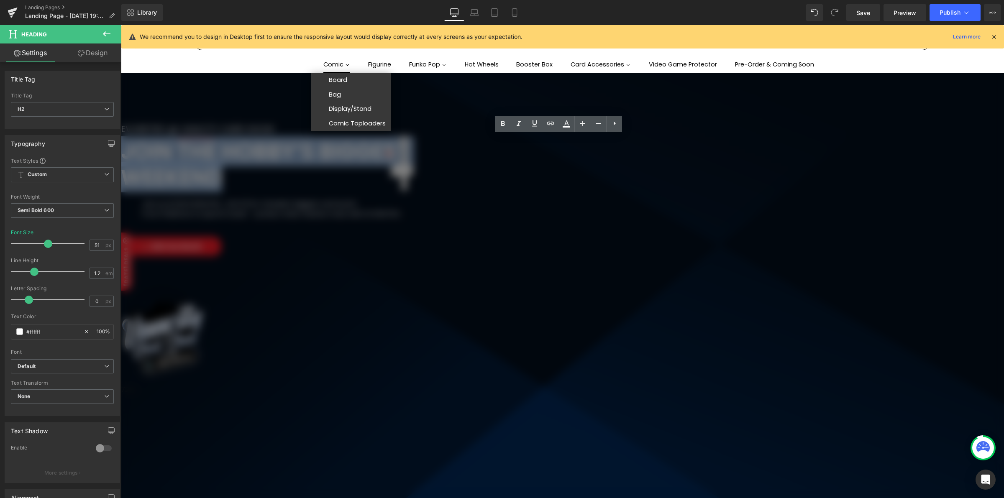
copy h2 "JOIN THE HOBBY’S BIGGEST WEEKEND"
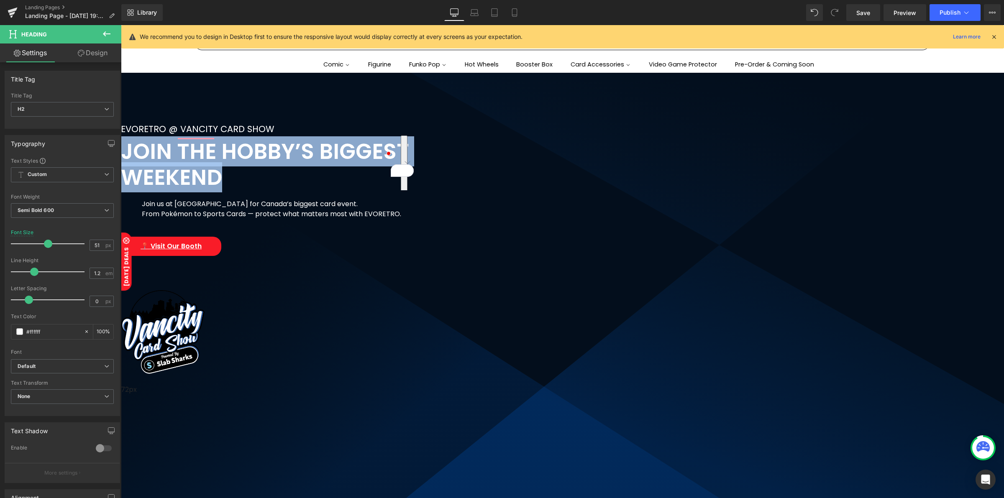
click at [426, 206] on div "Join us at [GEOGRAPHIC_DATA] for Canada’s biggest card event.  From Pokémon to…" at bounding box center [273, 212] width 305 height 40
click at [405, 209] on div "From Pokémon to Sports Cards — protect what matters most with EVORETRO." at bounding box center [274, 214] width 264 height 10
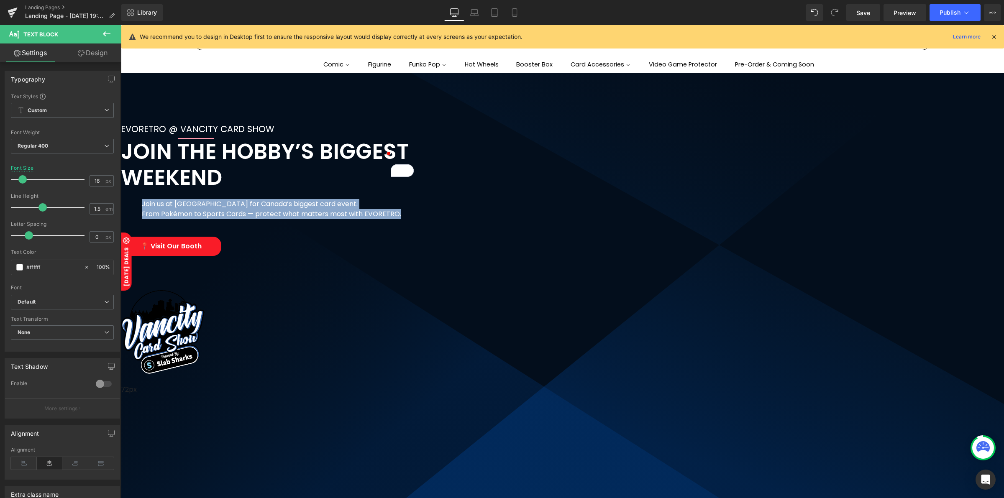
drag, startPoint x: 435, startPoint y: 203, endPoint x: 648, endPoint y: 219, distance: 213.9
click at [426, 219] on div "Join us at [GEOGRAPHIC_DATA] for Canada’s biggest card event.  From Pokémon to…" at bounding box center [273, 212] width 305 height 40
copy div "Join us at [GEOGRAPHIC_DATA] for Canada’s biggest card event.  From Pokémon to…"
click at [268, 162] on span "EVORETRO @ VANCITY CARD SHOW Text Block JOIN THE HOBBY’S BIGGEST WEEKEND Headin…" at bounding box center [562, 270] width 883 height 295
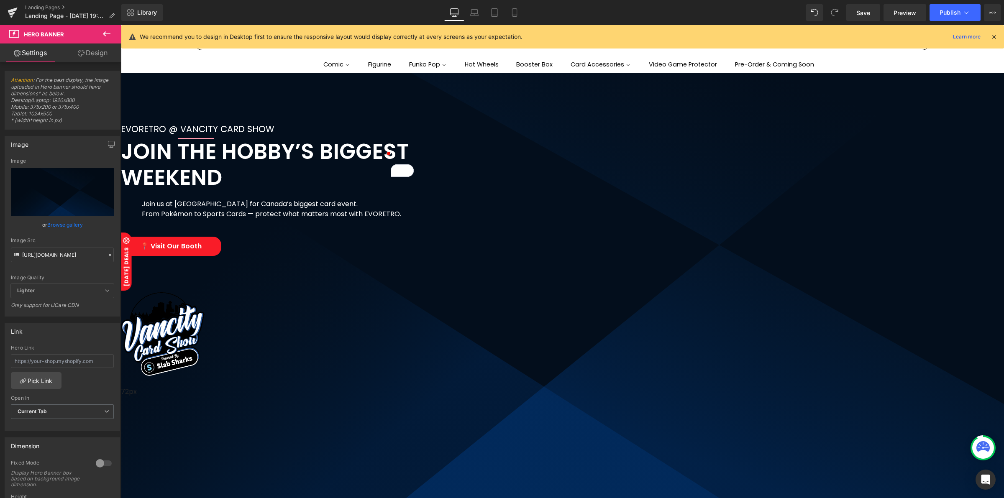
click at [121, 25] on icon at bounding box center [121, 25] width 0 height 0
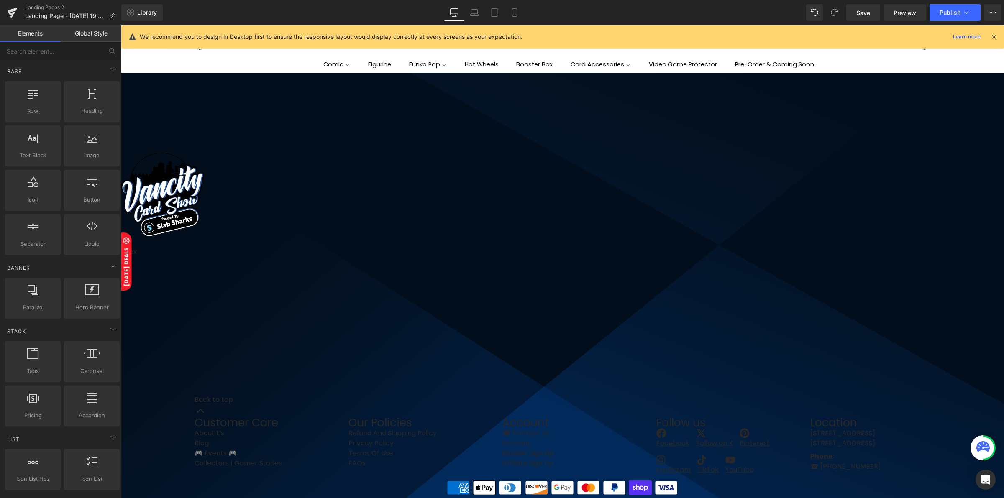
click at [121, 25] on link at bounding box center [121, 25] width 0 height 0
click at [121, 25] on icon at bounding box center [121, 25] width 0 height 0
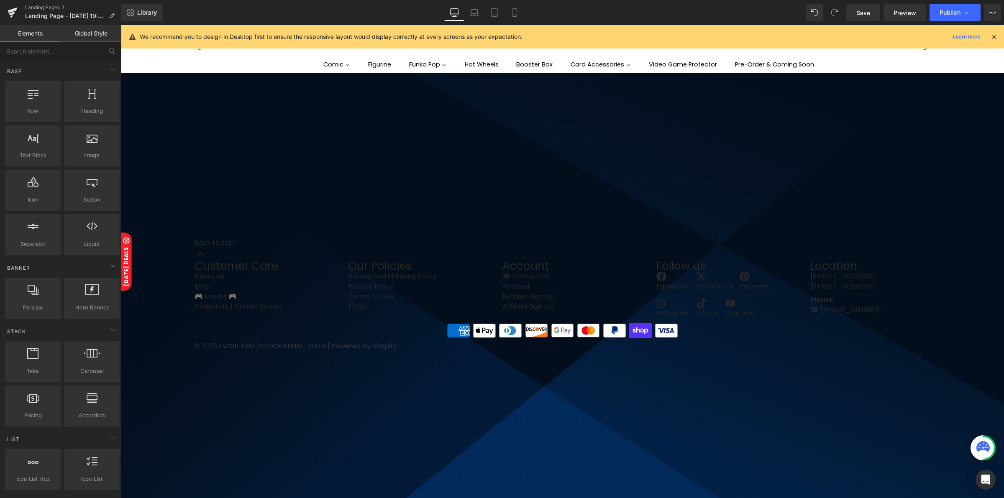
drag, startPoint x: 287, startPoint y: 113, endPoint x: 271, endPoint y: 110, distance: 16.2
click at [286, 123] on div "119px" at bounding box center [562, 148] width 883 height 50
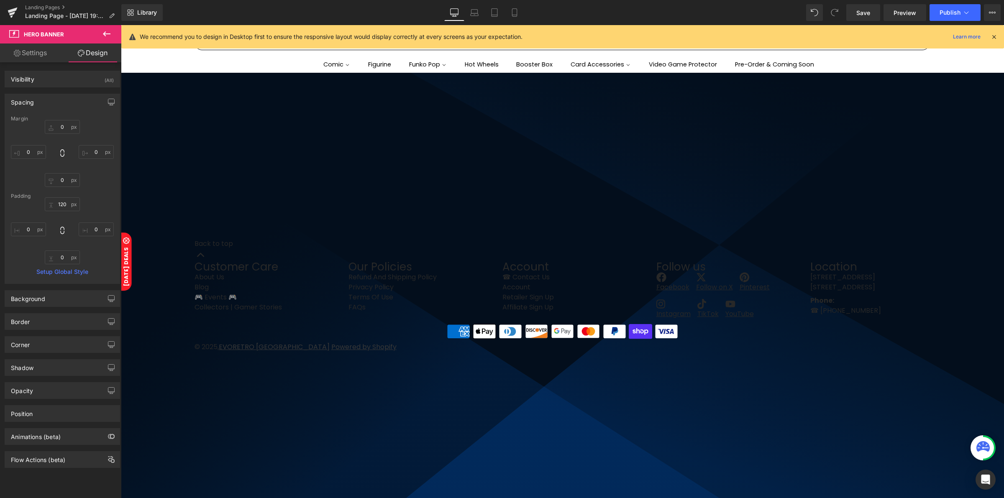
click at [40, 53] on link "Settings" at bounding box center [30, 53] width 61 height 19
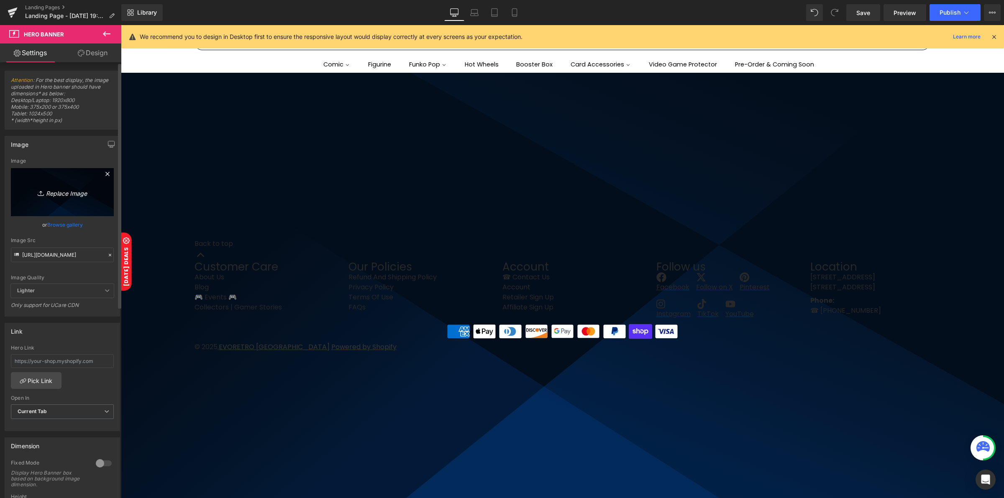
click at [81, 195] on icon "Replace Image" at bounding box center [62, 192] width 67 height 10
click at [60, 258] on input "[URL][DOMAIN_NAME]" at bounding box center [62, 255] width 103 height 15
paste input "[DOMAIN_NAME][URL]"
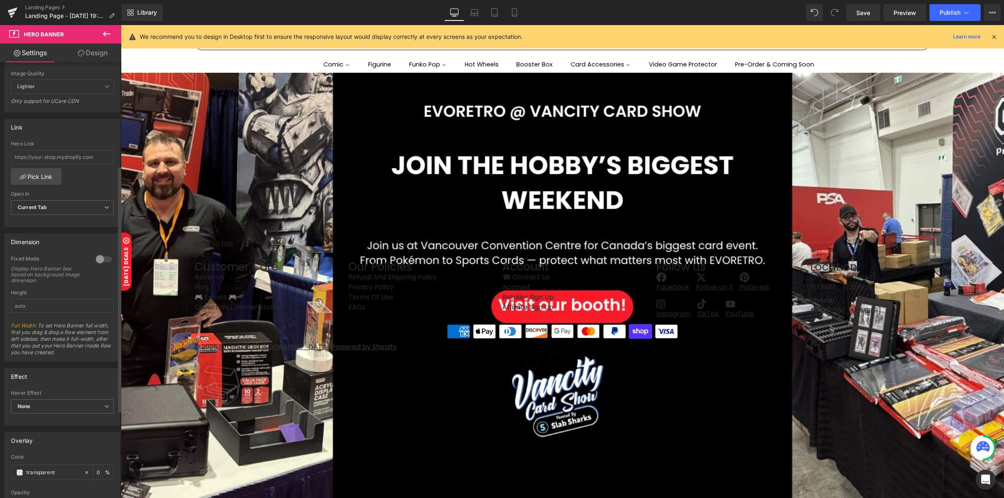
scroll to position [182, 0]
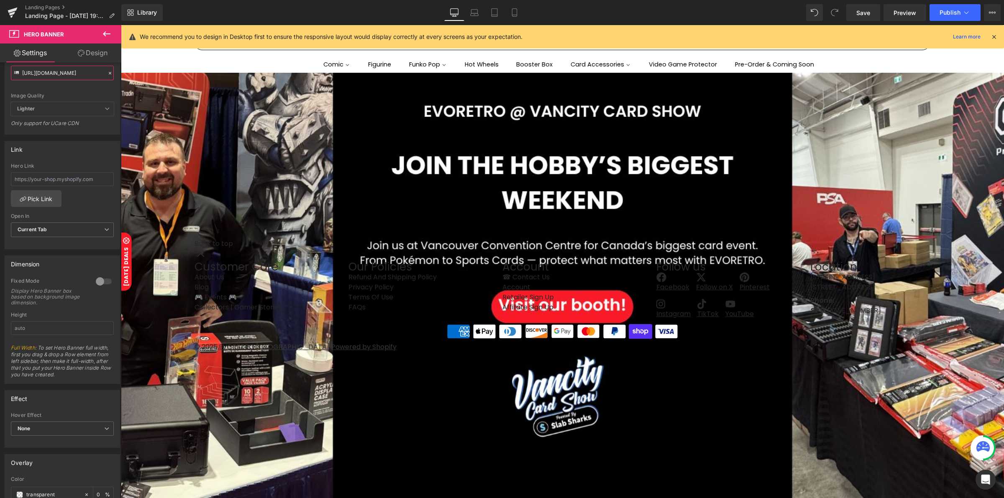
type input "[URL][DOMAIN_NAME]"
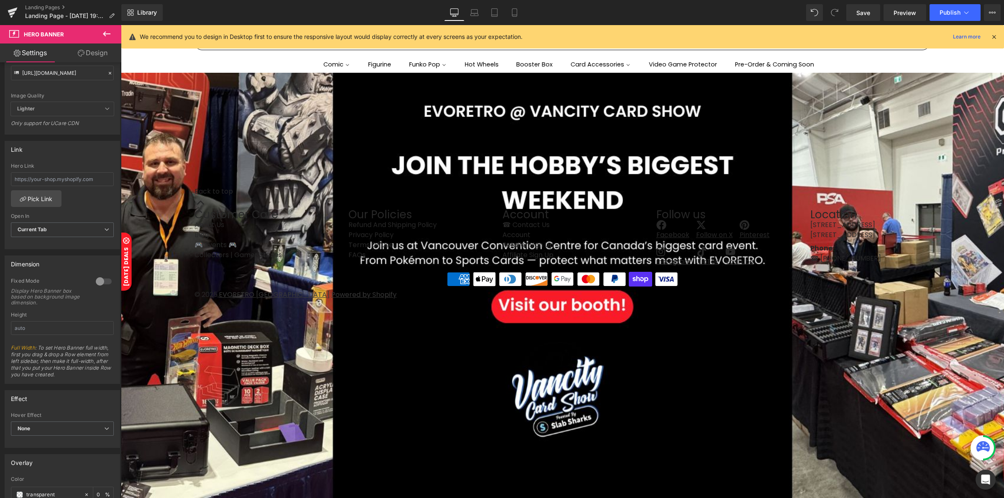
click at [102, 49] on link "Design" at bounding box center [92, 53] width 61 height 19
type input "0"
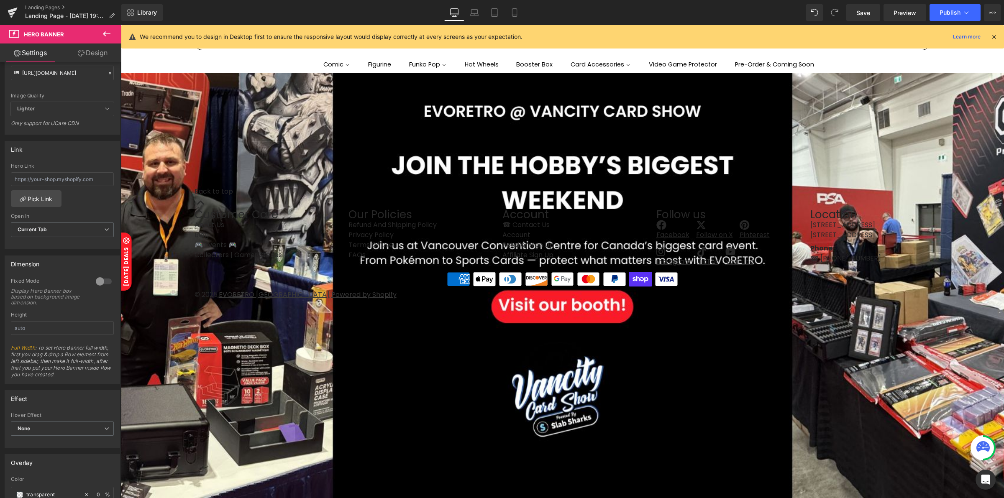
type input "120"
type input "0"
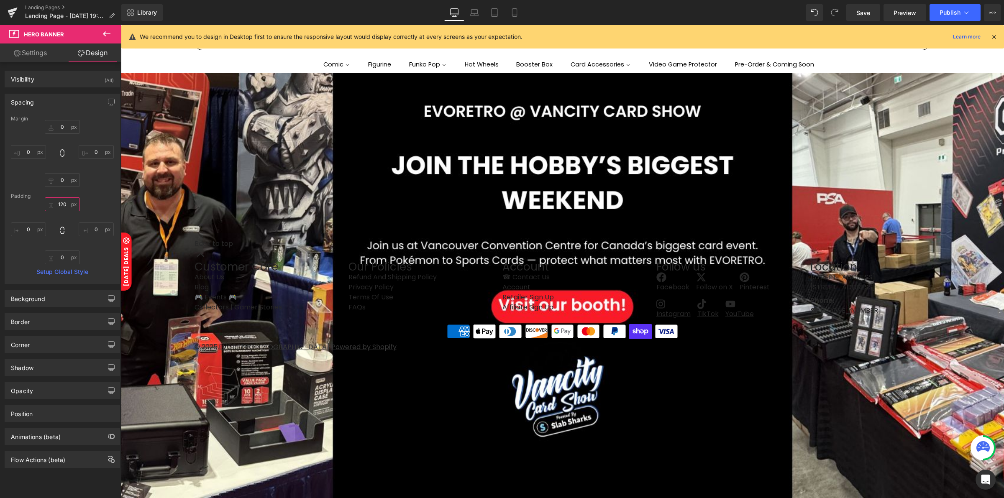
click at [61, 210] on input "120" at bounding box center [62, 204] width 35 height 14
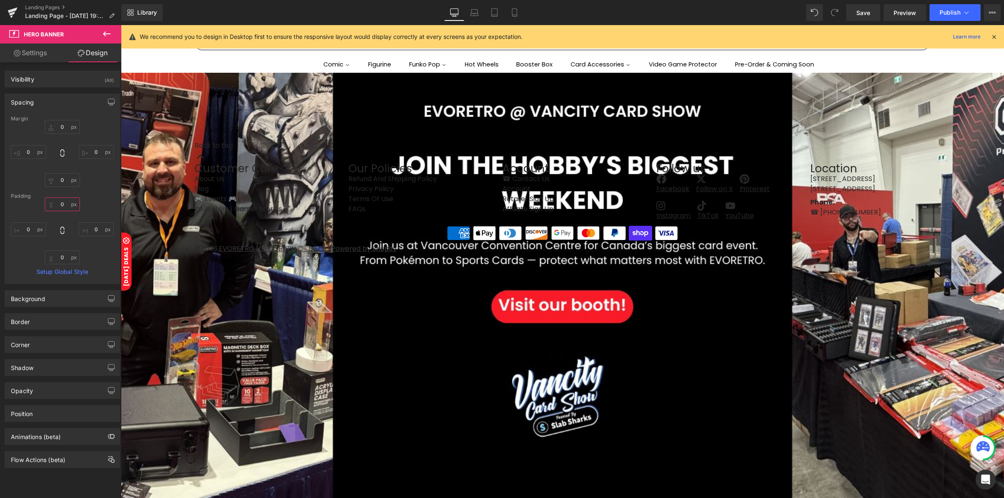
type input "0"
click at [34, 52] on link "Settings" at bounding box center [30, 53] width 61 height 19
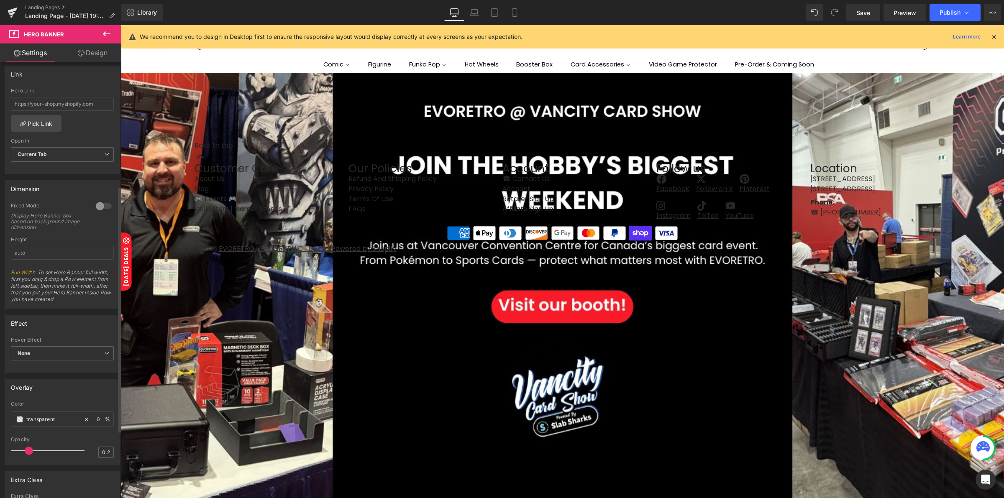
scroll to position [287, 0]
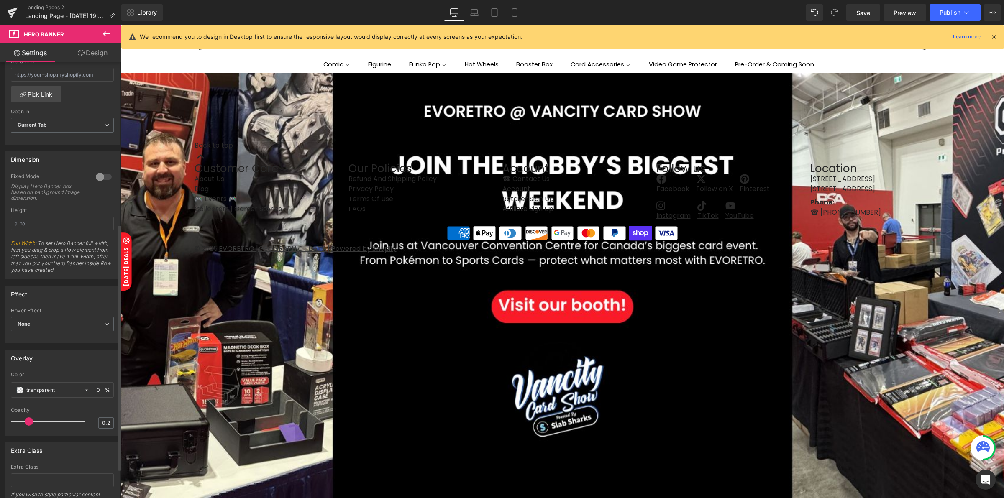
click at [105, 172] on div at bounding box center [104, 176] width 20 height 13
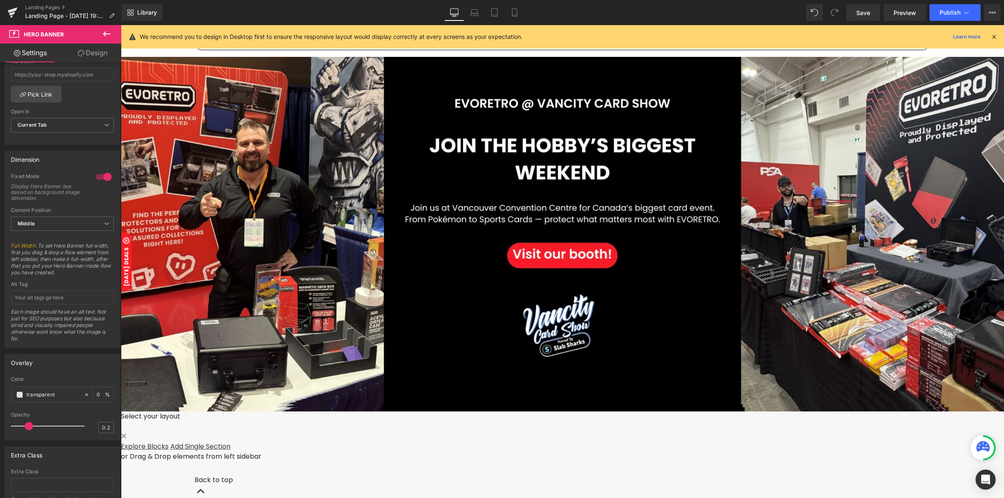
scroll to position [52, 0]
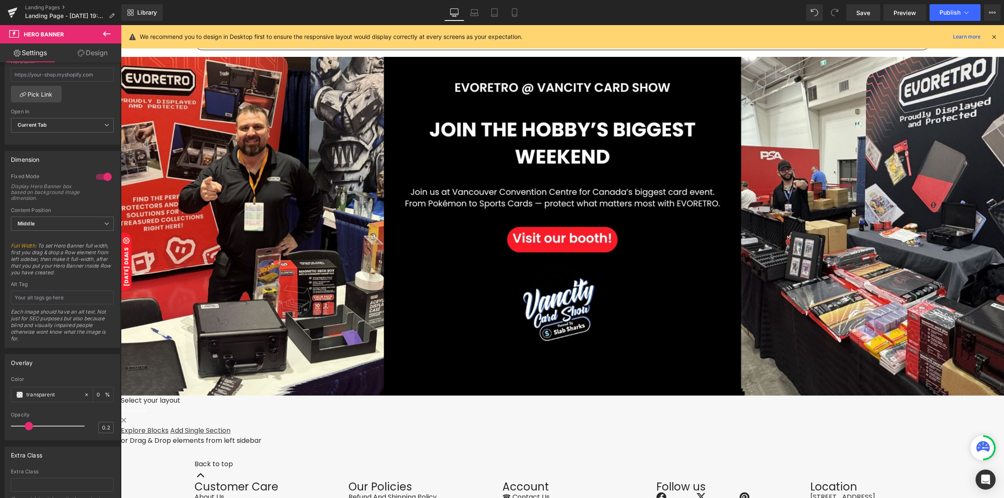
click at [106, 38] on icon at bounding box center [107, 34] width 10 height 10
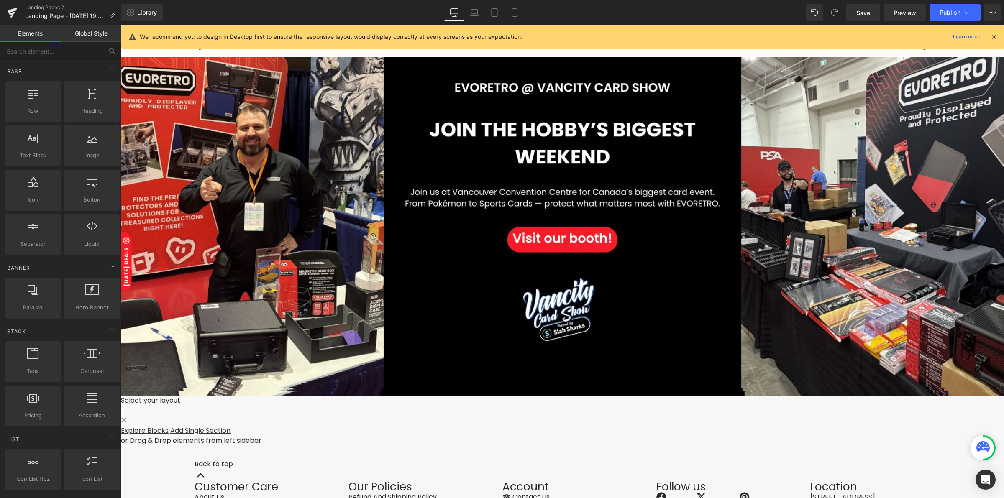
click at [231, 435] on link "Add Single Section" at bounding box center [200, 431] width 60 height 10
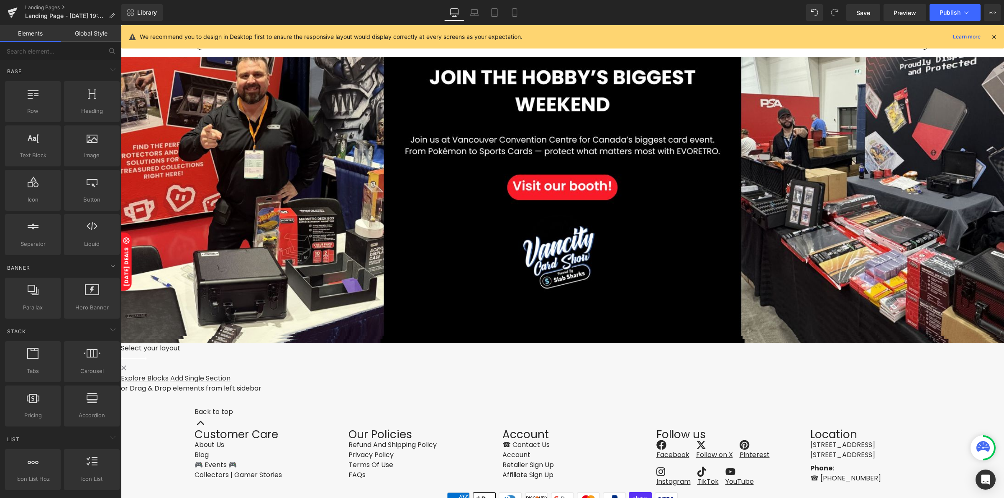
click at [121, 353] on span at bounding box center [121, 353] width 0 height 0
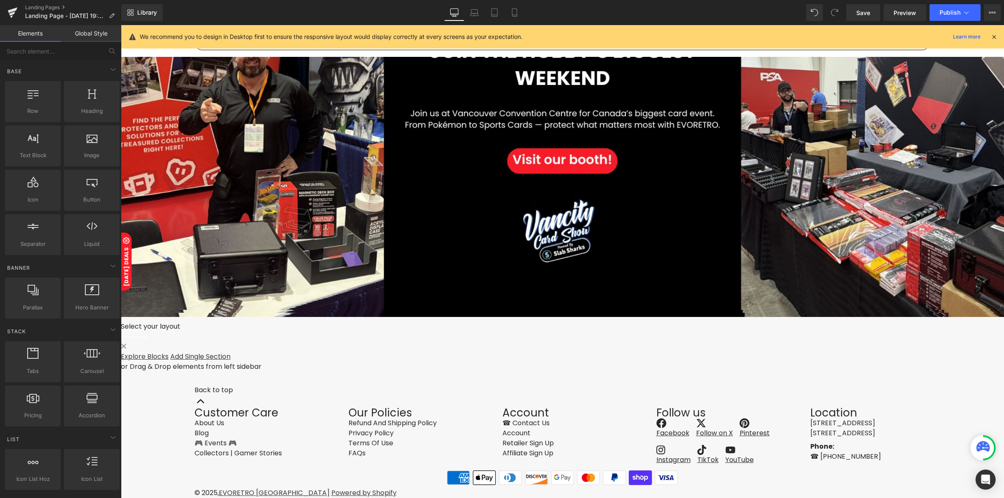
scroll to position [336, 0]
click at [169, 352] on link "Explore Blocks" at bounding box center [145, 357] width 48 height 10
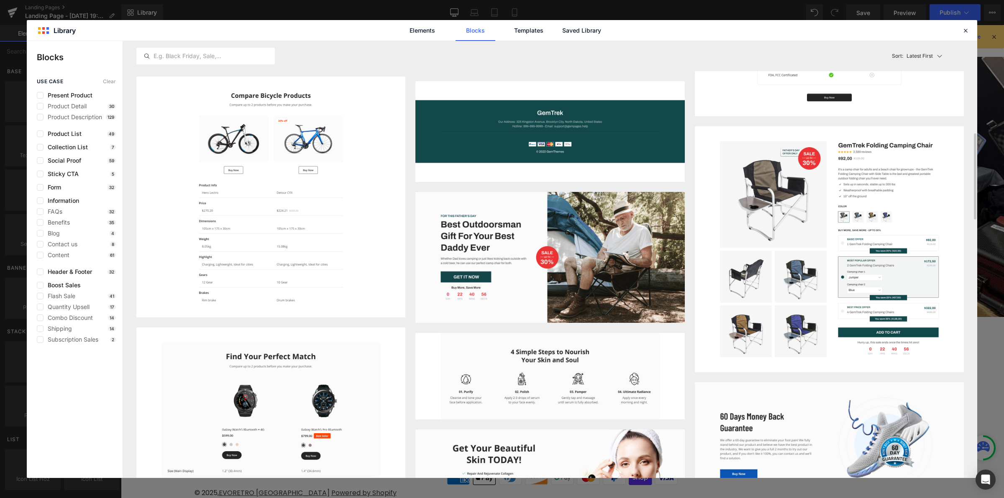
scroll to position [575, 0]
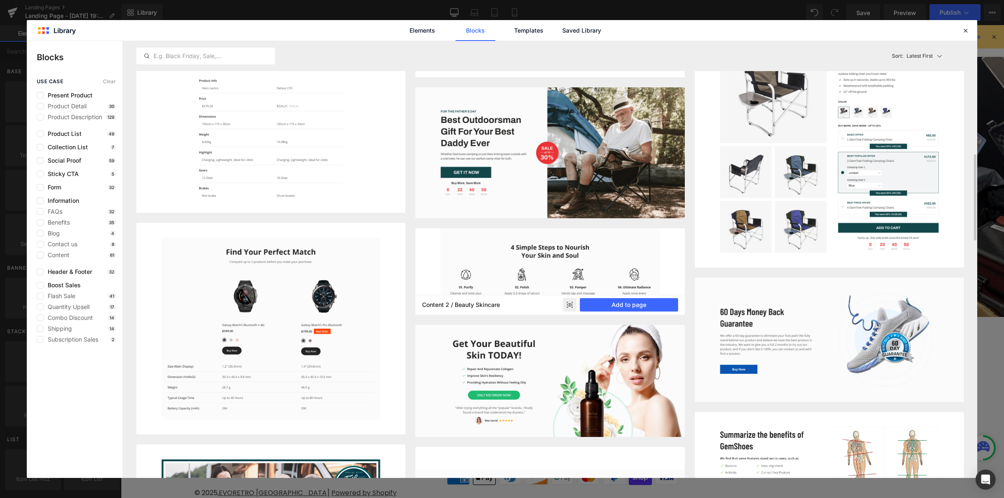
click at [566, 306] on rect at bounding box center [569, 304] width 13 height 13
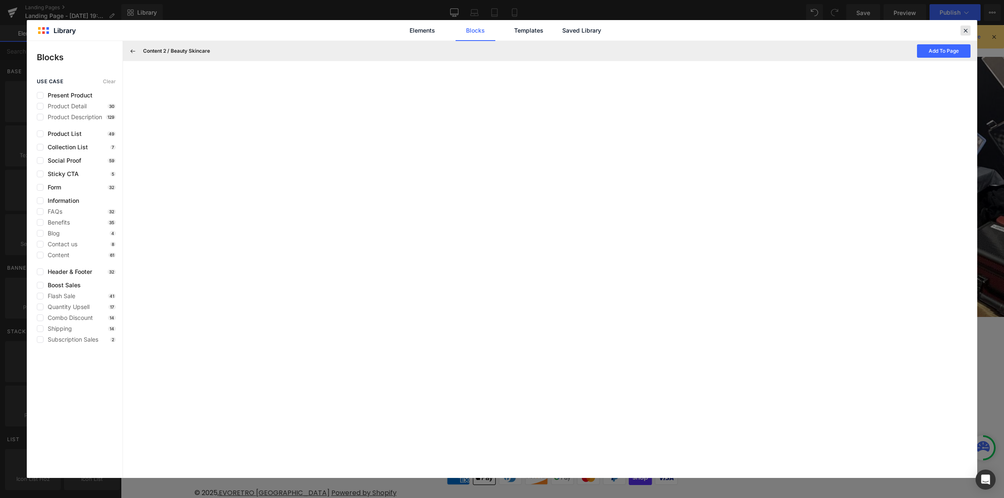
click at [963, 30] on icon at bounding box center [966, 31] width 8 height 8
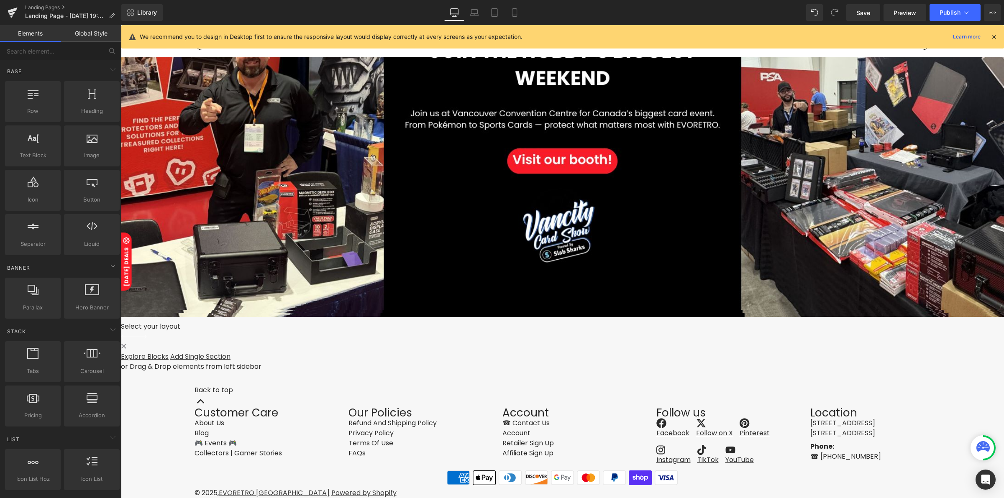
click at [169, 352] on link "Explore Blocks" at bounding box center [145, 357] width 48 height 10
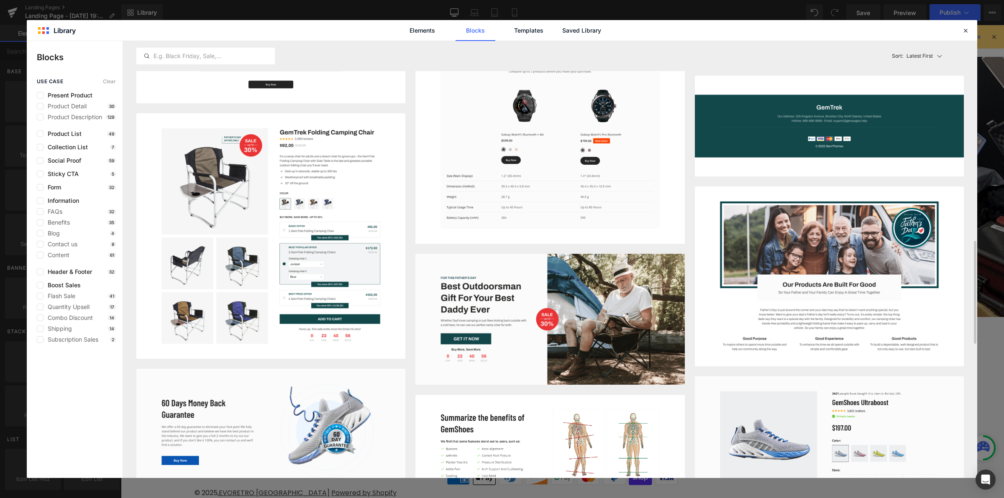
scroll to position [680, 0]
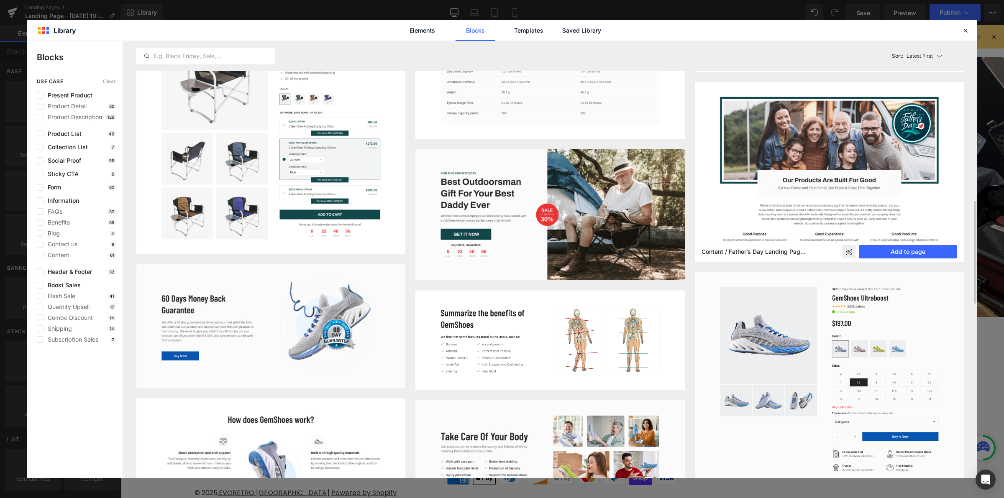
click at [846, 251] on rect at bounding box center [848, 251] width 13 height 13
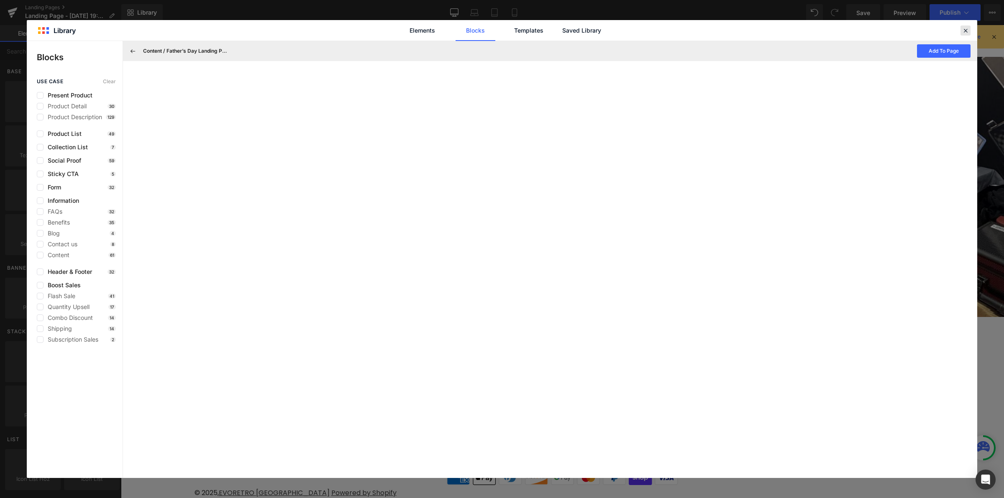
click at [963, 30] on icon at bounding box center [966, 31] width 8 height 8
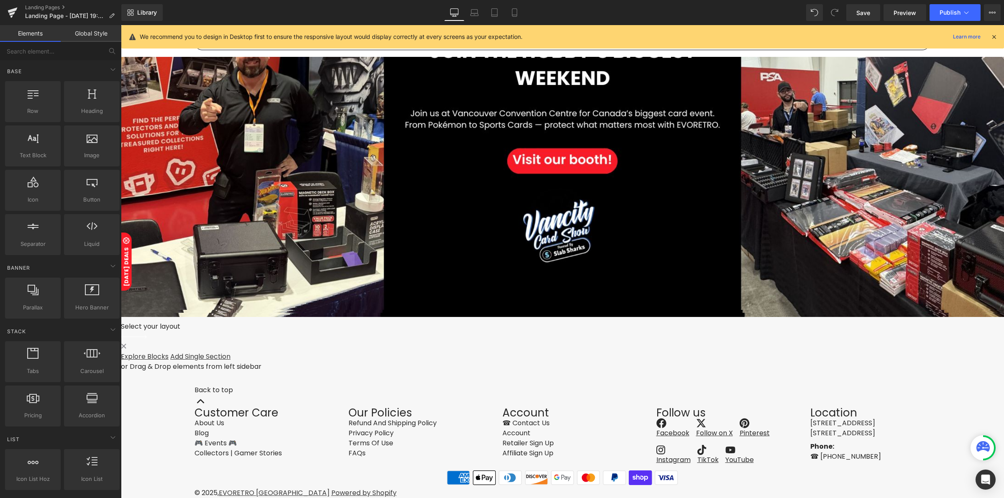
scroll to position [231, 0]
click at [121, 317] on span at bounding box center [121, 317] width 0 height 0
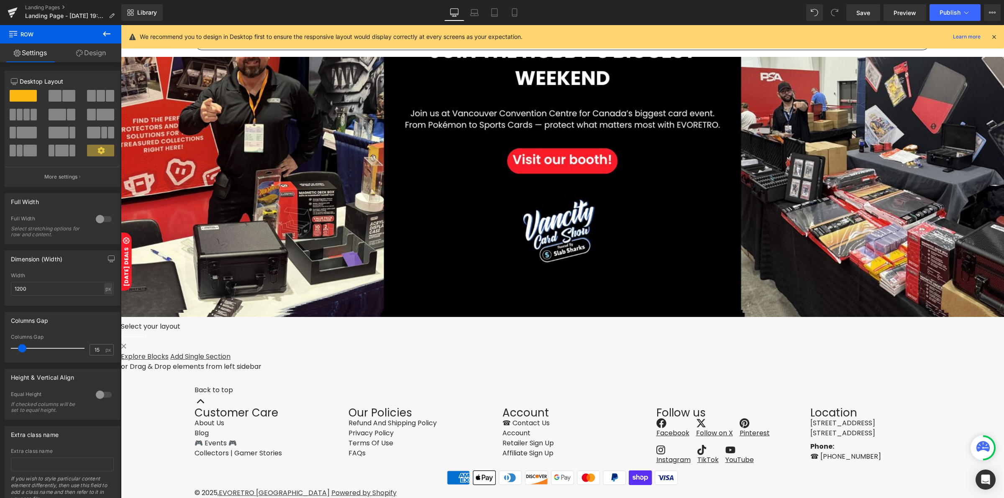
click at [102, 34] on icon at bounding box center [107, 34] width 10 height 10
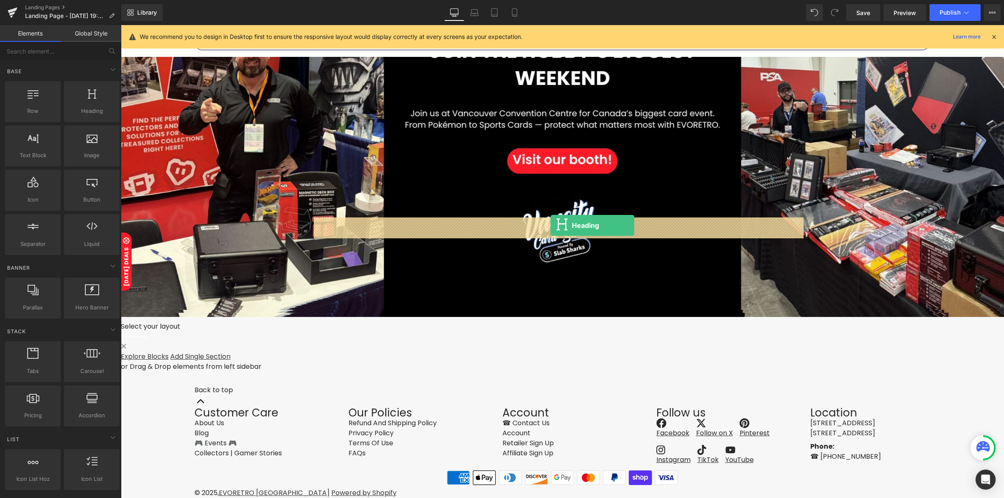
drag, startPoint x: 200, startPoint y: 134, endPoint x: 550, endPoint y: 226, distance: 362.0
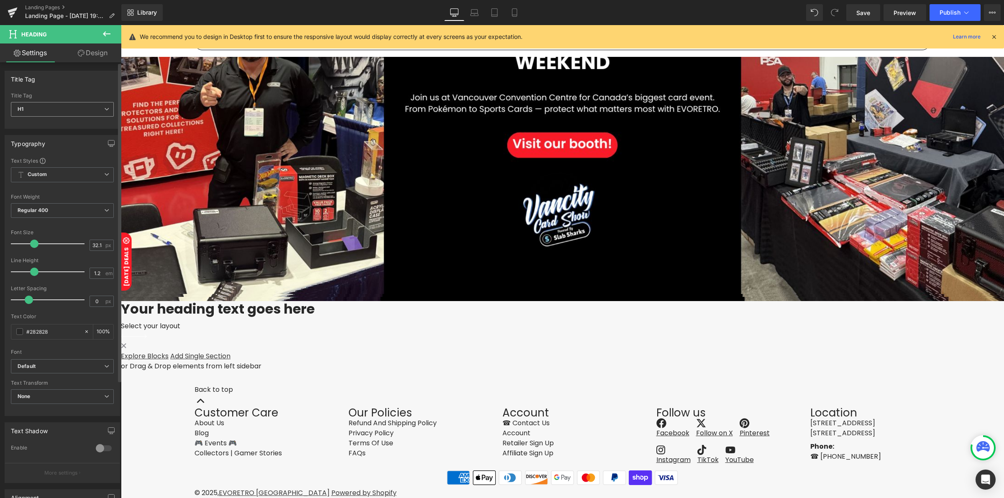
click at [85, 106] on span "H1" at bounding box center [62, 109] width 103 height 15
click at [51, 147] on li "H3" at bounding box center [62, 149] width 103 height 13
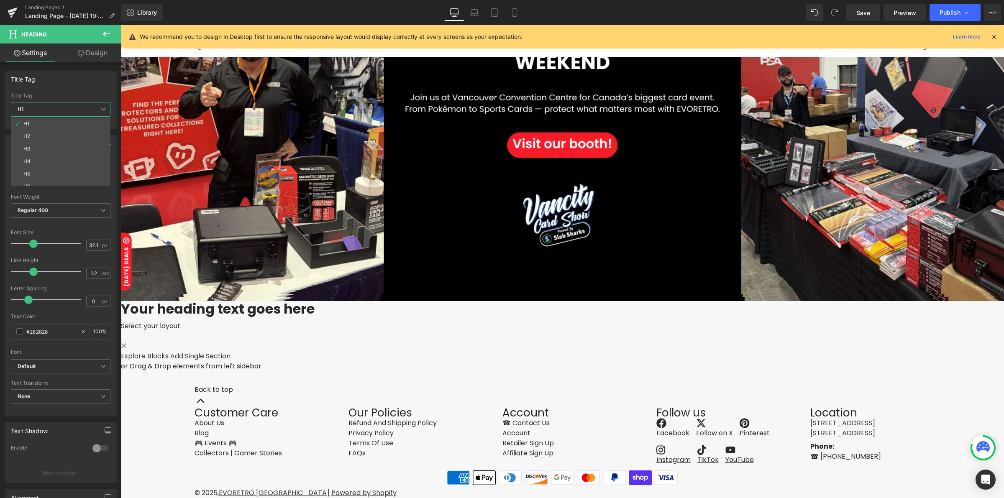
type input "24.33"
type input "100"
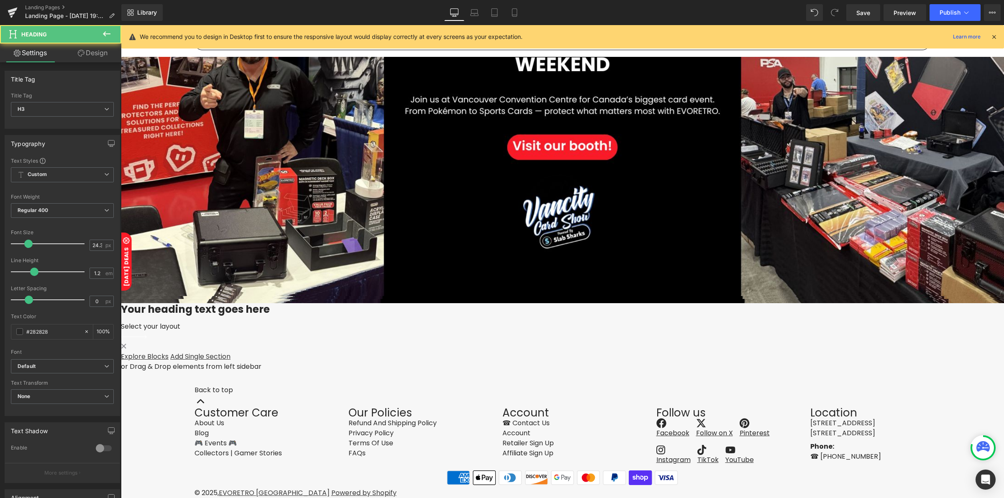
click at [515, 303] on h3 "Your heading text goes here" at bounding box center [562, 309] width 883 height 12
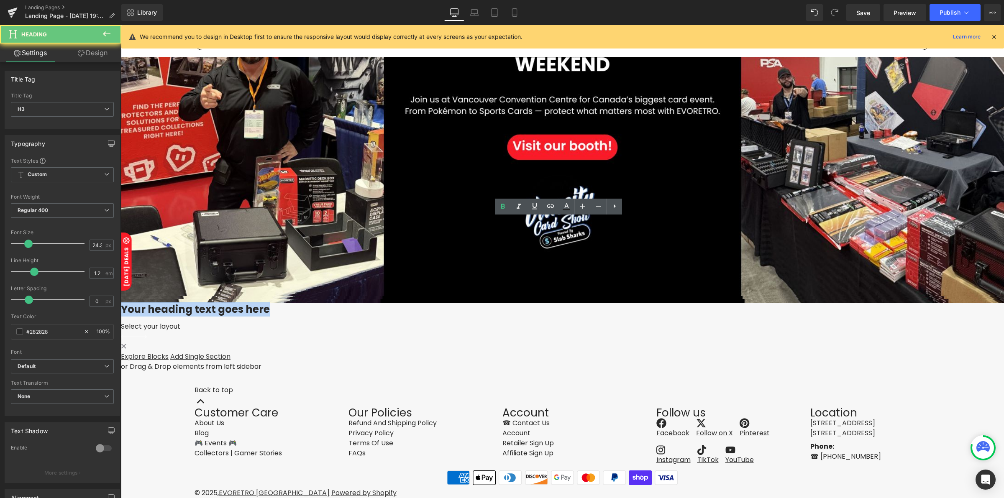
click at [515, 303] on h3 "Your heading text goes here" at bounding box center [562, 309] width 883 height 12
paste div
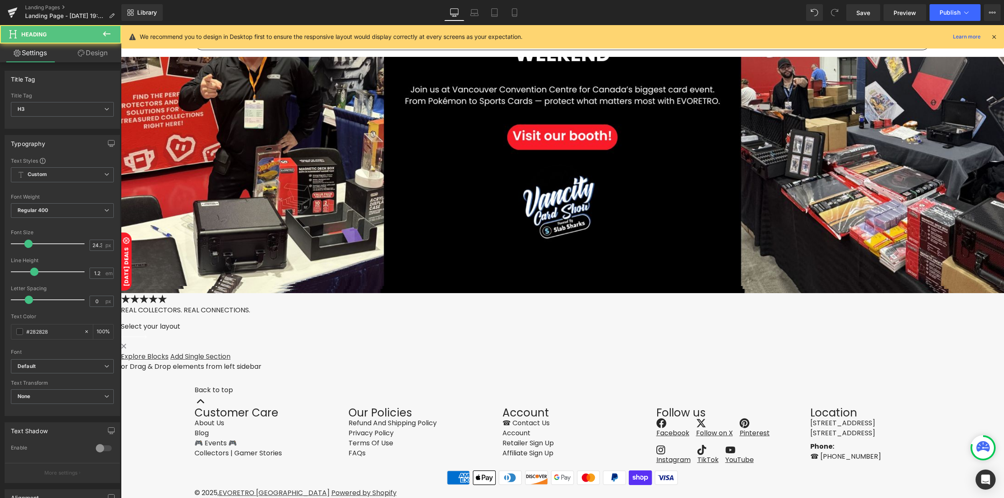
click at [541, 293] on h3 "★★★★★" at bounding box center [562, 299] width 883 height 12
drag, startPoint x: 584, startPoint y: 222, endPoint x: 534, endPoint y: 228, distance: 50.6
click at [534, 293] on h3 "★★★★★" at bounding box center [562, 299] width 883 height 12
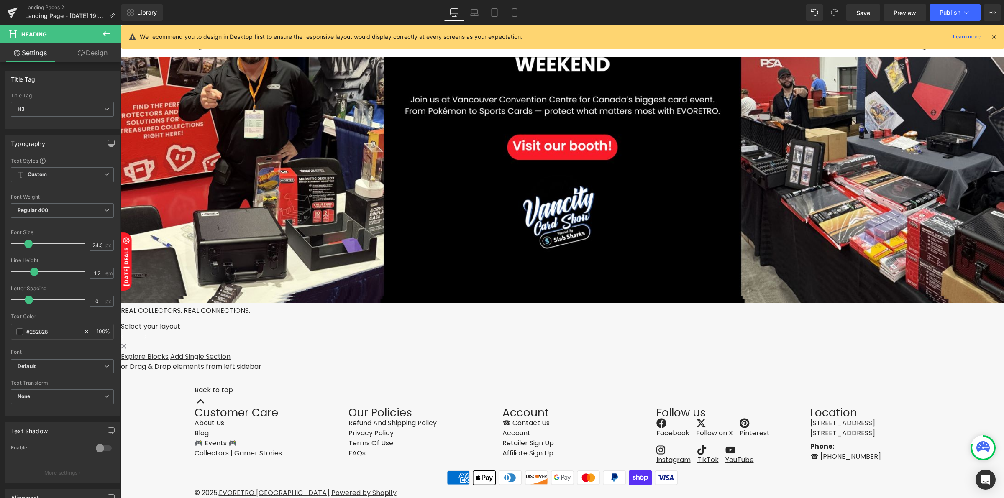
click at [520, 237] on div "Hero Banner REAL COLLECTORS. REAL CONNECTIONS. Heading Row Select your layout" at bounding box center [562, 150] width 883 height 444
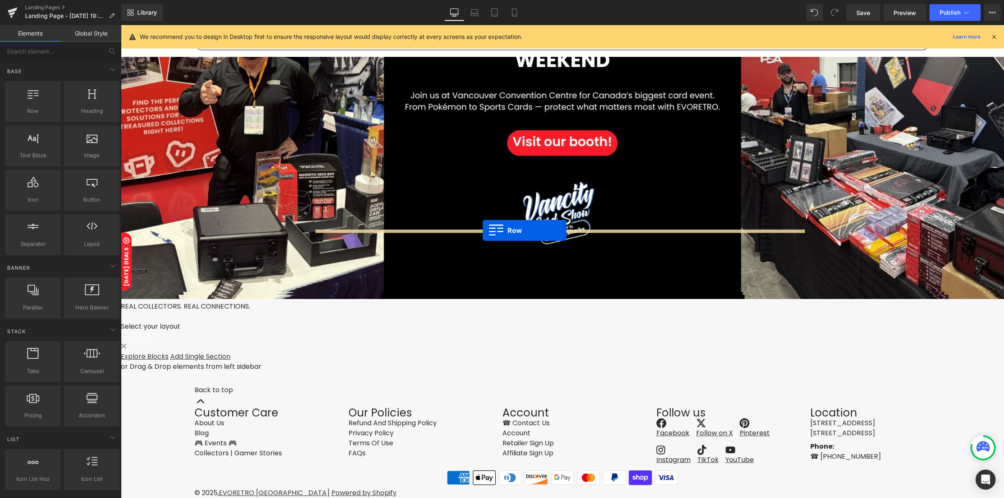
drag, startPoint x: 156, startPoint y: 130, endPoint x: 483, endPoint y: 231, distance: 341.4
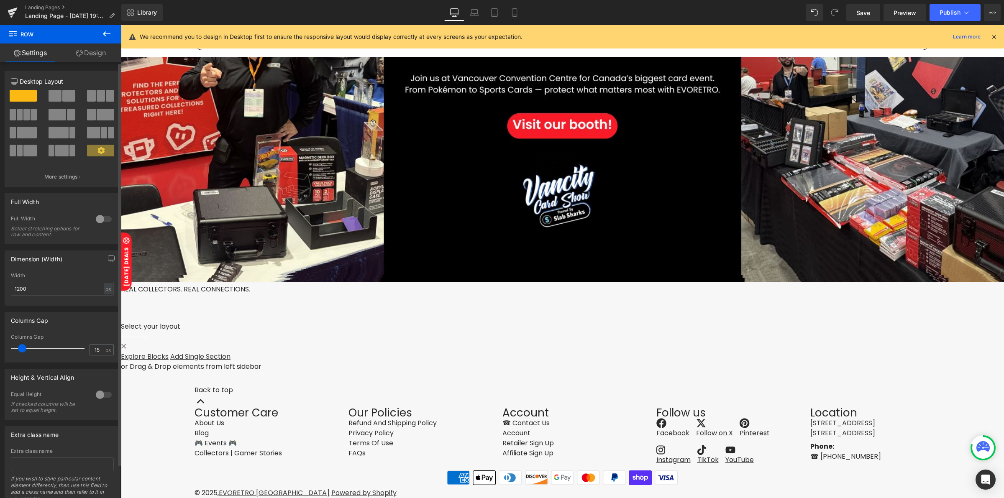
click at [24, 115] on span at bounding box center [26, 115] width 6 height 12
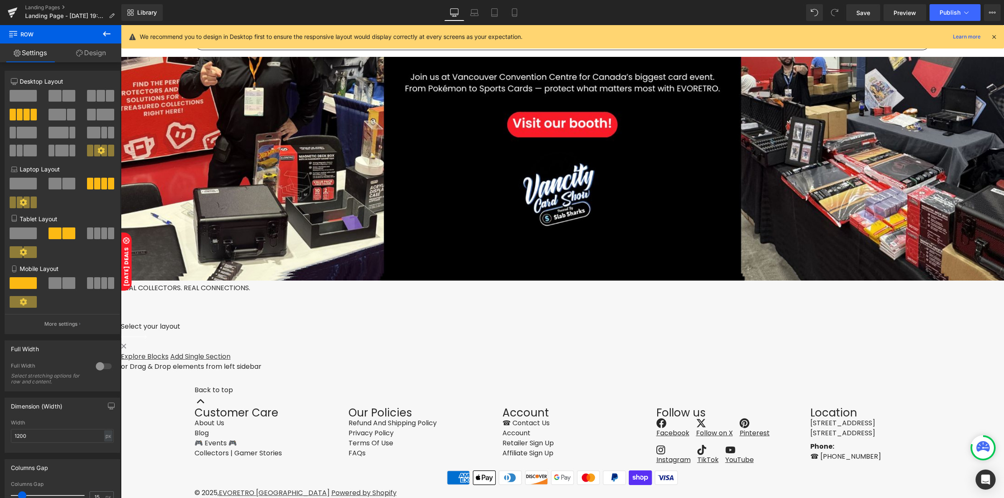
click at [103, 33] on icon at bounding box center [107, 34] width 10 height 10
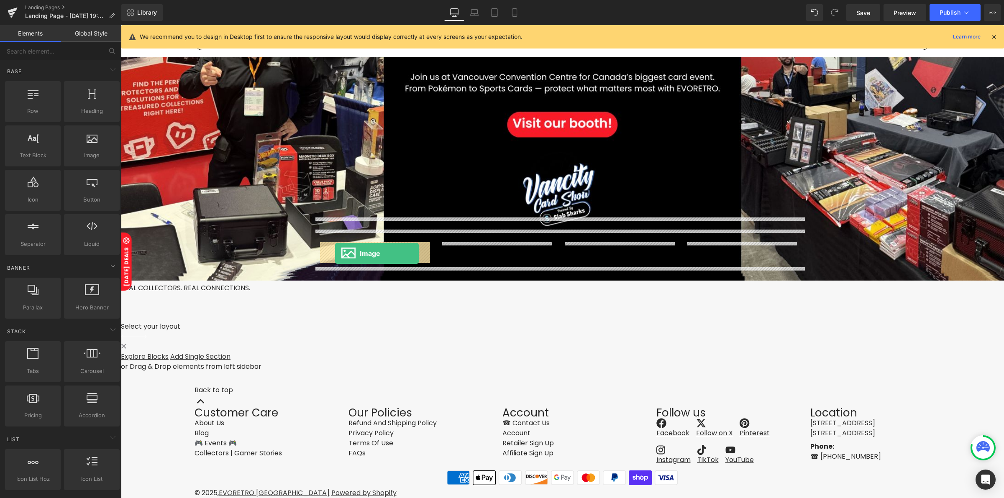
drag, startPoint x: 200, startPoint y: 171, endPoint x: 335, endPoint y: 254, distance: 158.1
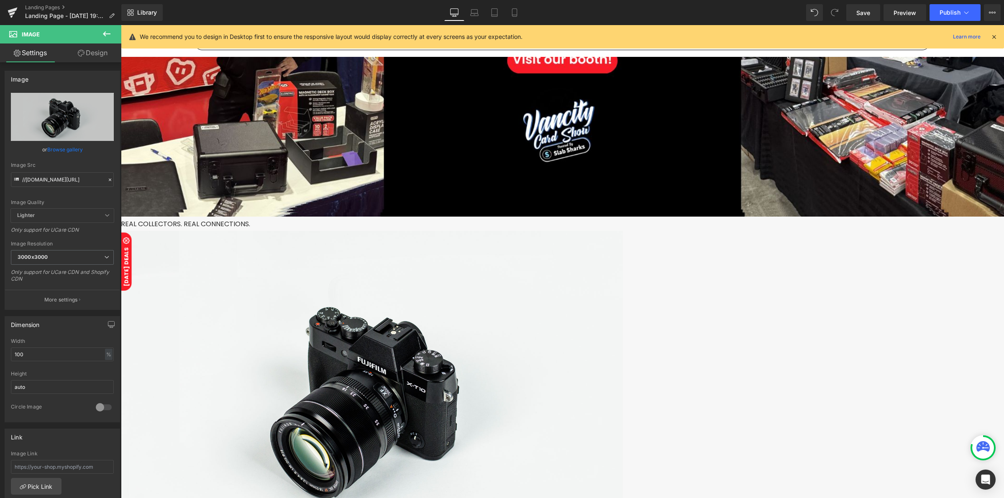
click at [107, 29] on icon at bounding box center [107, 34] width 10 height 10
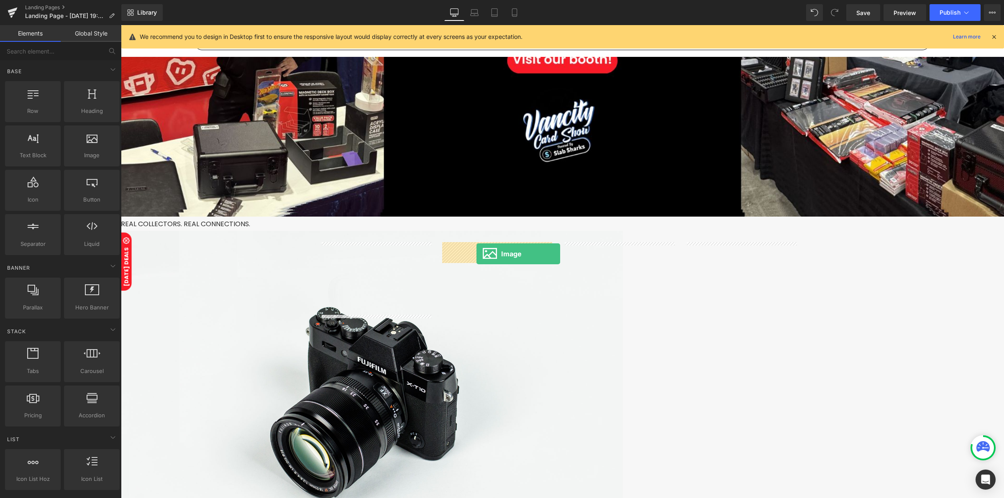
drag, startPoint x: 214, startPoint y: 177, endPoint x: 476, endPoint y: 254, distance: 273.4
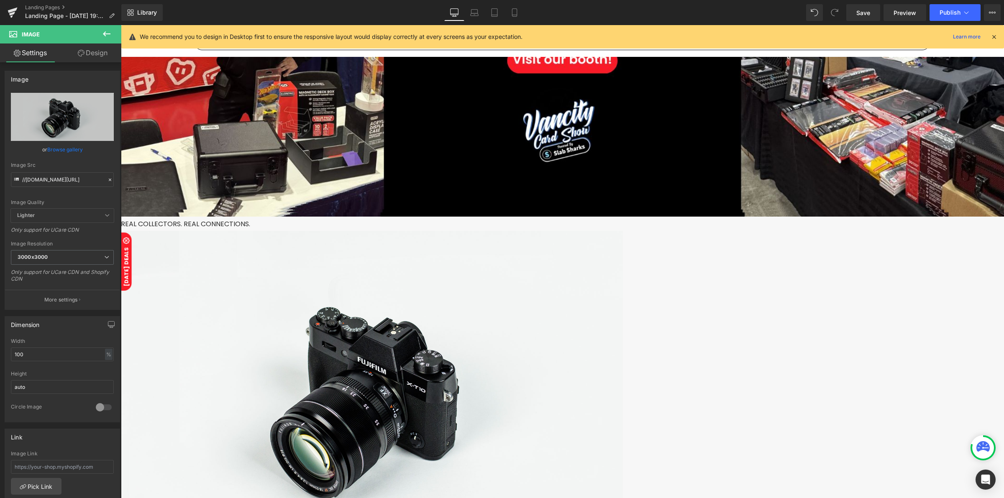
click at [105, 34] on icon at bounding box center [107, 33] width 8 height 5
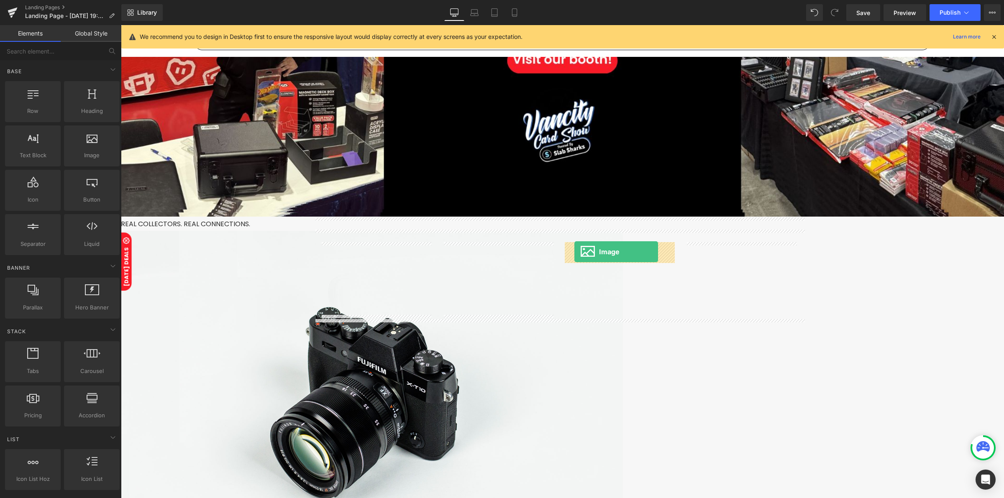
drag, startPoint x: 209, startPoint y: 172, endPoint x: 574, endPoint y: 252, distance: 374.3
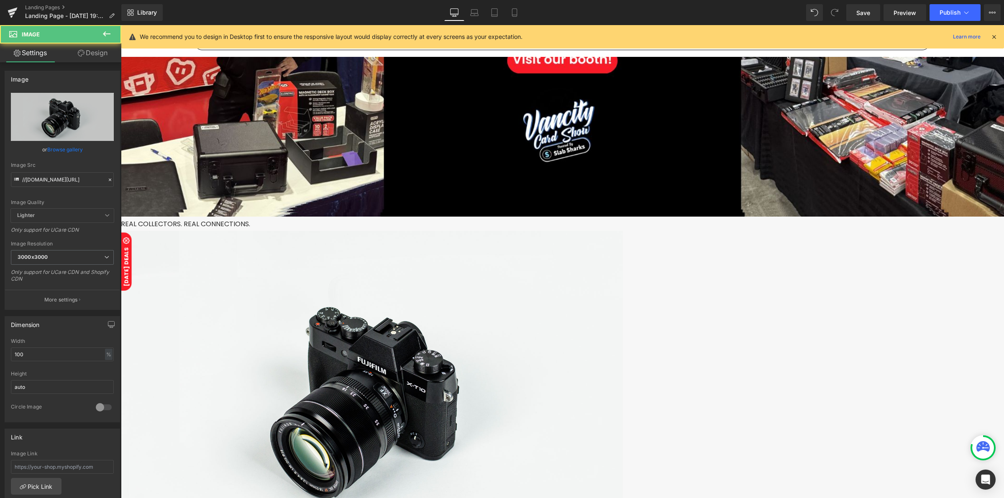
click at [103, 31] on icon at bounding box center [107, 34] width 10 height 10
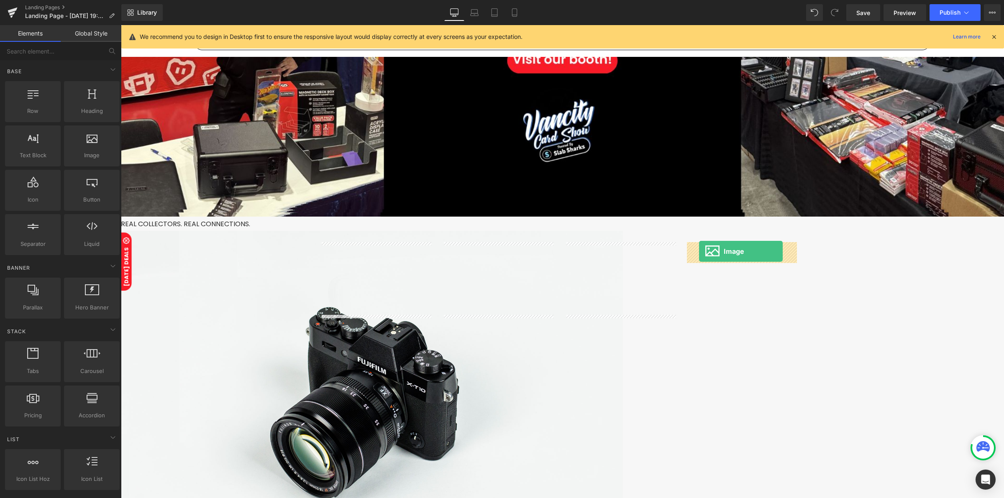
drag, startPoint x: 213, startPoint y: 171, endPoint x: 699, endPoint y: 251, distance: 492.4
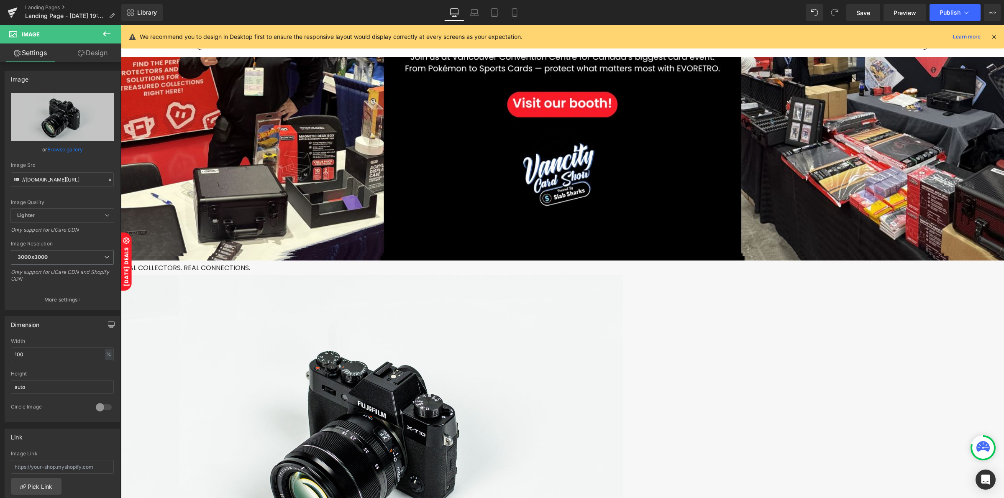
scroll to position [179, 0]
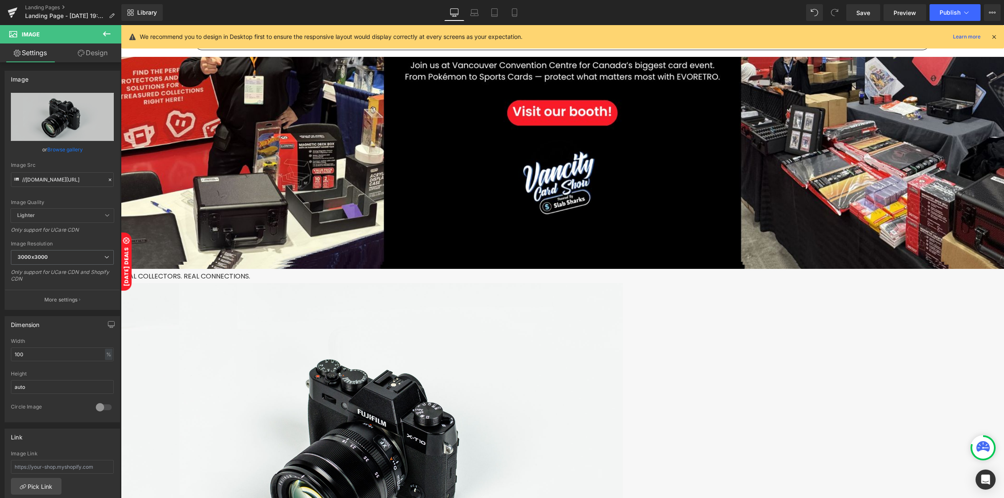
click at [250, 277] on span "REAL COLLECTORS. REAL CONNECTIONS." at bounding box center [185, 277] width 129 height 10
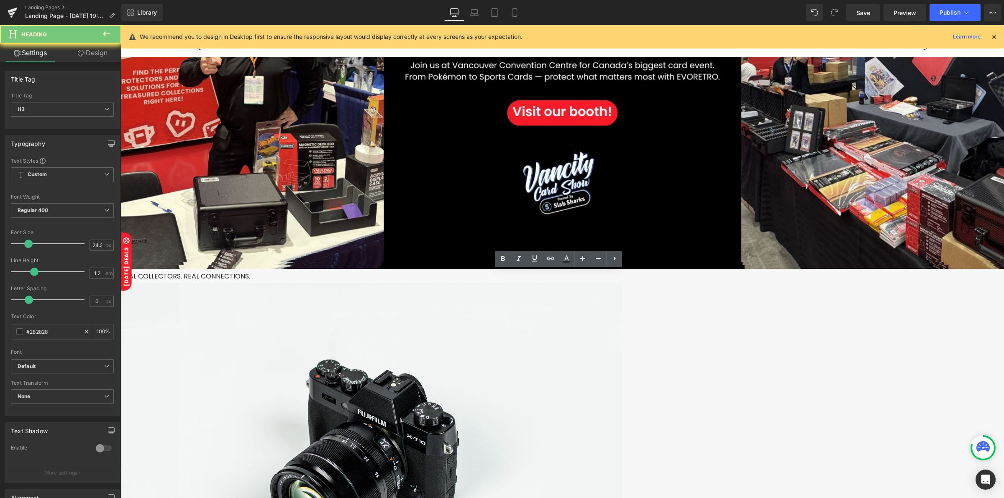
click at [250, 277] on span "REAL COLLECTORS. REAL CONNECTIONS." at bounding box center [185, 277] width 129 height 10
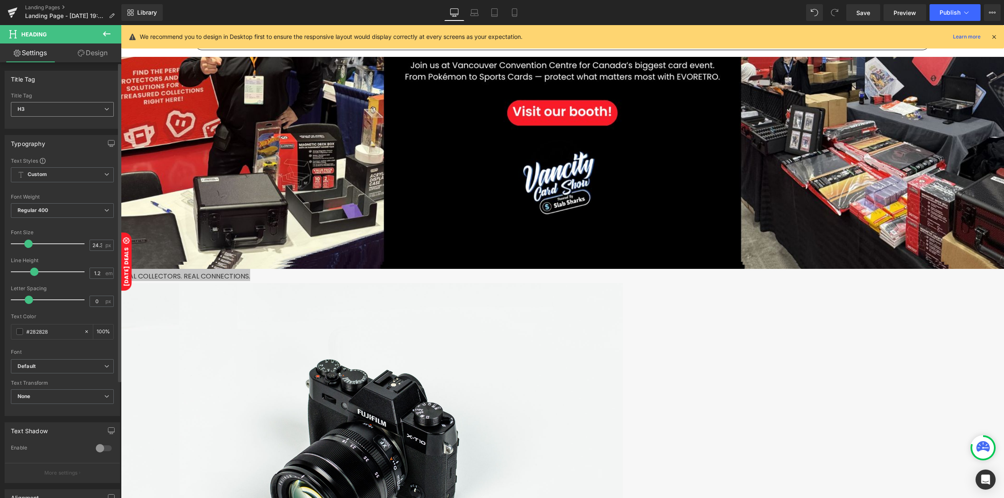
click at [58, 112] on span "H3" at bounding box center [62, 109] width 103 height 15
click at [55, 142] on li "H2" at bounding box center [62, 136] width 103 height 13
type input "27.98"
type input "100"
click at [250, 279] on span "REAL COLLECTORS. REAL CONNECTIONS." at bounding box center [185, 278] width 129 height 10
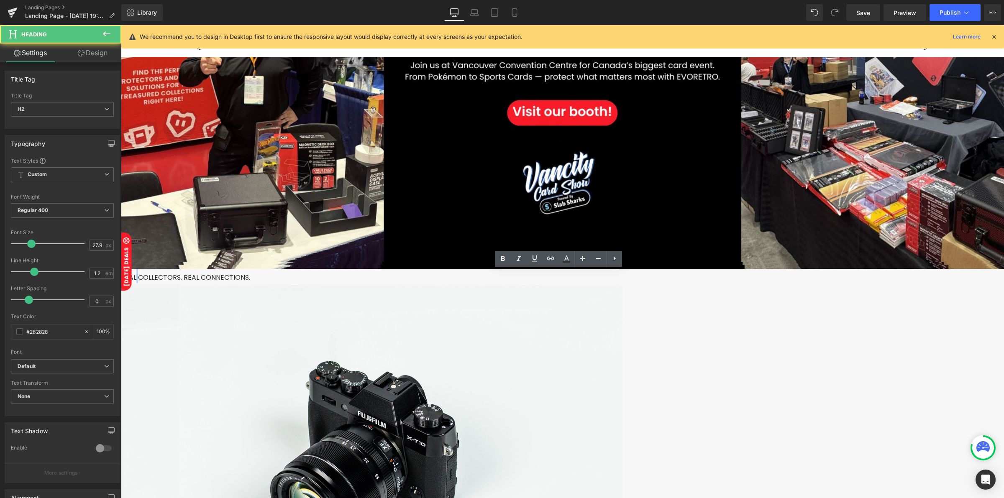
click at [250, 279] on span "REAL COLLECTORS. REAL CONNECTIONS." at bounding box center [185, 278] width 129 height 10
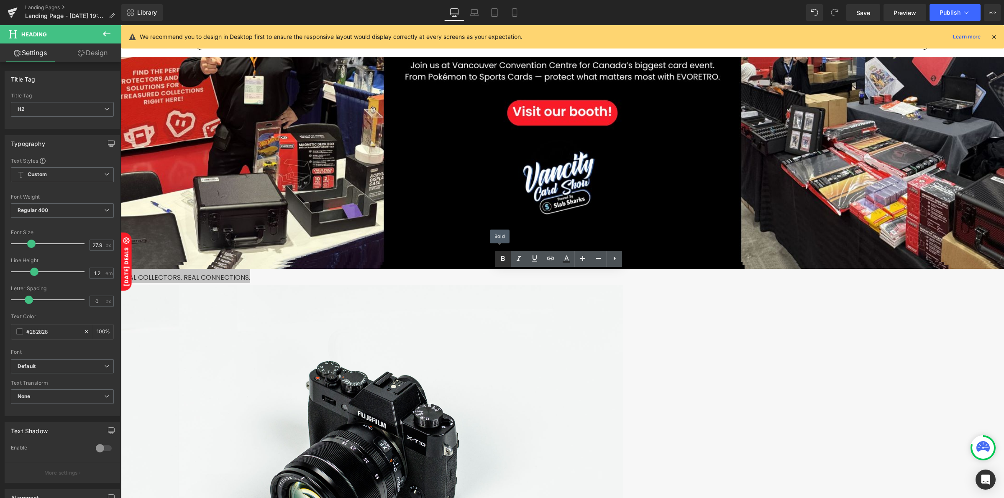
click at [503, 262] on icon at bounding box center [503, 259] width 10 height 10
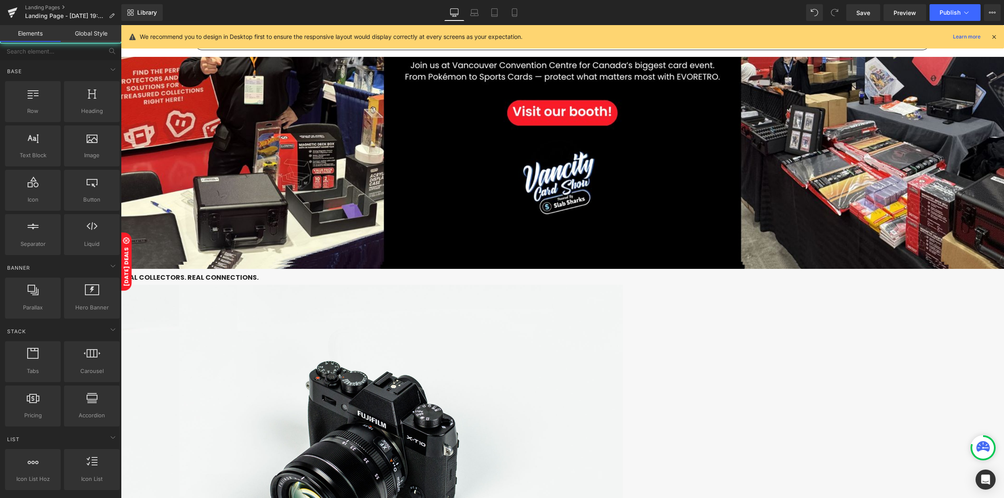
click at [632, 279] on h2 "REAL COLLECTORS. REAL CONNECTIONS." at bounding box center [562, 276] width 883 height 14
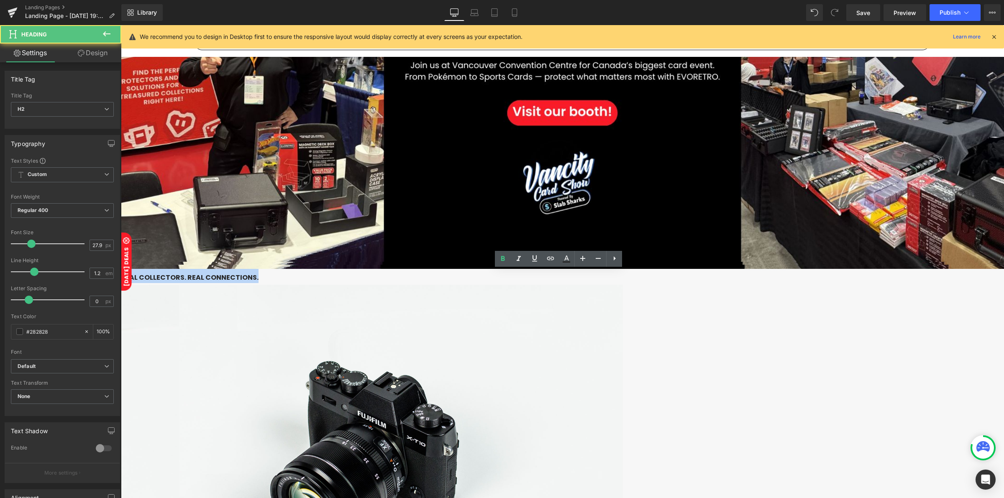
drag, startPoint x: 632, startPoint y: 279, endPoint x: 487, endPoint y: 275, distance: 145.2
click at [487, 275] on h2 "REAL COLLECTORS. REAL CONNECTIONS." at bounding box center [562, 276] width 883 height 14
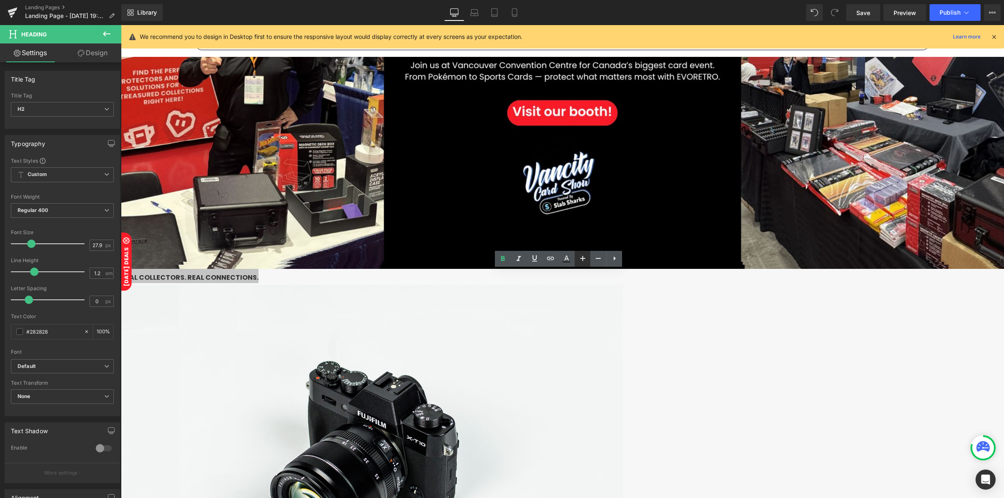
click at [579, 256] on icon at bounding box center [583, 259] width 10 height 10
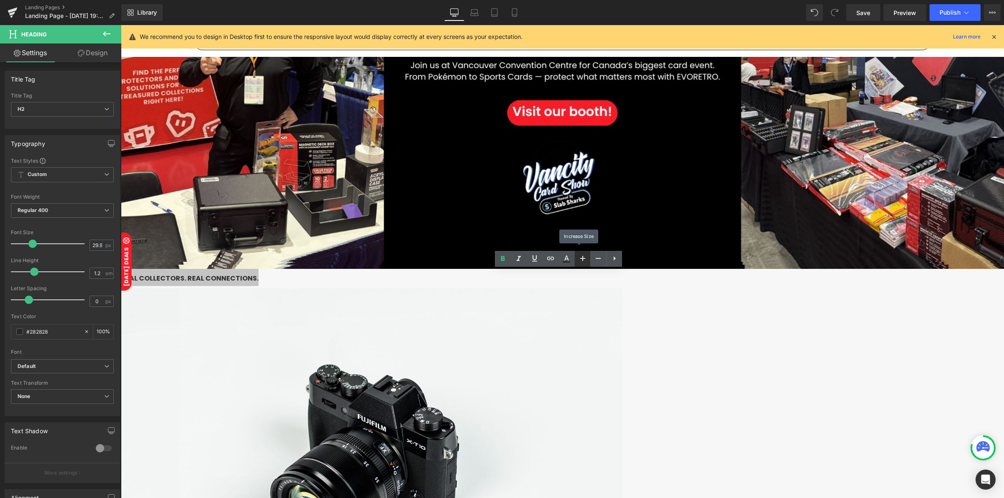
click at [579, 256] on icon at bounding box center [583, 259] width 10 height 10
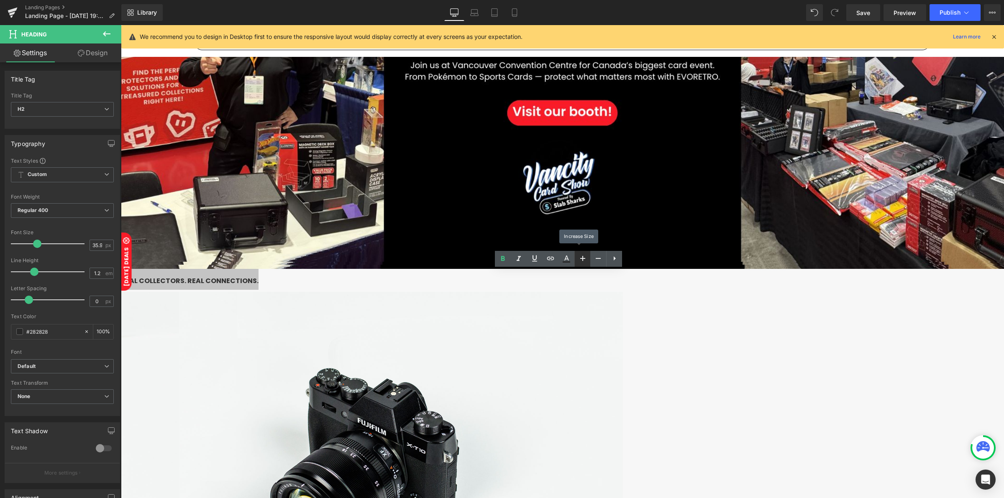
click at [579, 256] on icon at bounding box center [583, 259] width 10 height 10
type input "39.98"
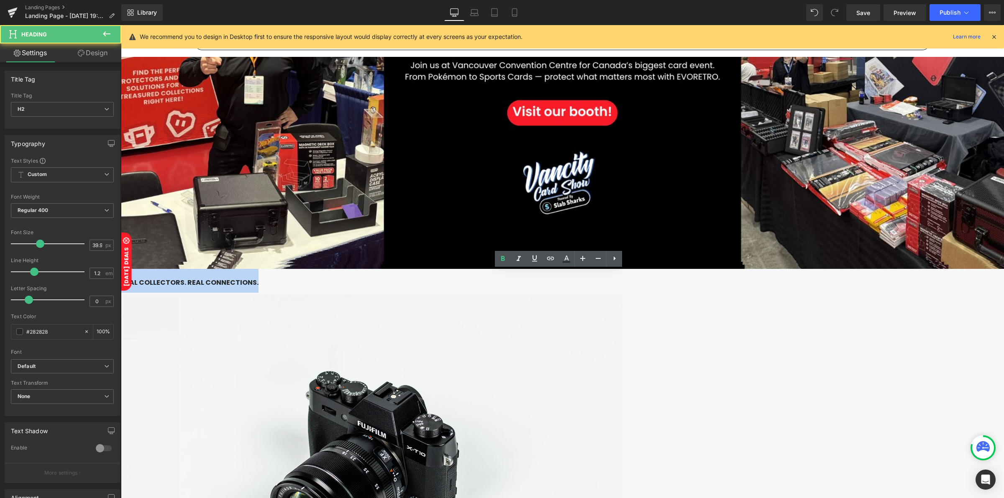
click at [534, 276] on h2 "REAL COLLECTORS. REAL CONNECTIONS." at bounding box center [562, 281] width 883 height 24
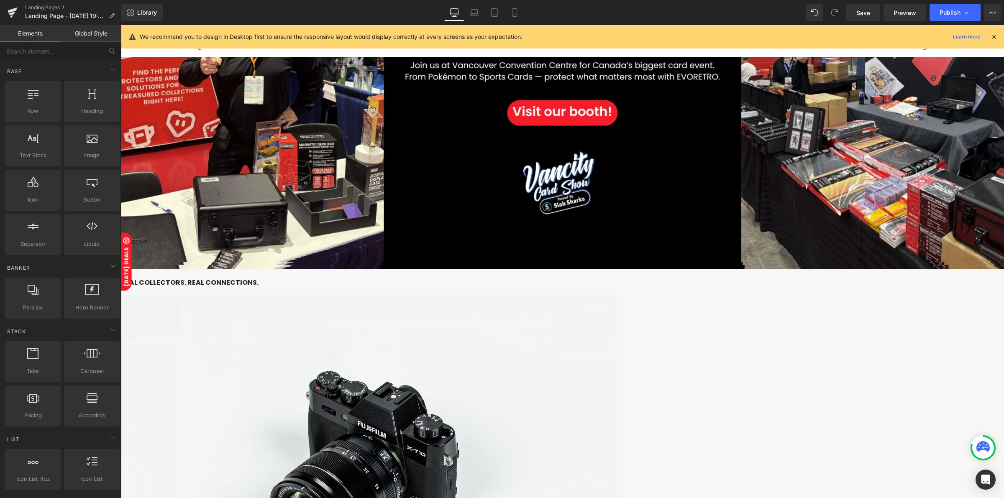
click at [259, 279] on span "REAL COLLECTORS. REAL CONNECTIONS." at bounding box center [190, 283] width 138 height 10
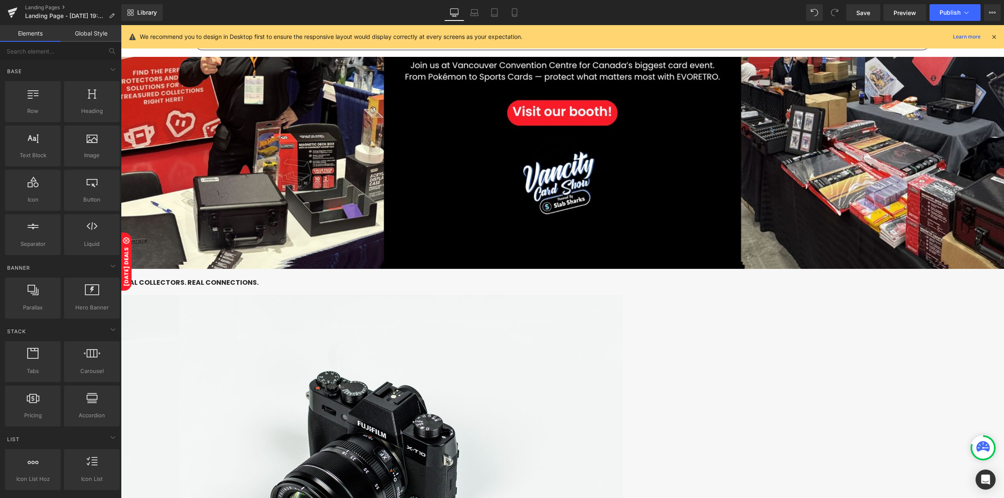
click at [259, 285] on span "REAL COLLECTORS. REAL CONNECTIONS." at bounding box center [190, 283] width 138 height 10
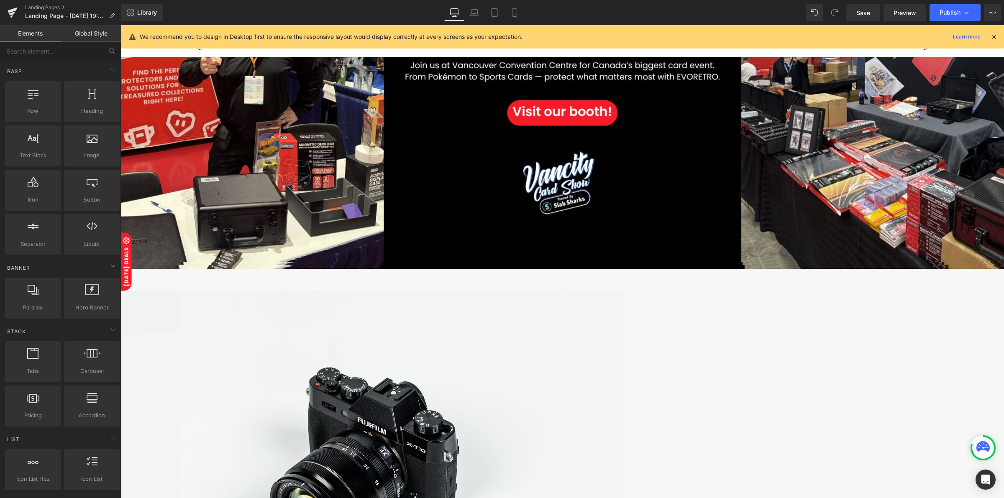
click at [121, 25] on icon at bounding box center [121, 25] width 0 height 0
click at [121, 25] on link at bounding box center [121, 25] width 0 height 0
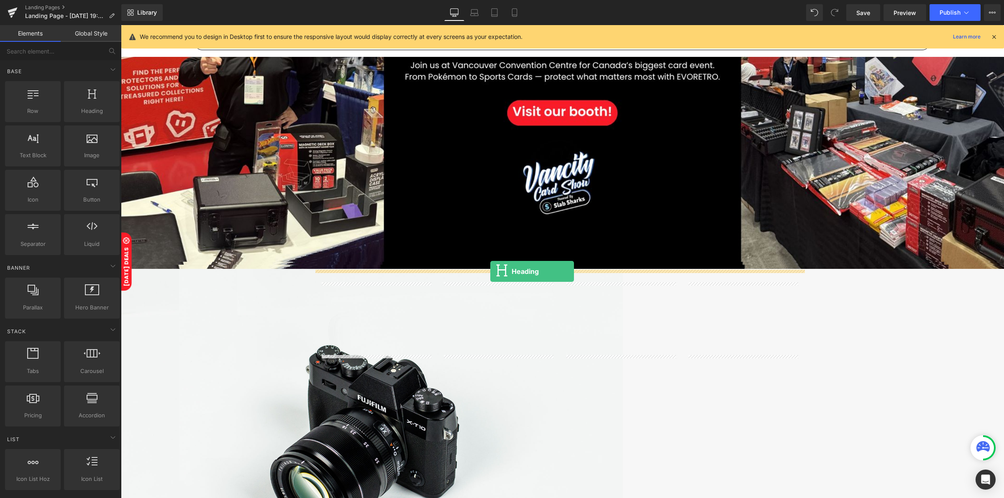
drag, startPoint x: 197, startPoint y: 130, endPoint x: 490, endPoint y: 272, distance: 325.6
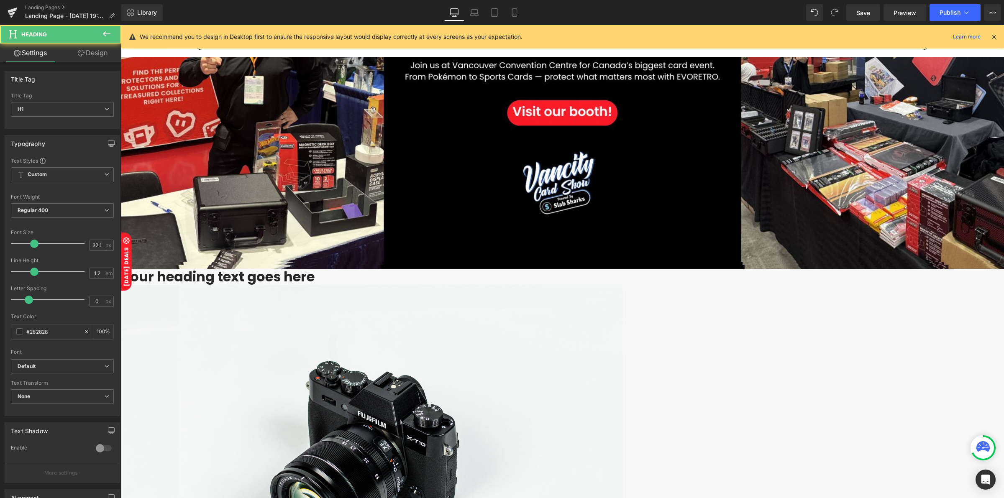
click at [502, 279] on h1 "Your heading text goes here" at bounding box center [562, 277] width 883 height 16
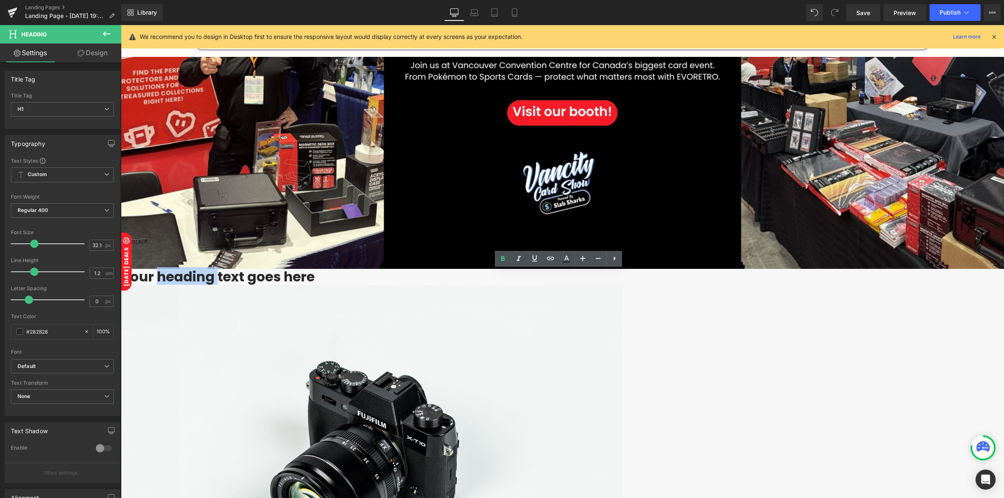
click at [502, 279] on h1 "Your heading text goes here" at bounding box center [562, 277] width 883 height 16
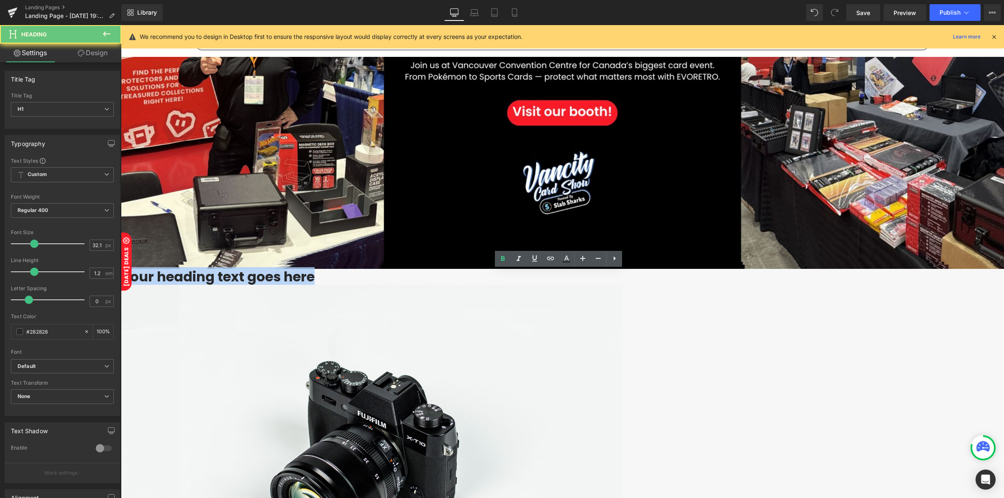
click at [502, 279] on h1 "Your heading text goes here" at bounding box center [562, 277] width 883 height 16
paste div
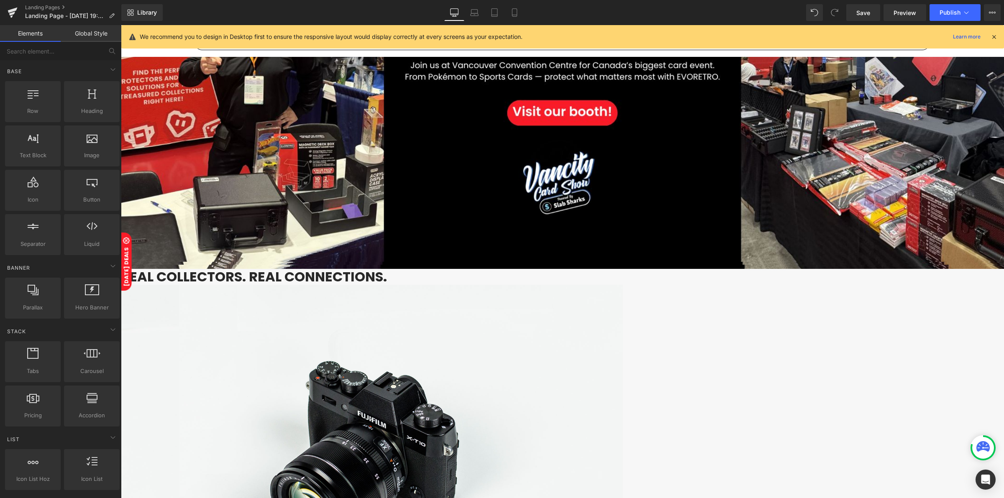
click at [254, 120] on div at bounding box center [562, 82] width 883 height 473
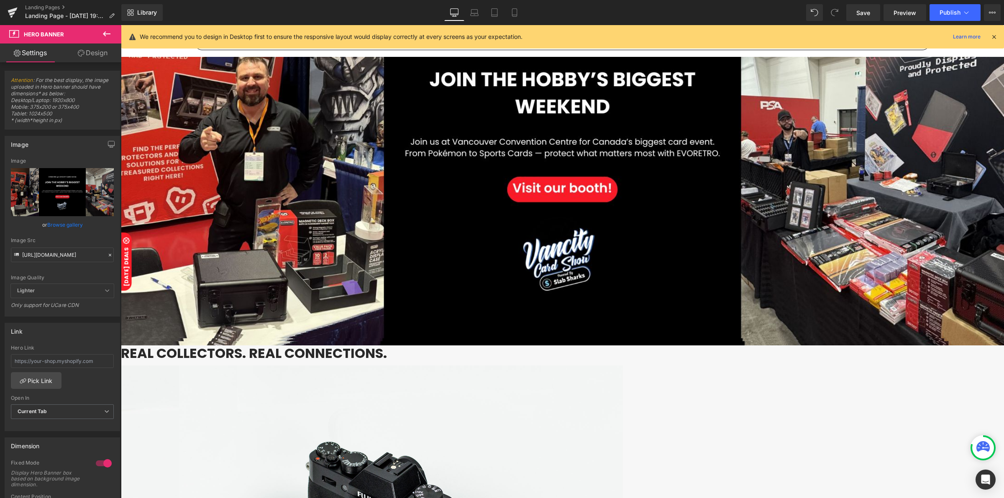
scroll to position [157, 0]
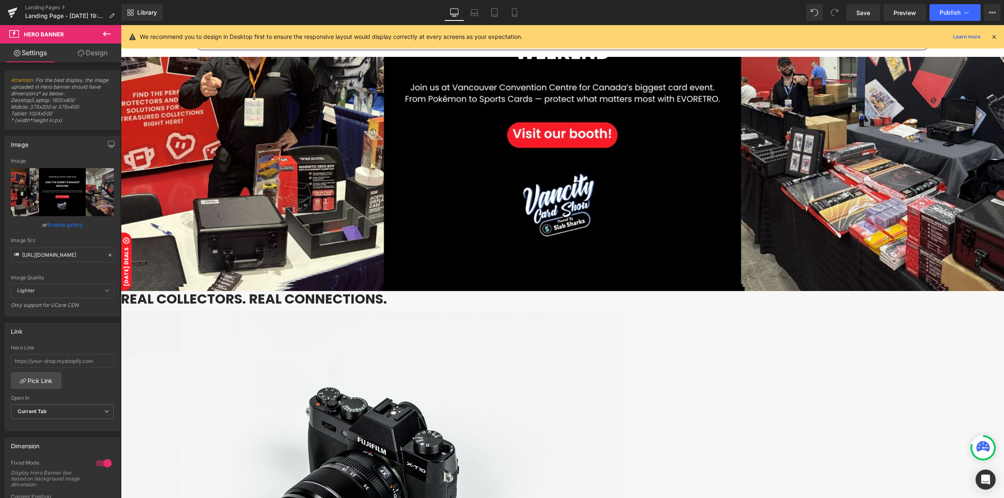
click at [372, 352] on img at bounding box center [372, 477] width 502 height 333
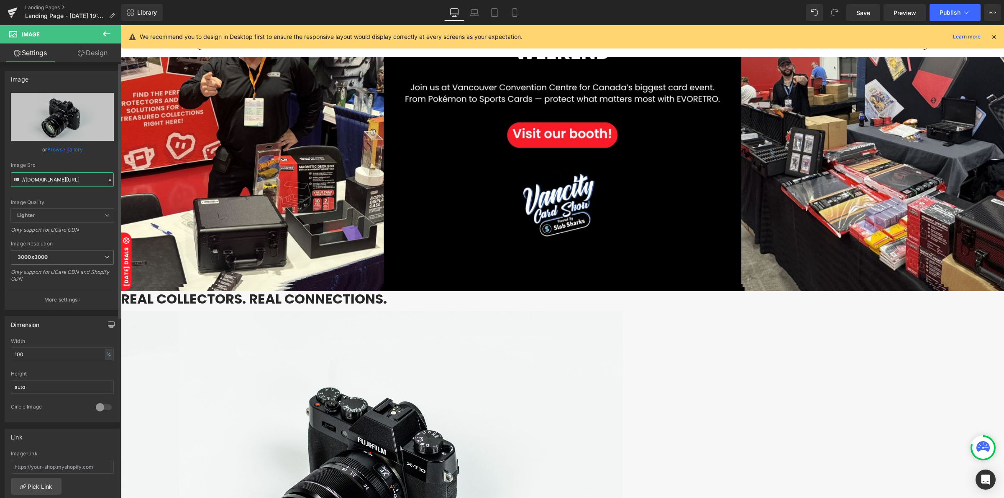
click at [61, 179] on input "//[DOMAIN_NAME][URL]" at bounding box center [62, 179] width 103 height 15
click at [107, 179] on icon at bounding box center [110, 180] width 6 height 6
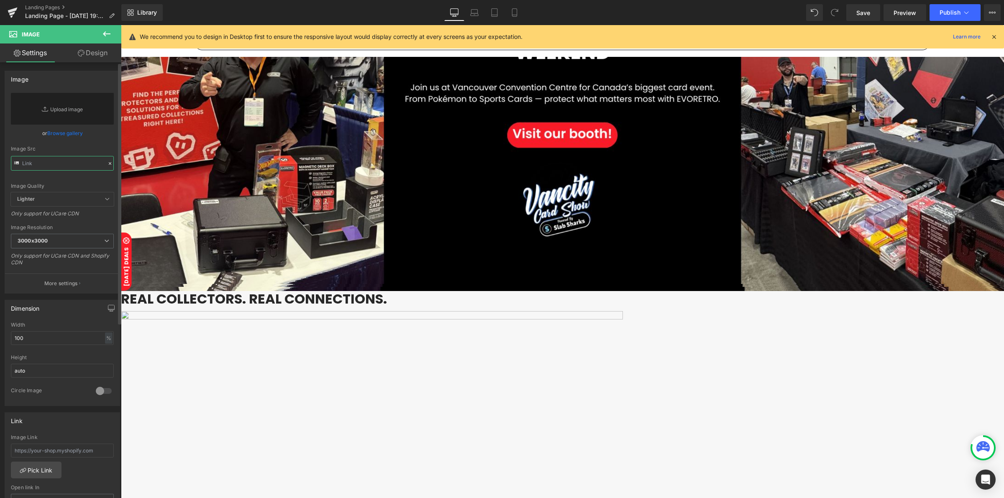
click at [64, 166] on input "text" at bounding box center [62, 163] width 103 height 15
paste input "[URL][DOMAIN_NAME]"
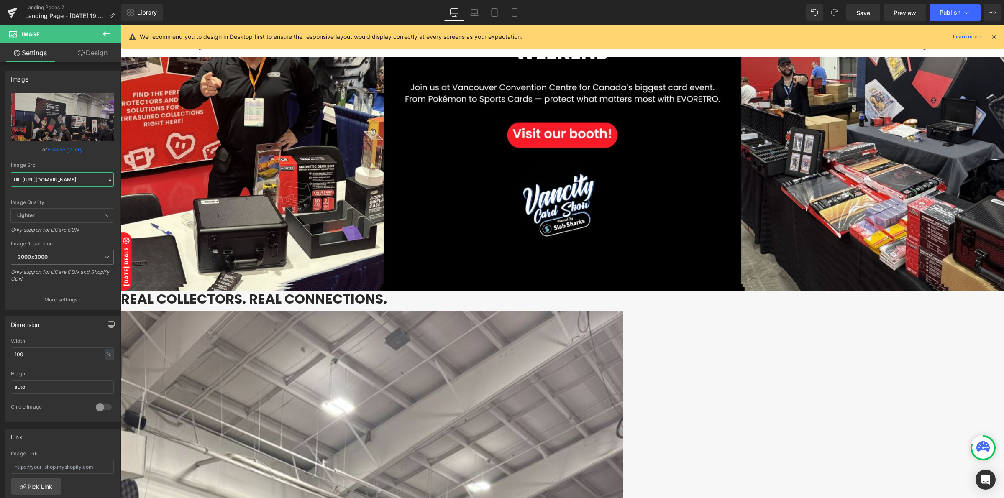
type input "[URL][DOMAIN_NAME]"
click at [121, 25] on span "Image" at bounding box center [121, 25] width 0 height 0
drag, startPoint x: 105, startPoint y: 179, endPoint x: 78, endPoint y: 173, distance: 27.5
click at [107, 179] on icon at bounding box center [110, 180] width 6 height 6
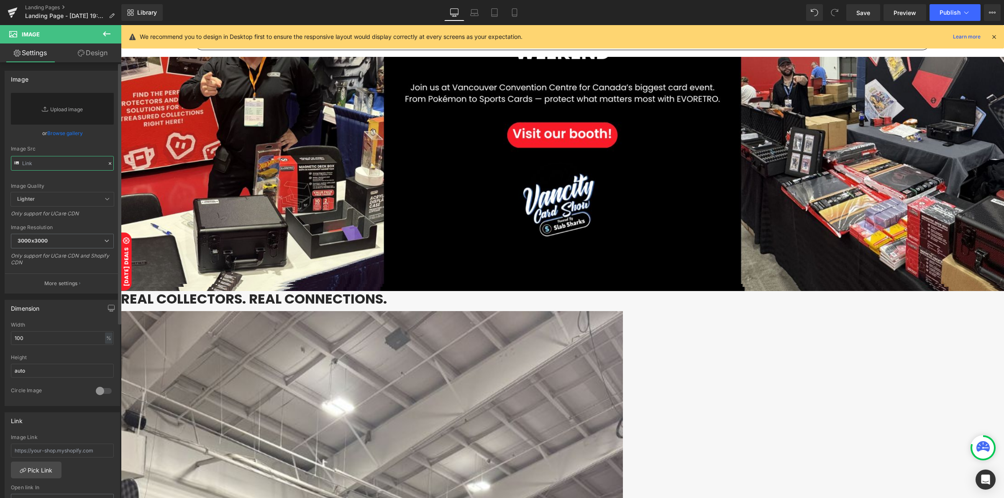
click at [61, 169] on input "text" at bounding box center [62, 163] width 103 height 15
paste input "[URL][DOMAIN_NAME]"
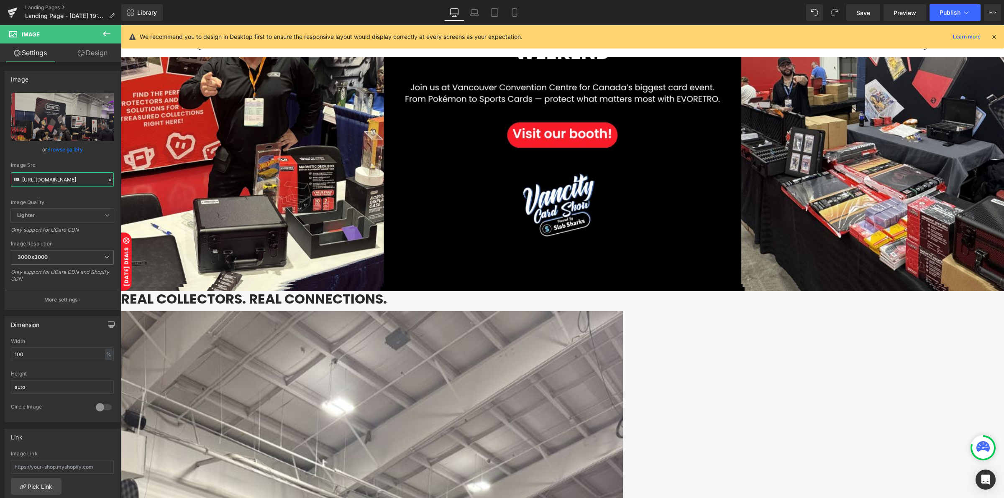
type input "[URL][DOMAIN_NAME]"
click at [108, 178] on icon at bounding box center [110, 180] width 6 height 6
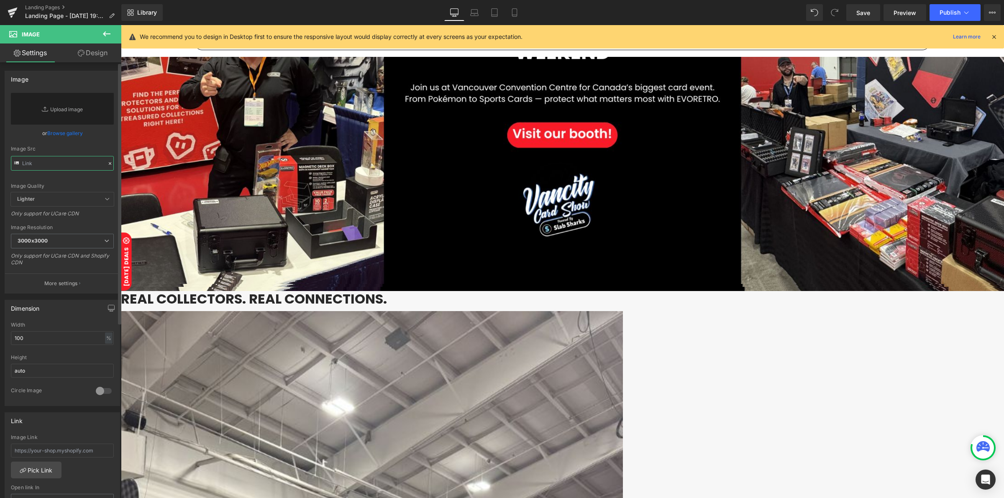
click at [74, 166] on input "text" at bounding box center [62, 163] width 103 height 15
paste input "[URL][DOMAIN_NAME]"
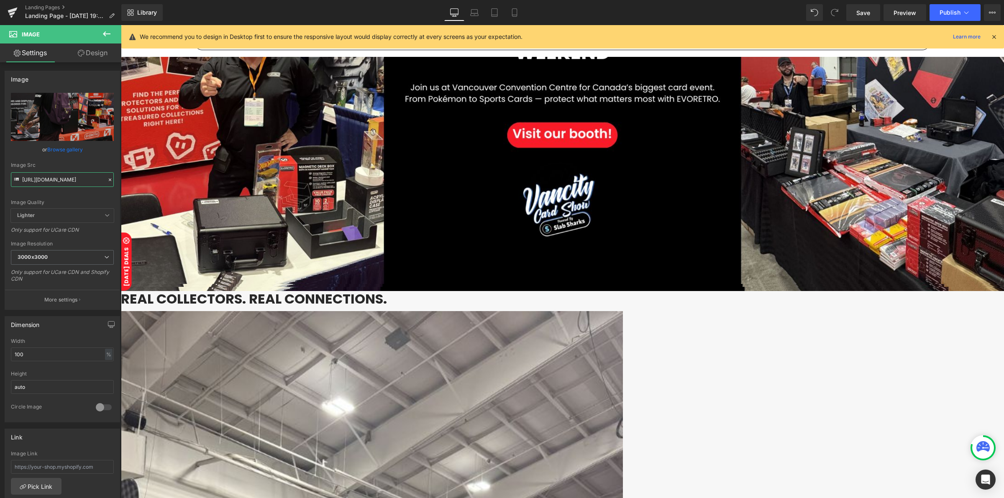
type input "[URL][DOMAIN_NAME]"
click at [121, 25] on span "Image" at bounding box center [121, 25] width 0 height 0
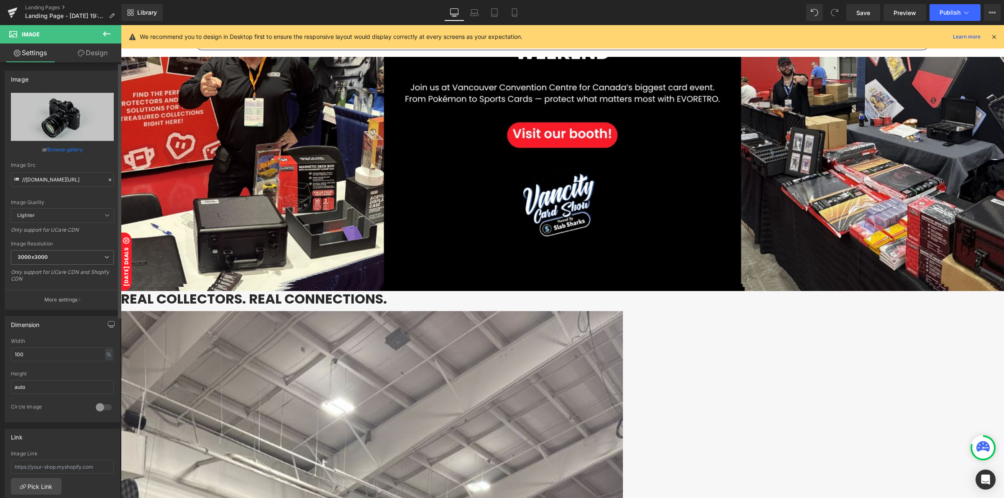
click at [108, 180] on icon at bounding box center [110, 180] width 6 height 6
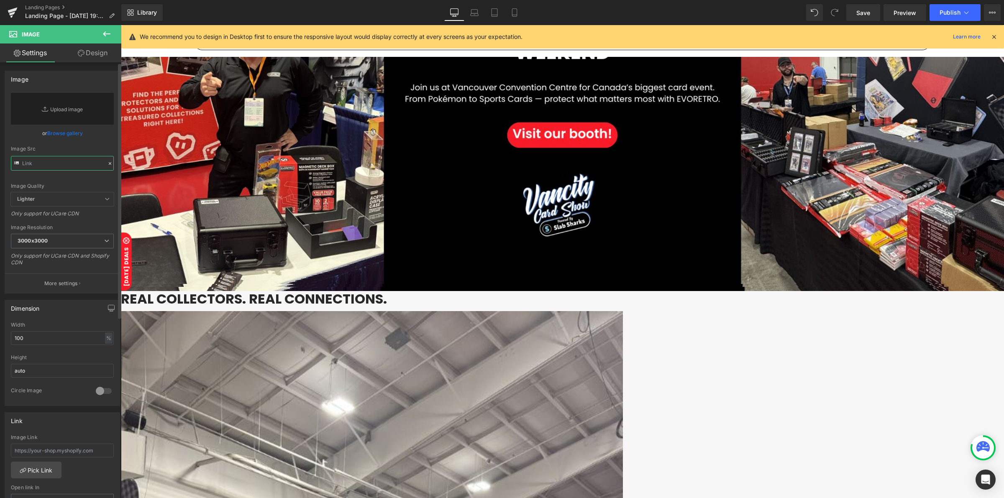
click at [44, 168] on input "text" at bounding box center [62, 163] width 103 height 15
paste input "[URL][DOMAIN_NAME]"
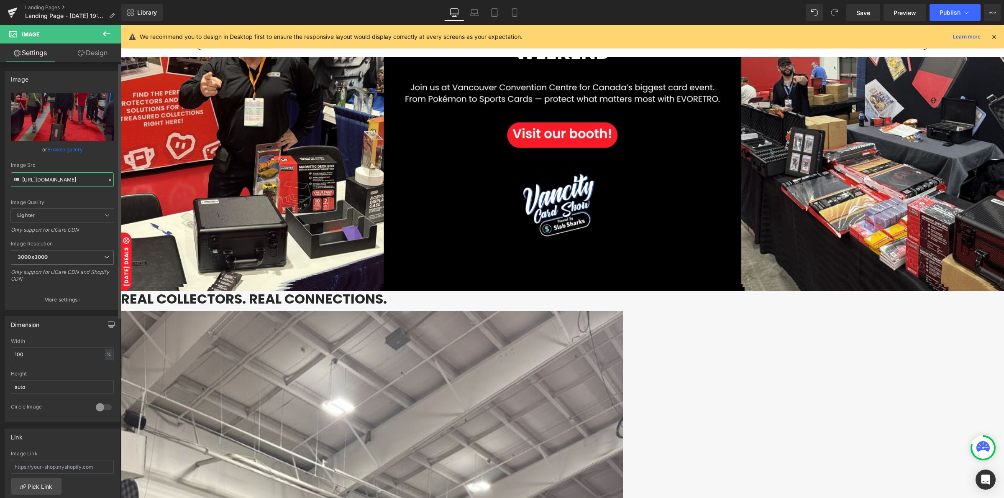
type input "[URL][DOMAIN_NAME]"
click at [121, 25] on span "Image" at bounding box center [121, 25] width 0 height 0
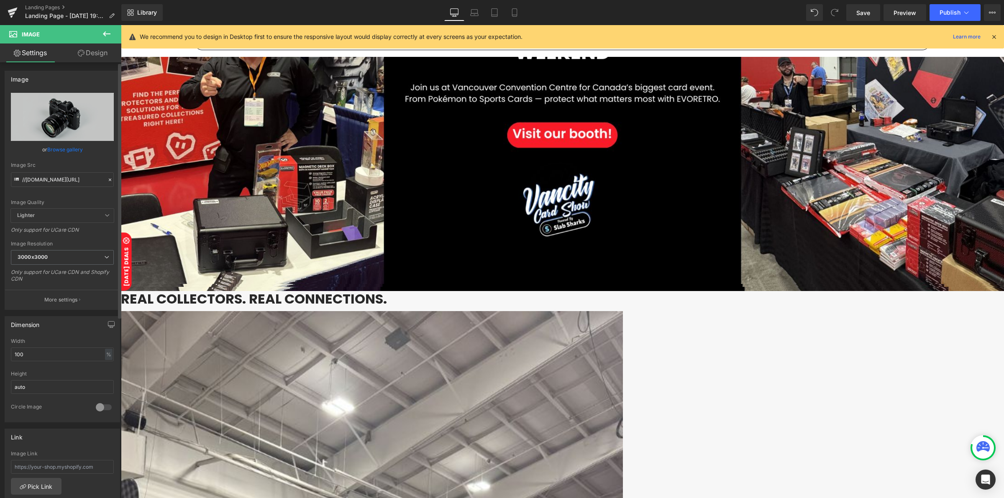
click at [107, 181] on icon at bounding box center [110, 180] width 6 height 6
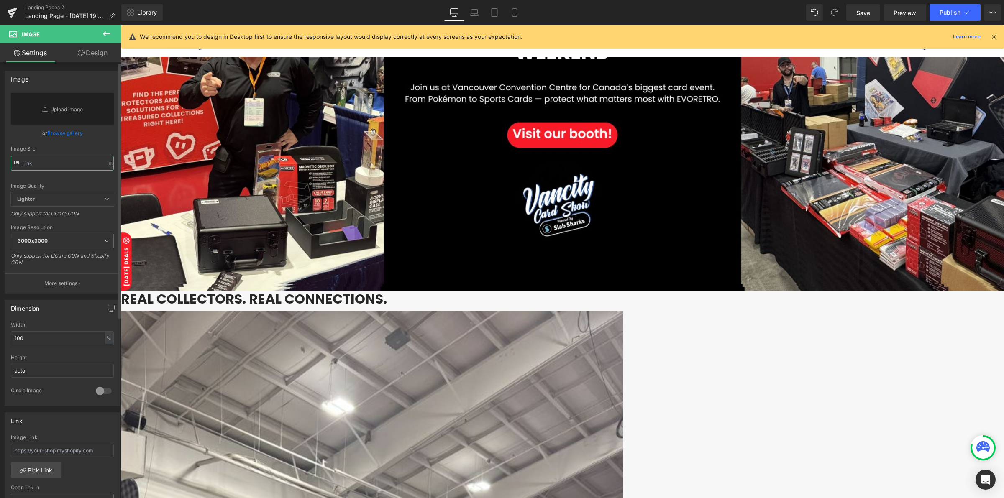
click at [71, 166] on input "text" at bounding box center [62, 163] width 103 height 15
paste input "[URL][DOMAIN_NAME]"
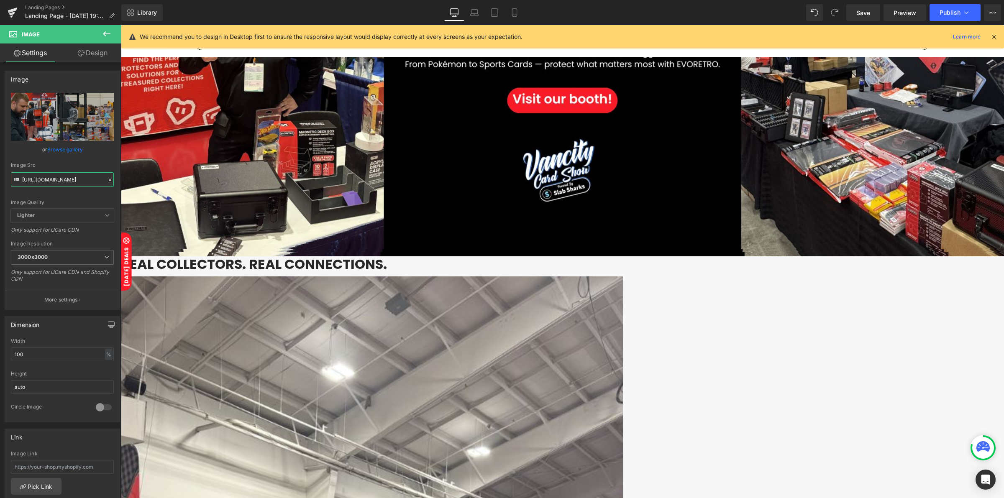
scroll to position [209, 0]
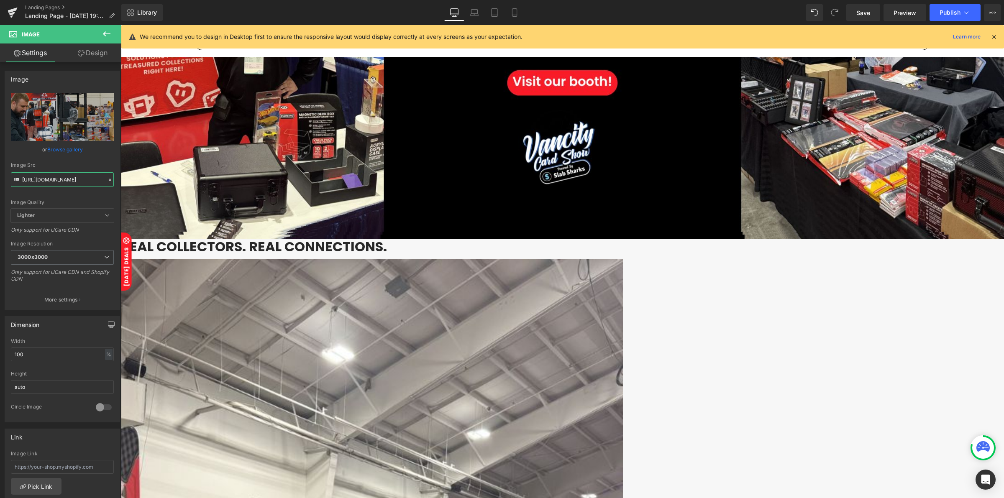
type input "[URL][DOMAIN_NAME]"
click at [121, 25] on span "Heading" at bounding box center [121, 25] width 0 height 0
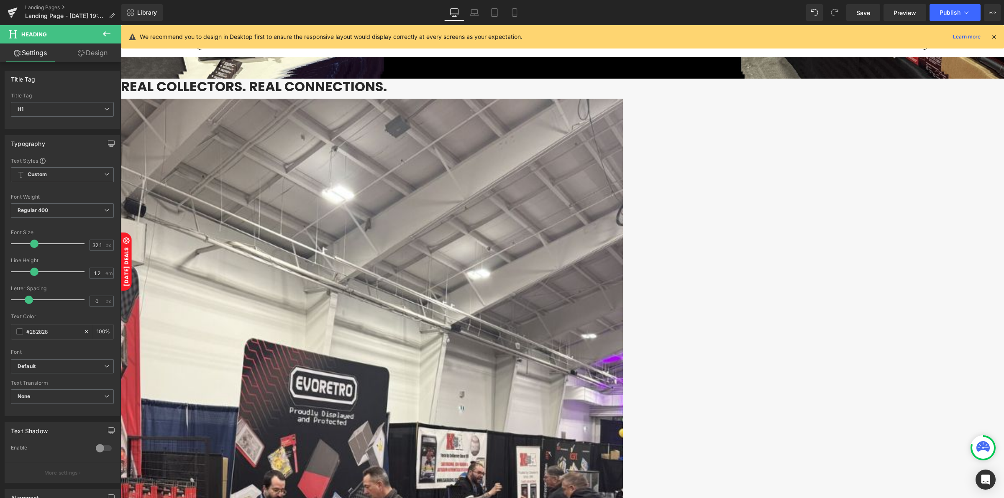
scroll to position [418, 0]
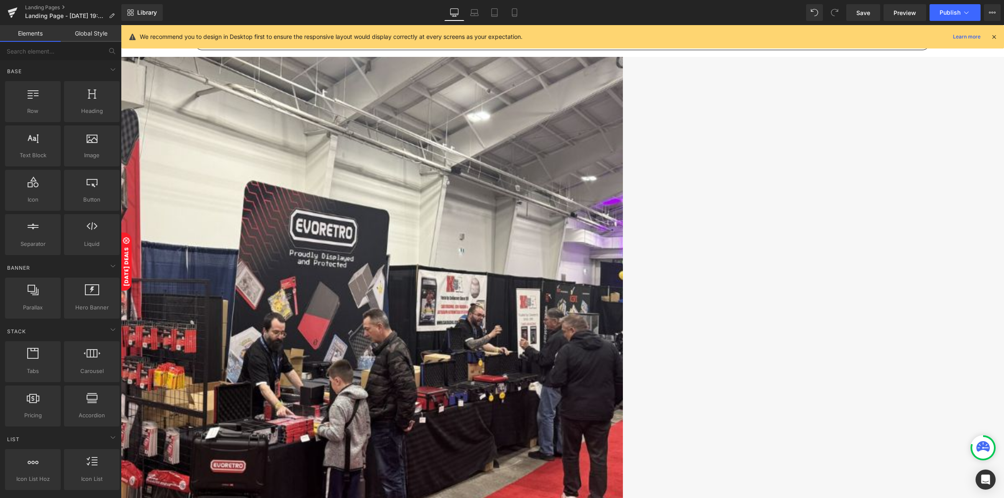
scroll to position [532, 0]
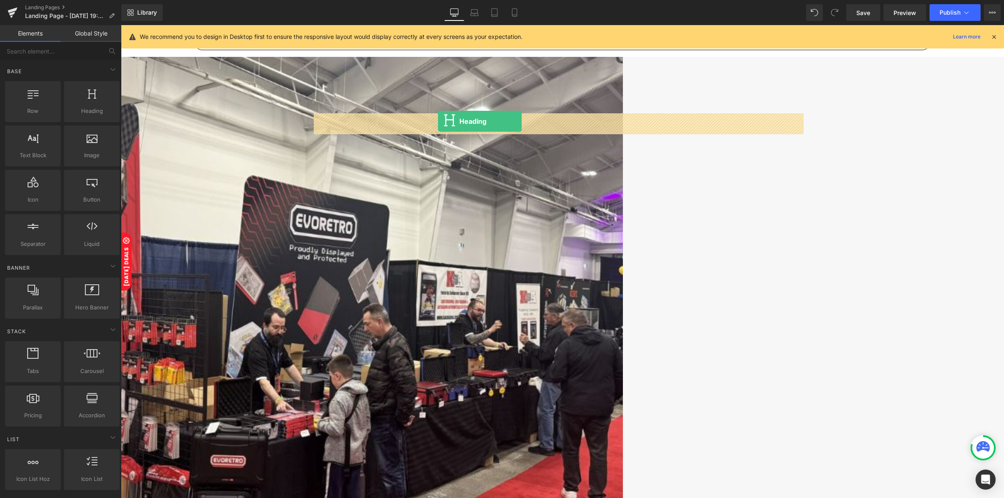
drag, startPoint x: 215, startPoint y: 131, endPoint x: 438, endPoint y: 121, distance: 222.8
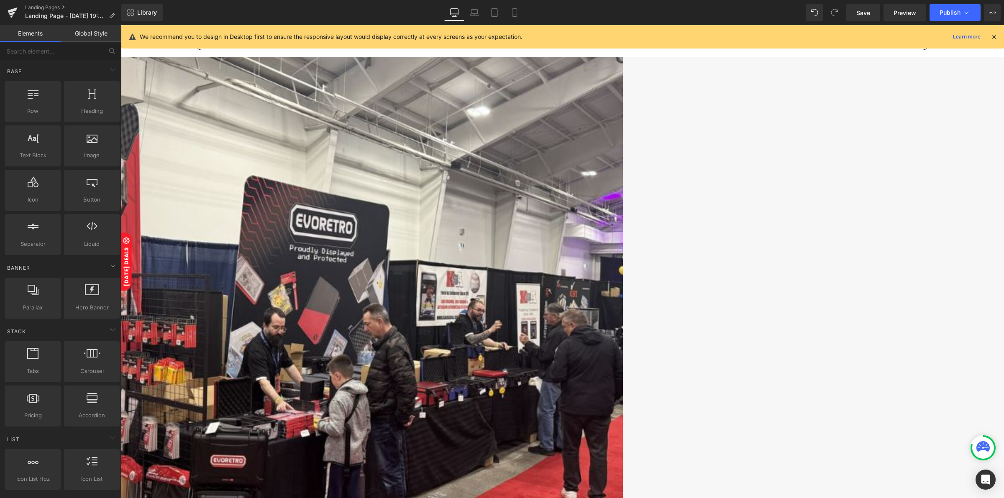
scroll to position [523, 0]
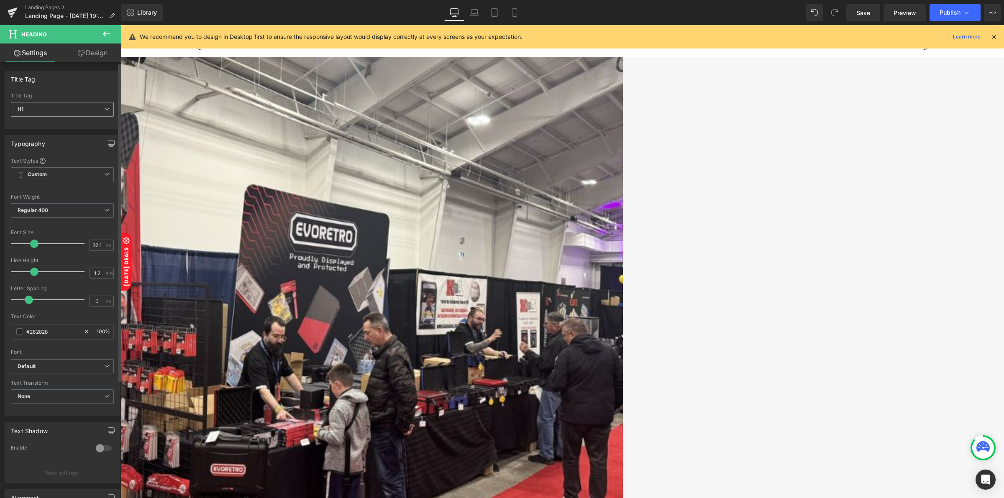
click at [80, 111] on span "H1" at bounding box center [62, 109] width 103 height 15
click at [54, 133] on div "H1 H2 H3 H4 H5 H6" at bounding box center [62, 152] width 103 height 69
click at [37, 139] on li "H2" at bounding box center [62, 136] width 103 height 13
type input "27.98"
type input "100"
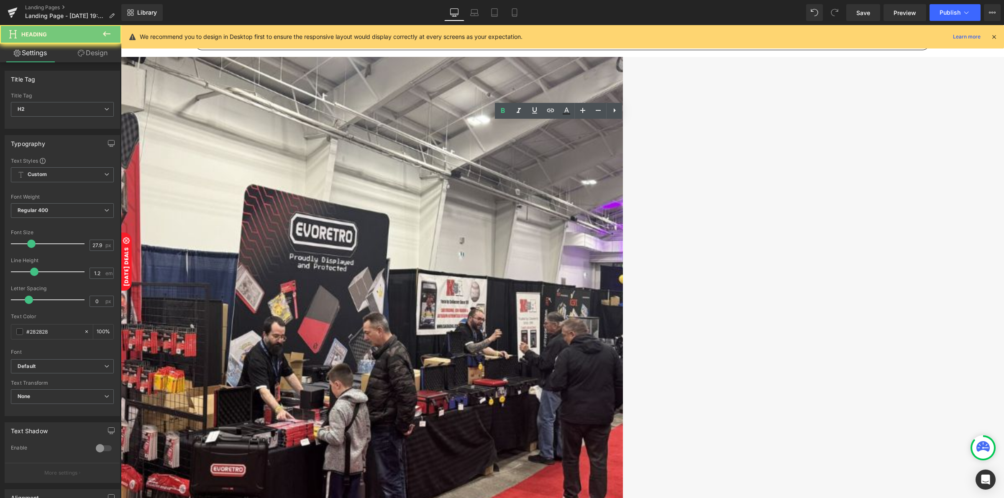
paste div
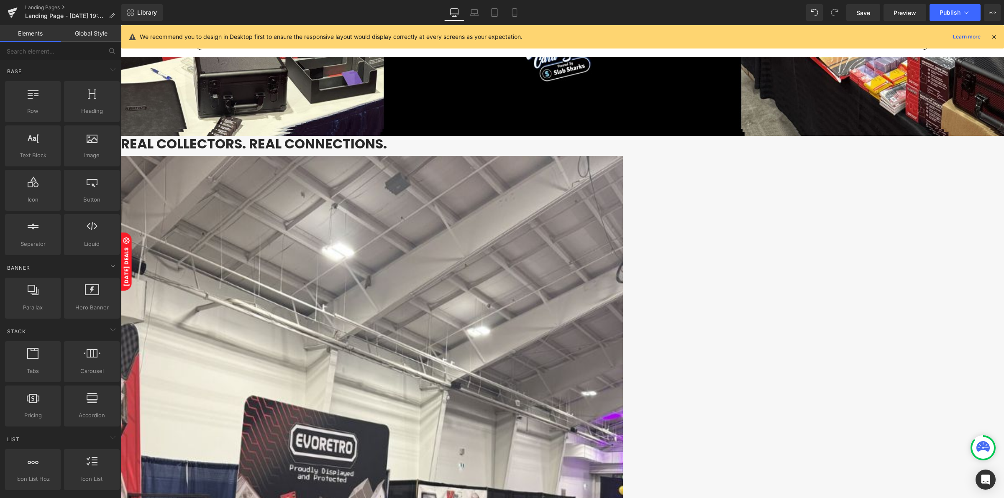
scroll to position [262, 0]
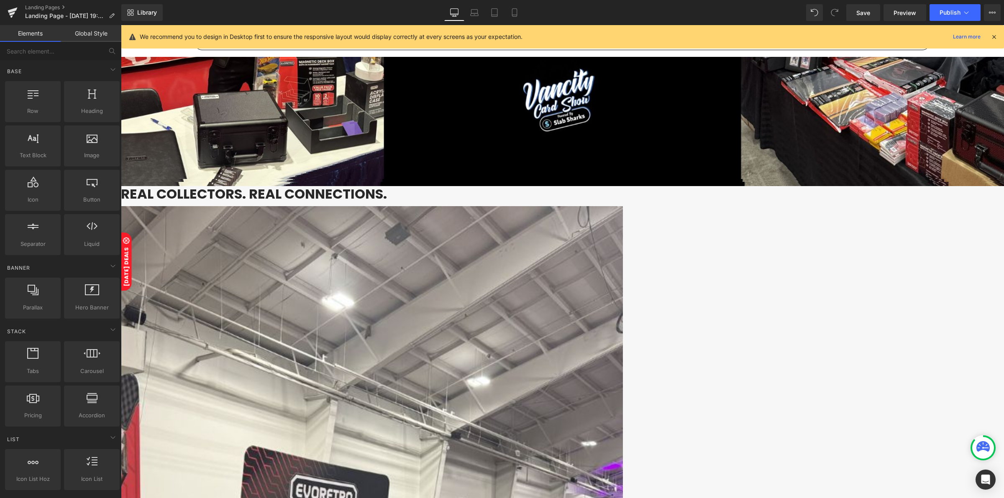
click at [121, 25] on span "Heading" at bounding box center [121, 25] width 0 height 0
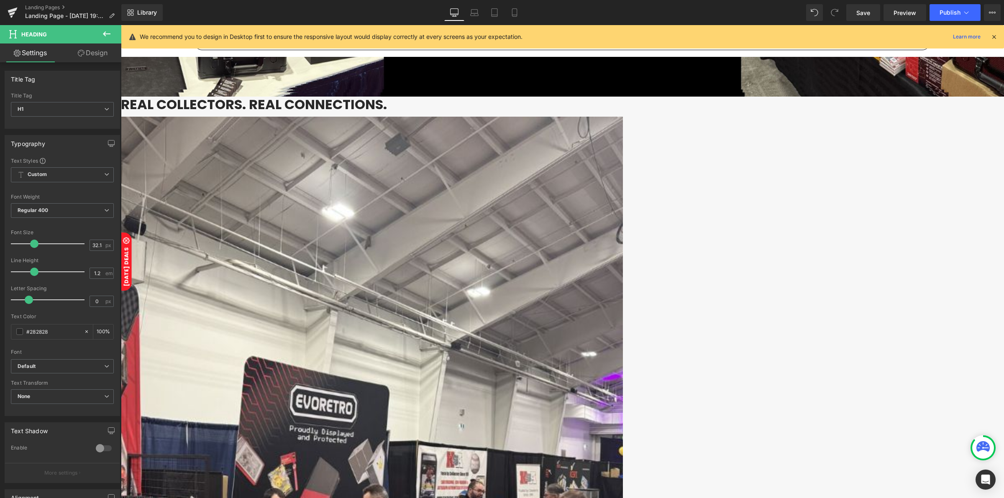
scroll to position [366, 0]
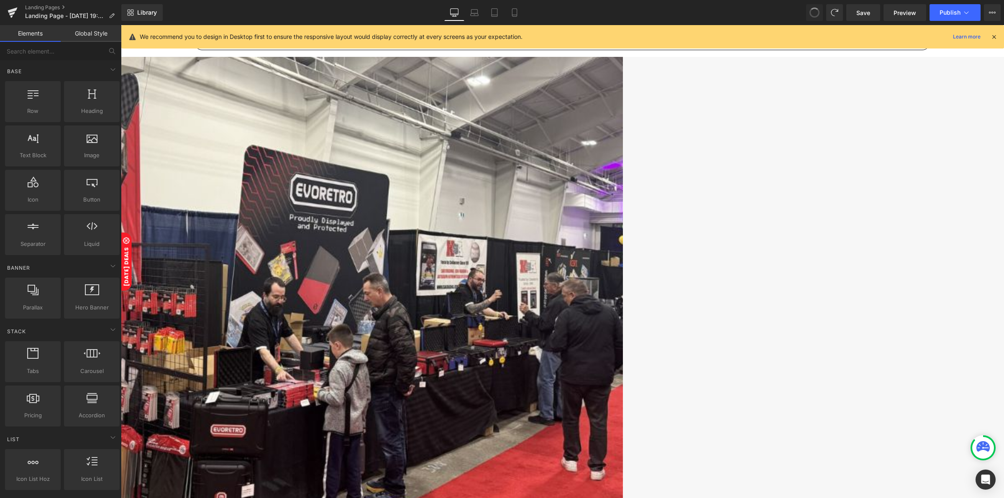
scroll to position [521, 0]
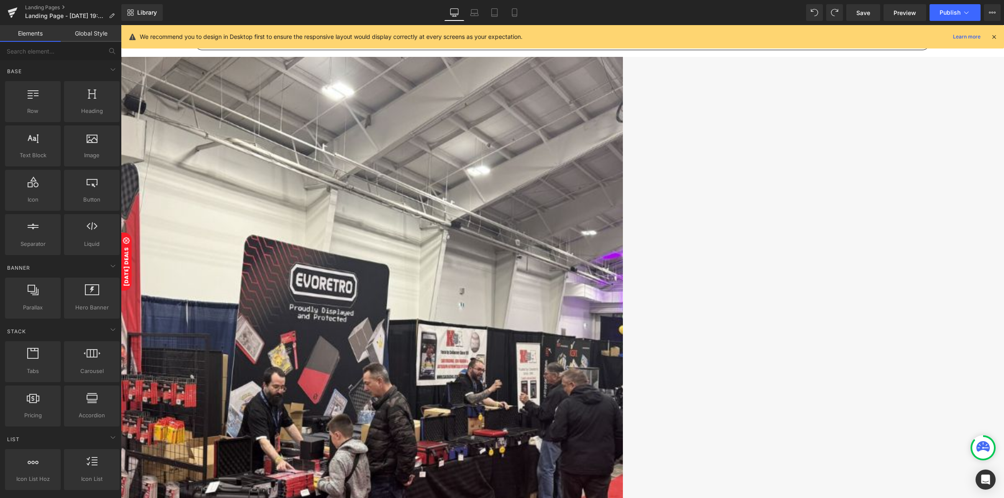
scroll to position [458, 0]
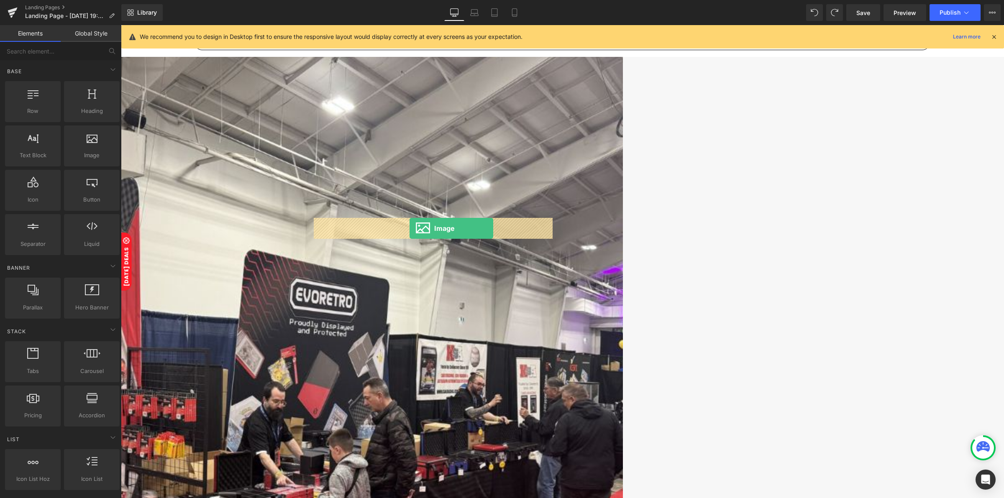
drag, startPoint x: 210, startPoint y: 178, endPoint x: 410, endPoint y: 228, distance: 206.3
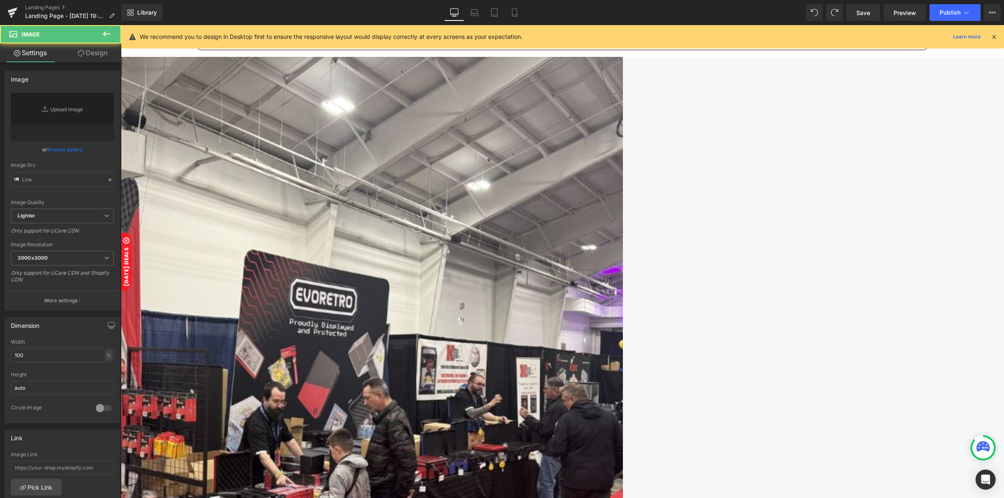
type input "//[DOMAIN_NAME][URL]"
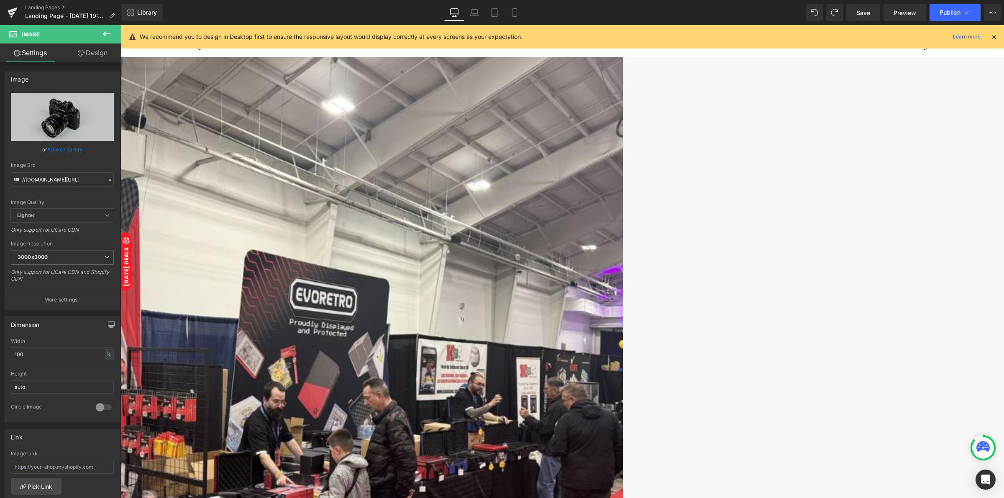
click at [105, 36] on icon at bounding box center [107, 34] width 10 height 10
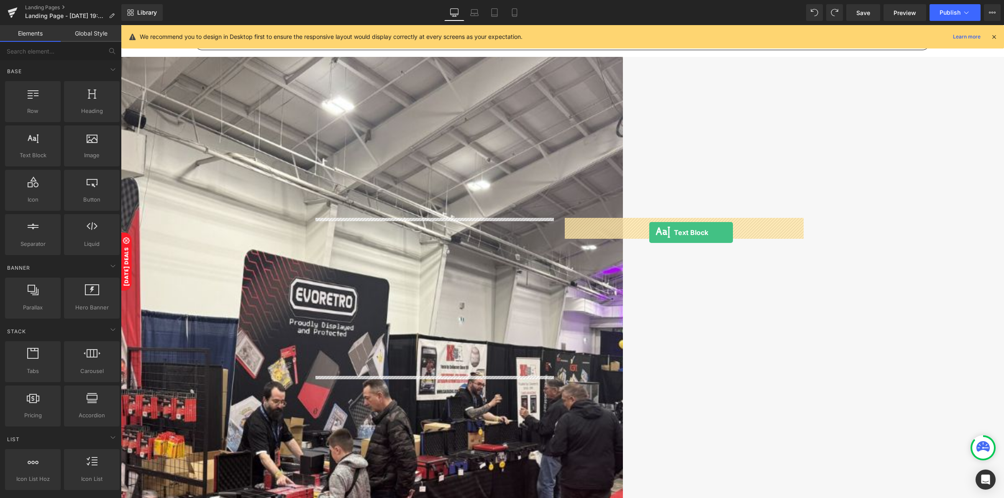
drag, startPoint x: 182, startPoint y: 182, endPoint x: 649, endPoint y: 233, distance: 470.4
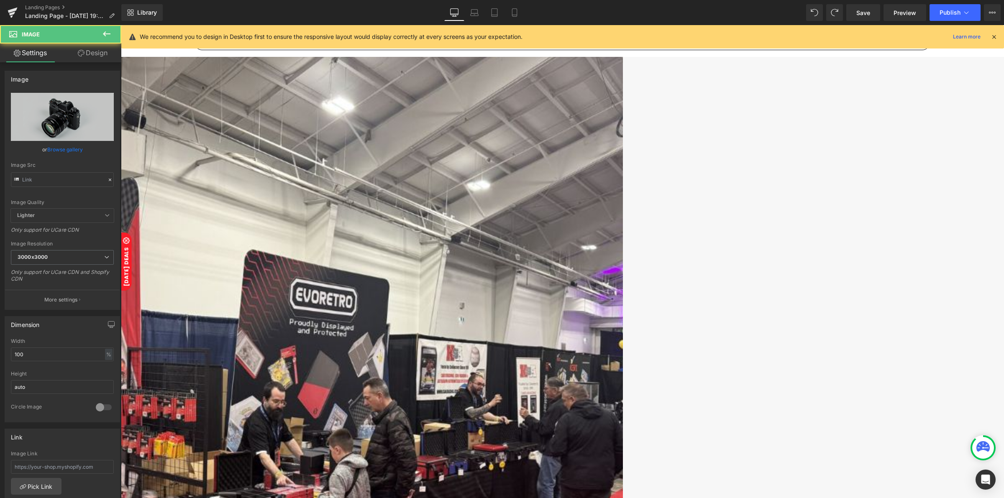
type input "//[DOMAIN_NAME][URL]"
click at [121, 25] on span "Image" at bounding box center [121, 25] width 0 height 0
click at [107, 180] on icon at bounding box center [110, 180] width 6 height 6
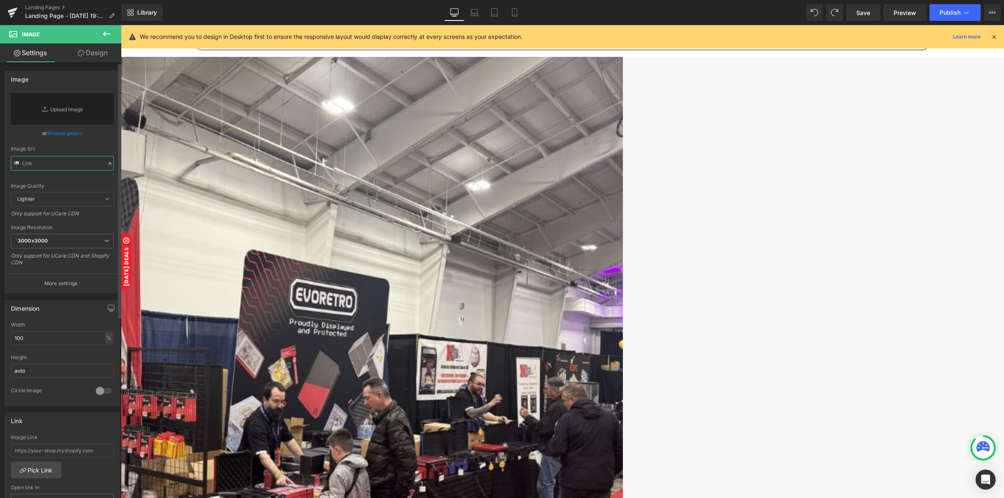
click at [60, 161] on input "text" at bounding box center [62, 163] width 103 height 15
paste input "[URL][DOMAIN_NAME]"
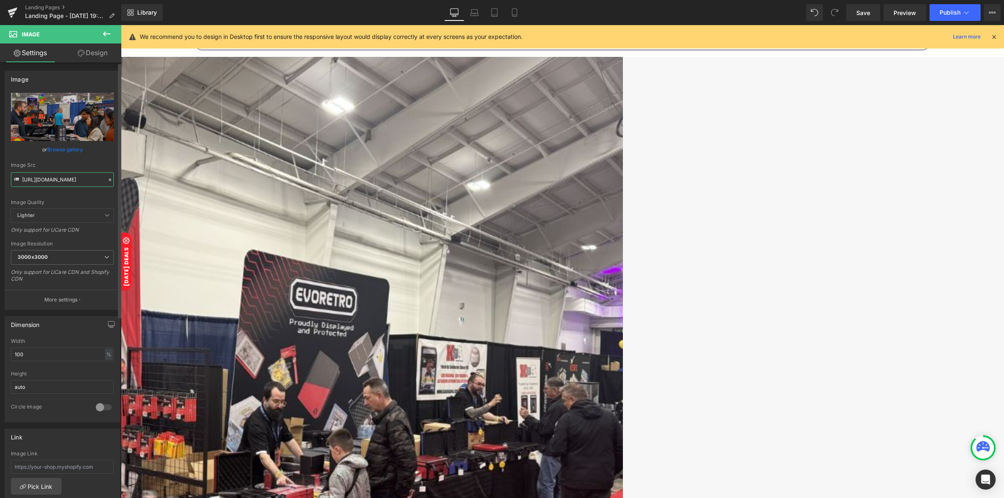
type input "[URL][DOMAIN_NAME]"
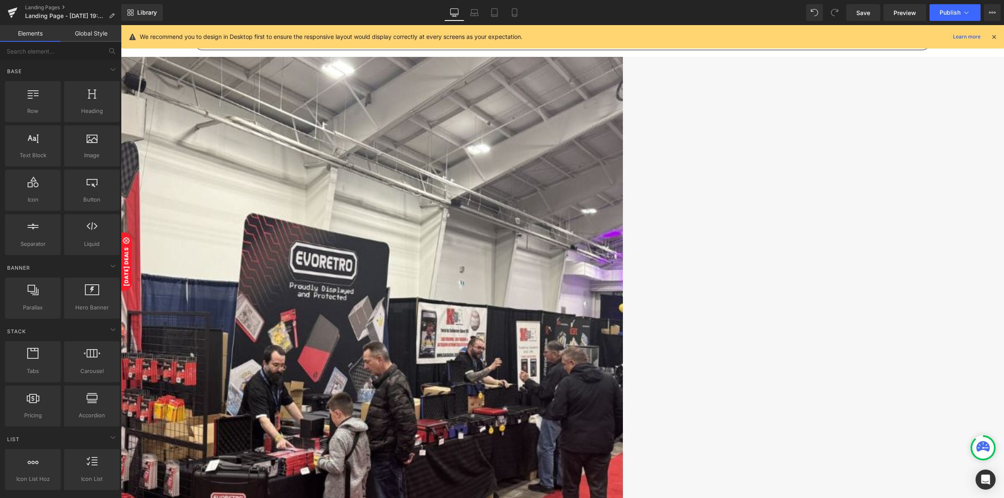
scroll to position [510, 0]
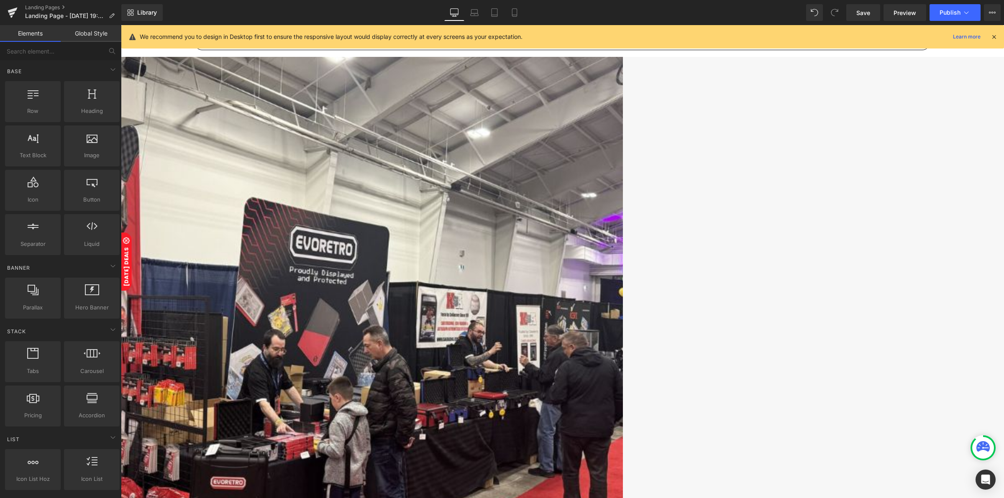
click at [121, 25] on span "Image" at bounding box center [121, 25] width 0 height 0
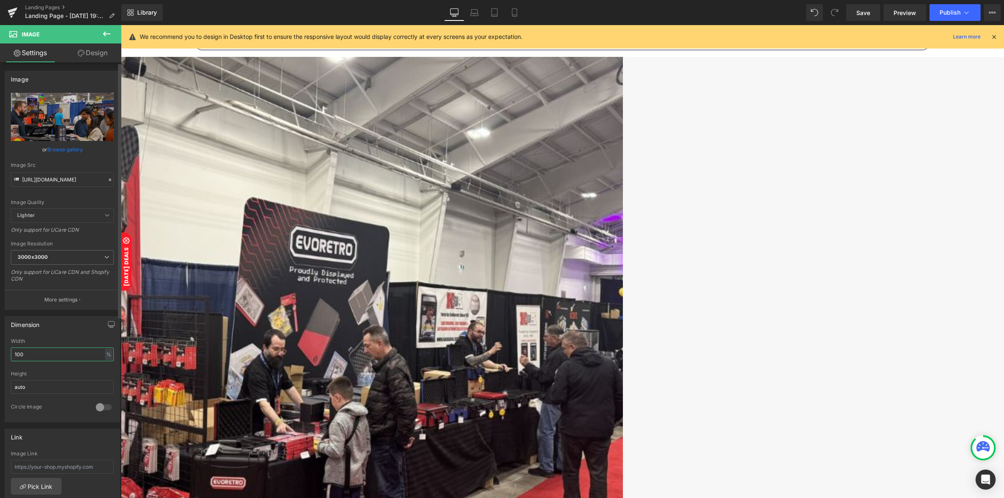
click at [34, 353] on input "100" at bounding box center [62, 355] width 103 height 14
type input "400"
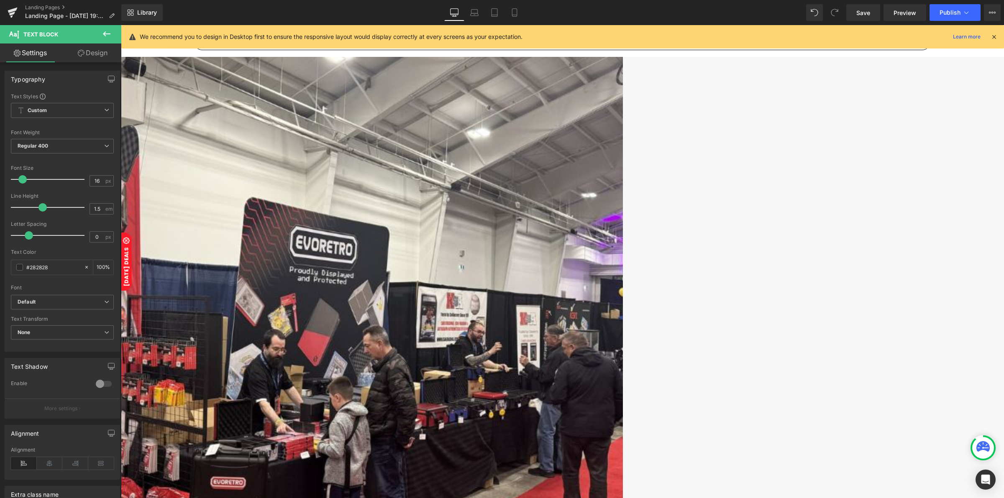
click at [105, 36] on icon at bounding box center [107, 34] width 10 height 10
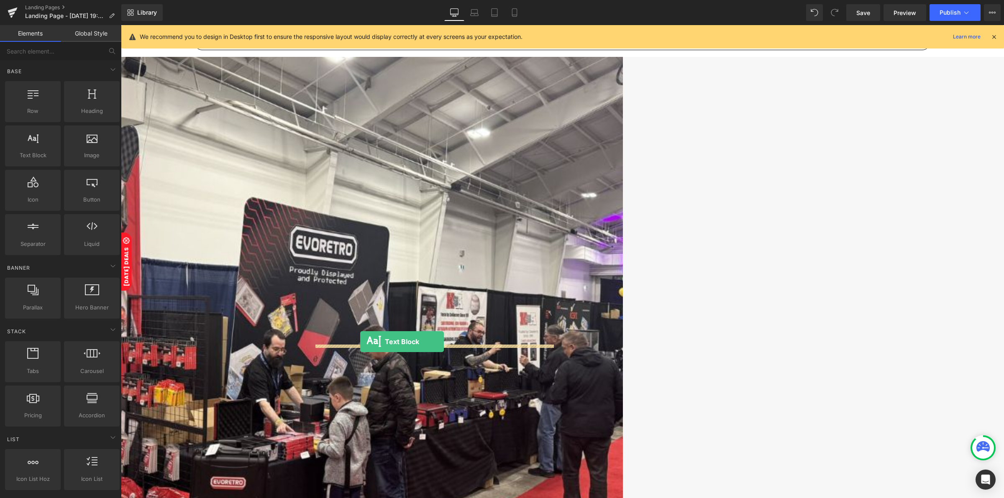
drag, startPoint x: 156, startPoint y: 170, endPoint x: 360, endPoint y: 342, distance: 267.2
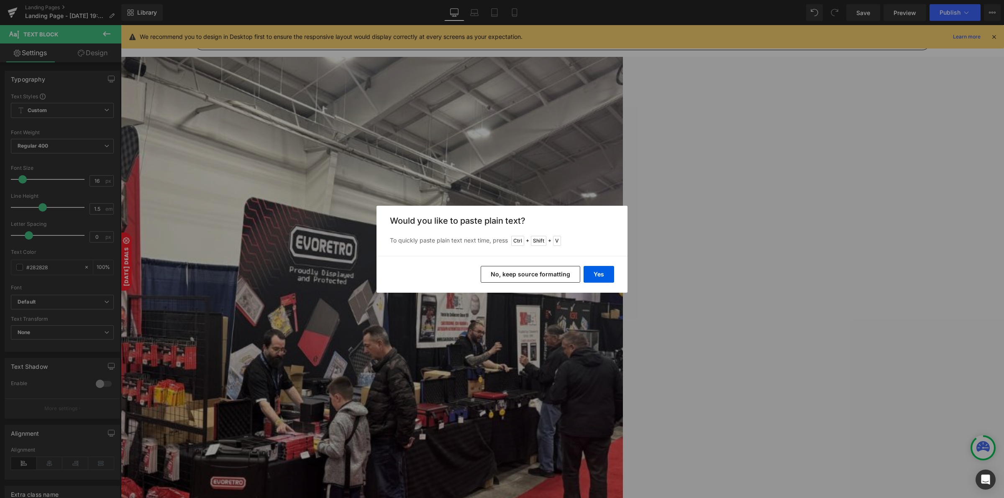
click at [510, 275] on button "No, keep source formatting" at bounding box center [531, 274] width 100 height 17
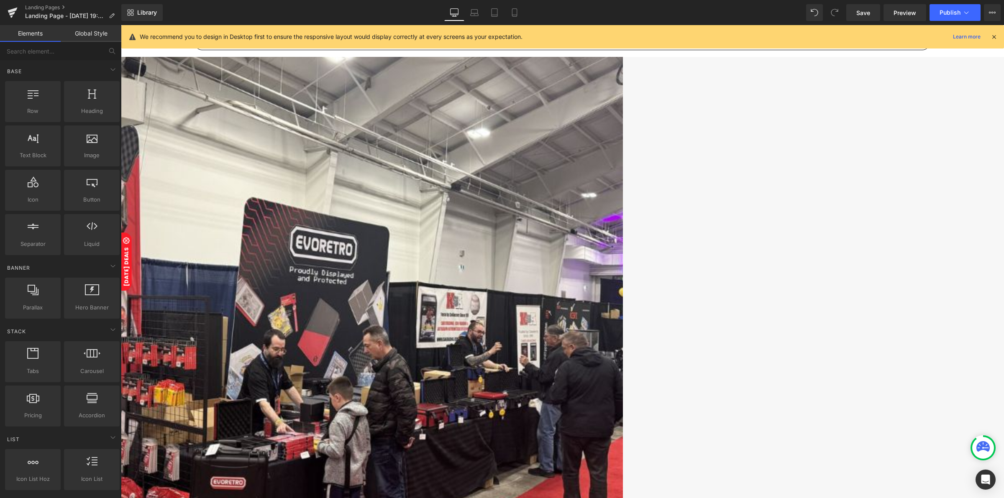
click at [121, 25] on span "Text Block" at bounding box center [121, 25] width 0 height 0
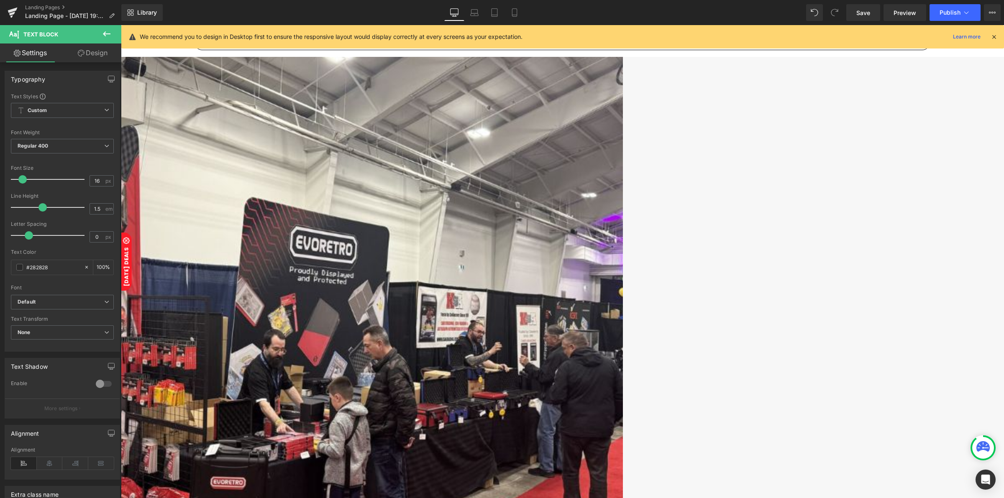
click at [93, 56] on link "Design" at bounding box center [92, 53] width 61 height 19
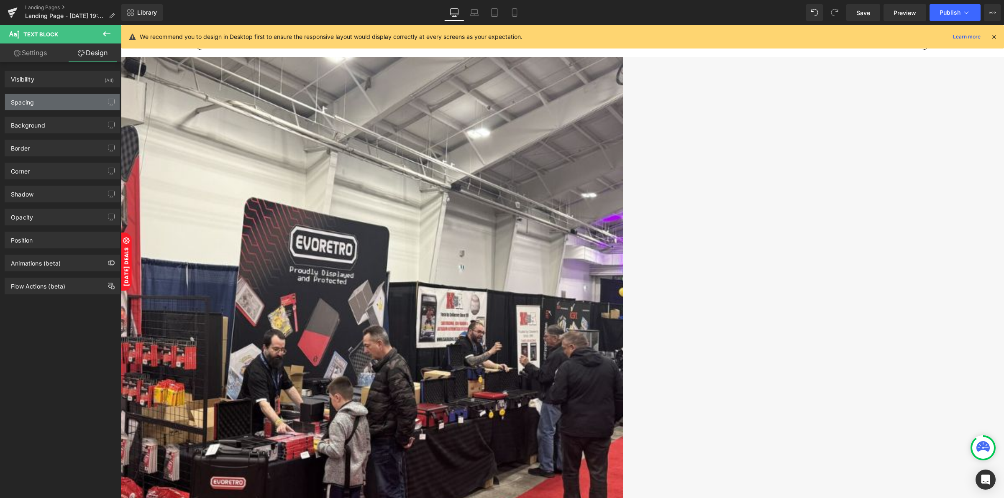
click at [26, 105] on div "Spacing" at bounding box center [22, 100] width 23 height 12
type input "0"
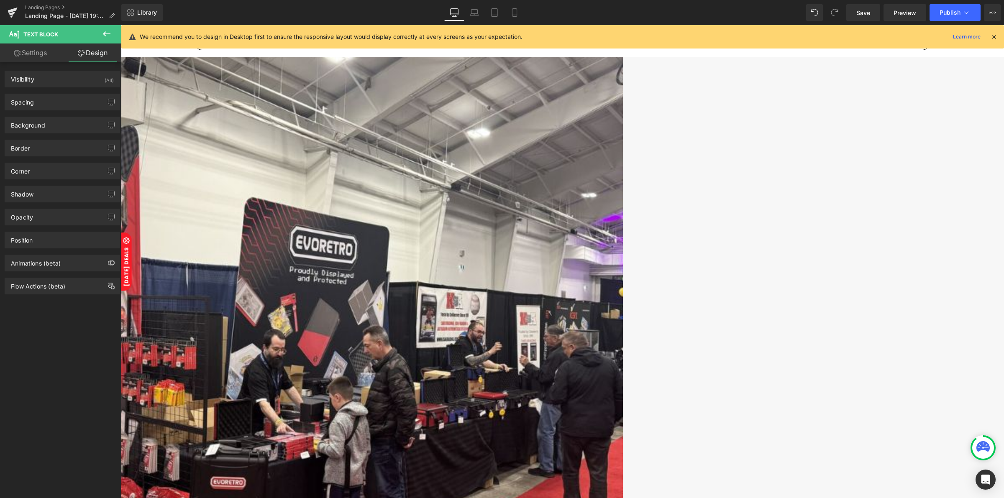
type input "0"
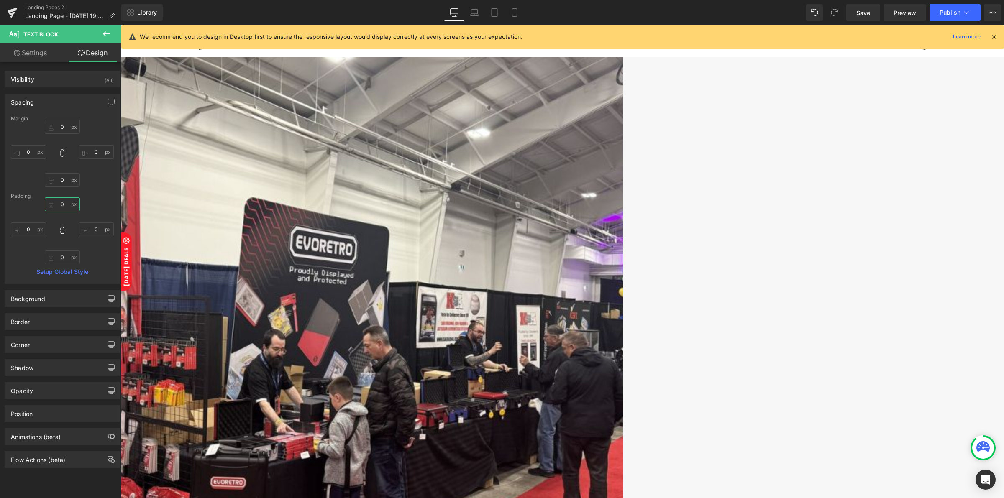
click at [59, 209] on input "0" at bounding box center [62, 204] width 35 height 14
type input "15"
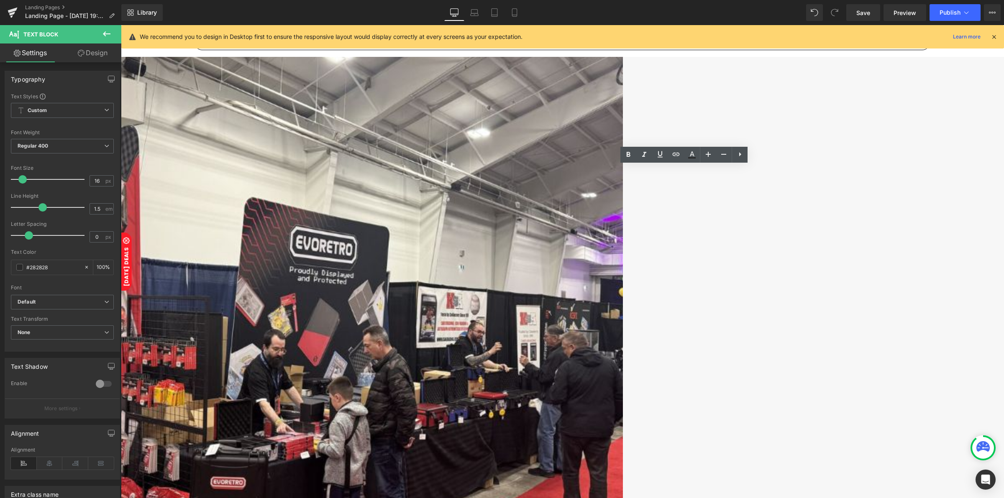
drag, startPoint x: 733, startPoint y: 233, endPoint x: 561, endPoint y: 175, distance: 182.0
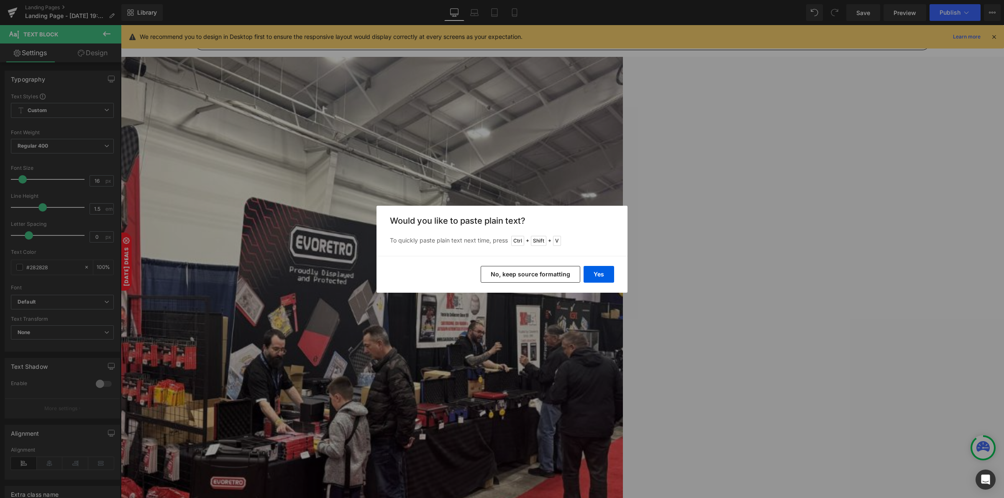
click at [567, 277] on button "No, keep source formatting" at bounding box center [531, 274] width 100 height 17
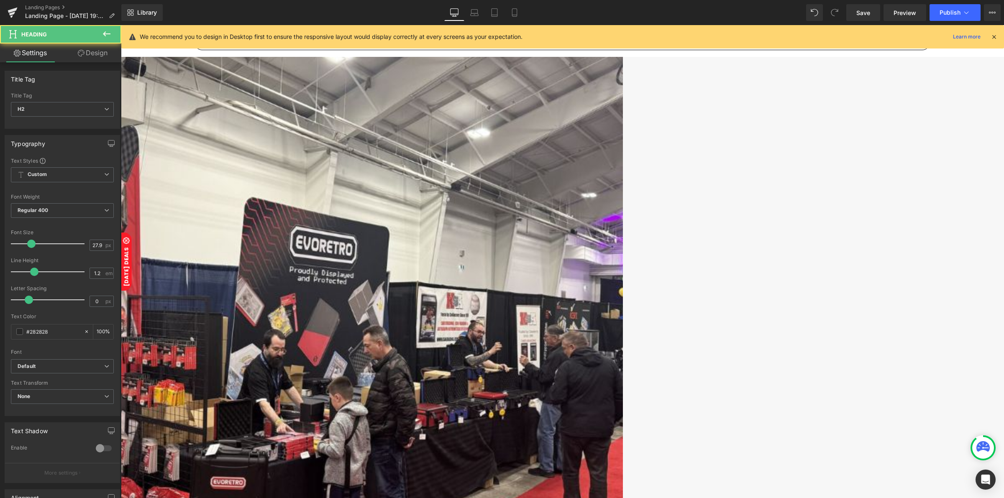
click at [121, 25] on span "Text Block" at bounding box center [121, 25] width 0 height 0
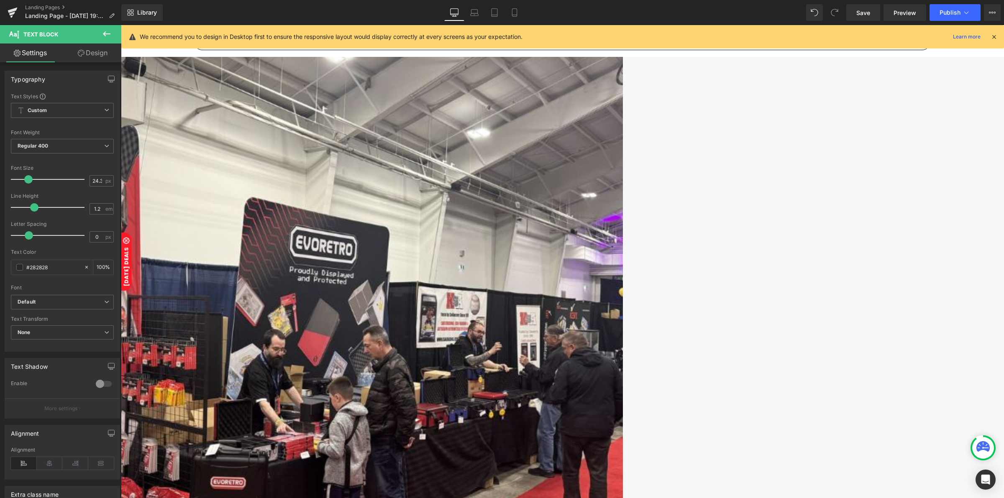
click at [89, 58] on link "Design" at bounding box center [92, 53] width 61 height 19
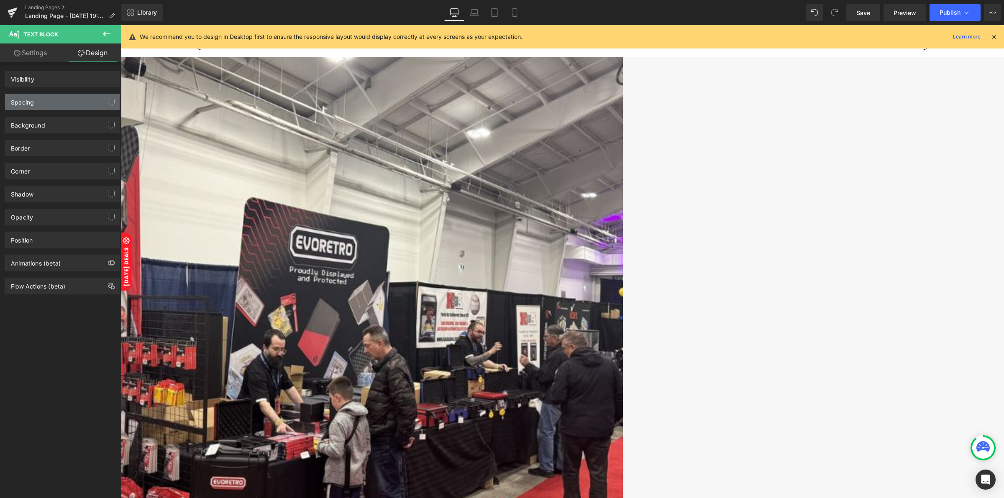
click at [56, 105] on div "Spacing" at bounding box center [62, 102] width 115 height 16
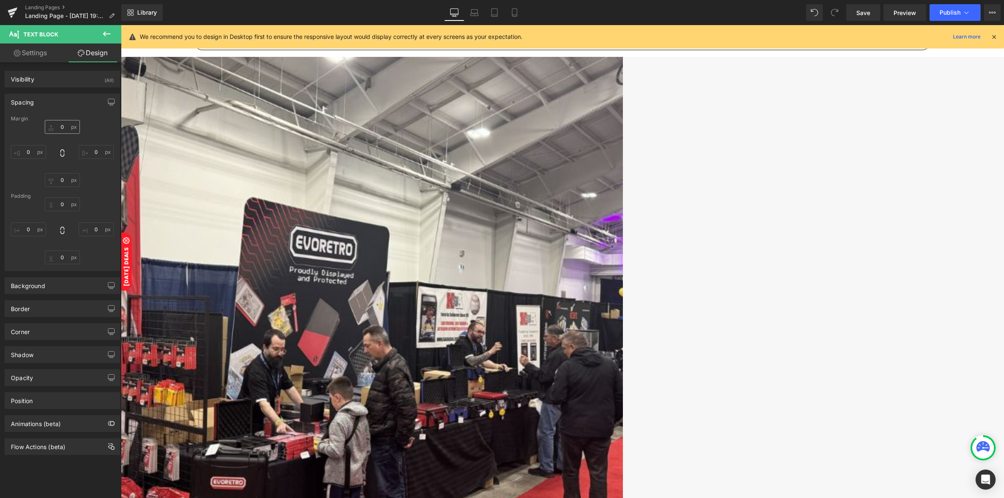
type input "0"
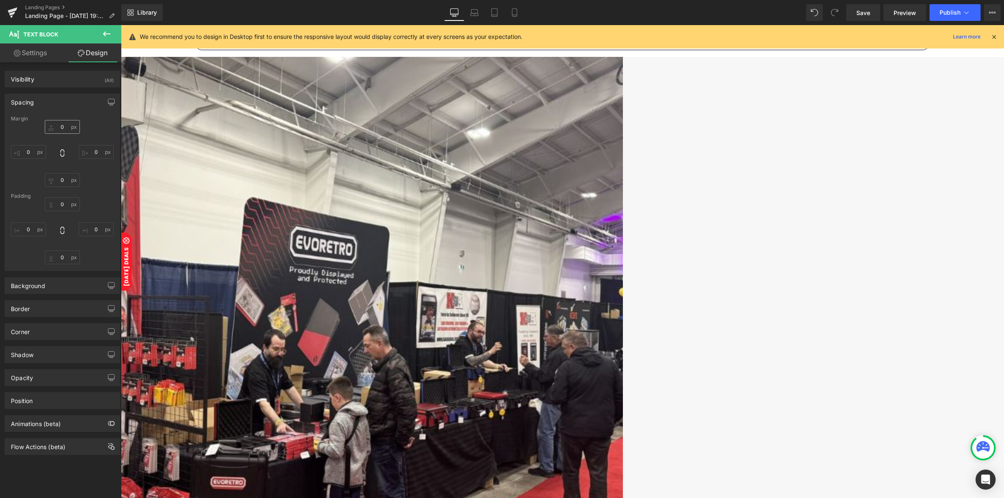
type input "0"
click at [61, 128] on input "0" at bounding box center [62, 127] width 35 height 14
type input "70"
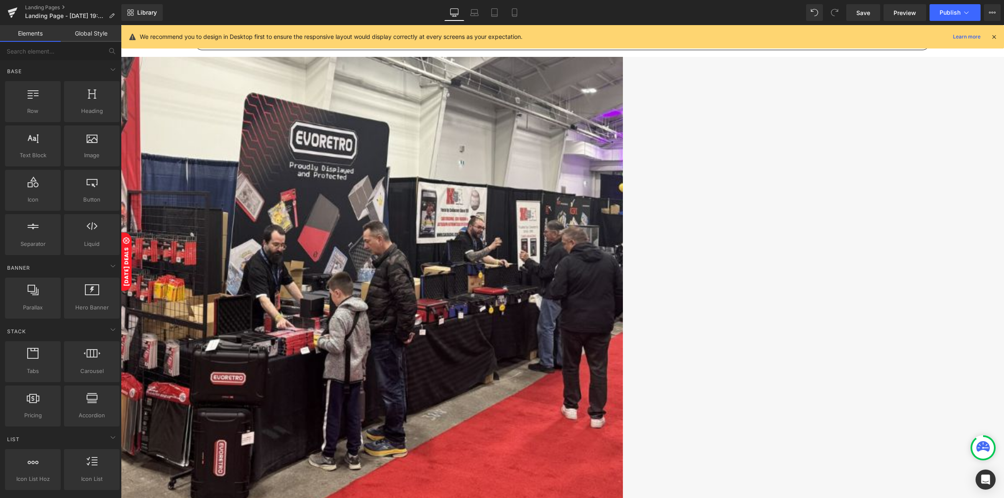
scroll to position [563, 0]
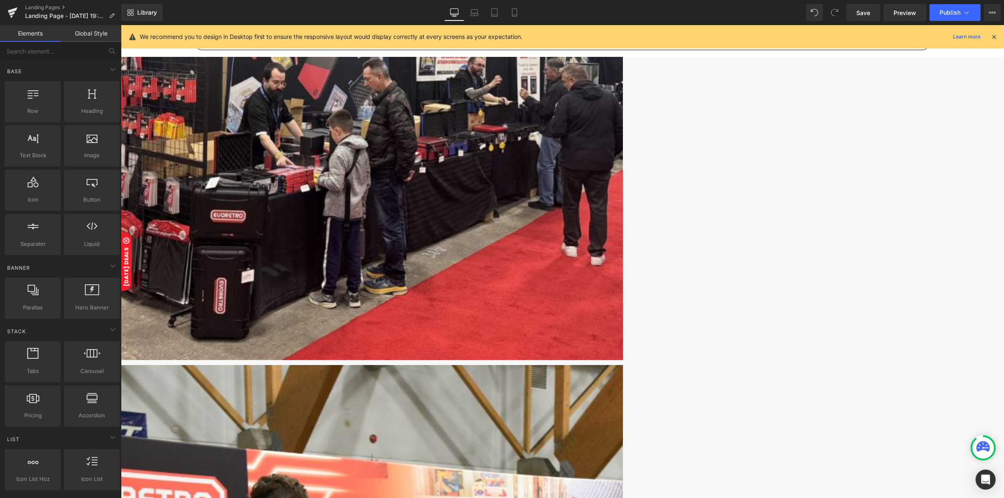
scroll to position [733, 0]
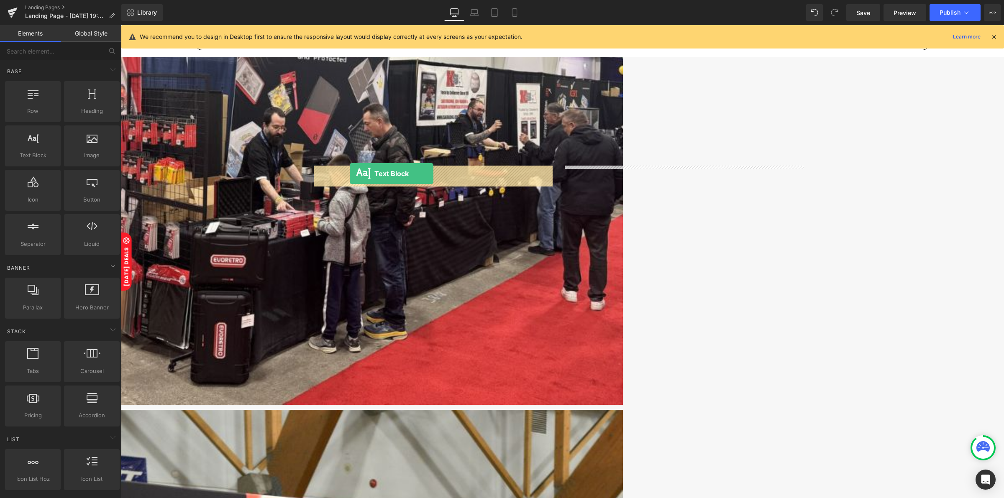
drag, startPoint x: 161, startPoint y: 174, endPoint x: 350, endPoint y: 174, distance: 188.3
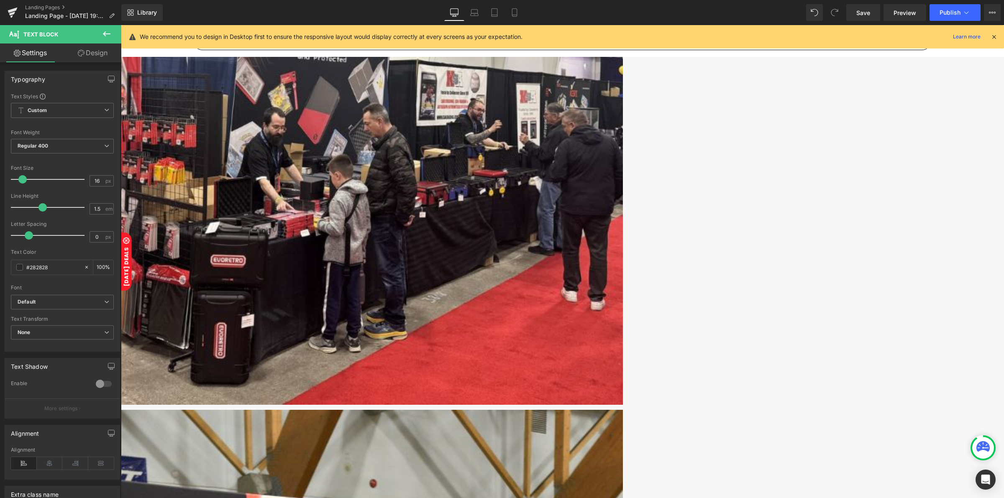
click at [108, 29] on icon at bounding box center [107, 34] width 10 height 10
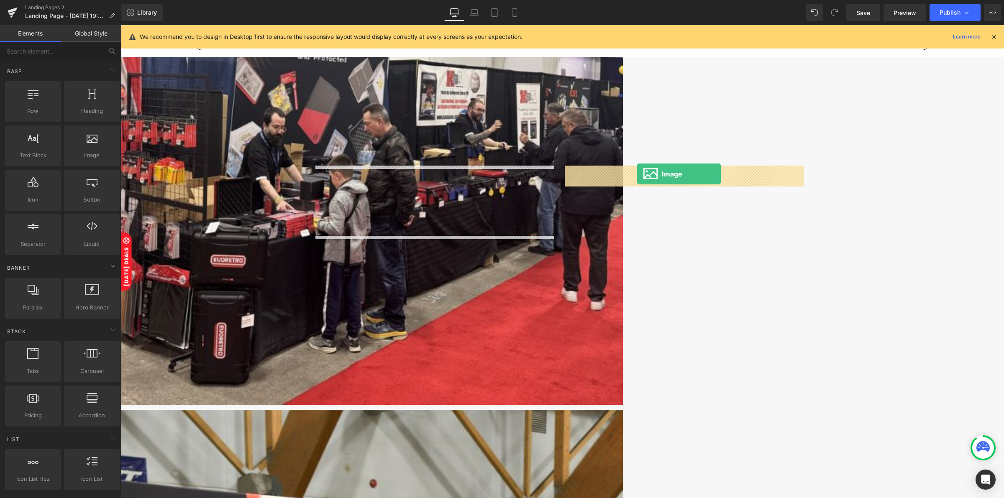
drag, startPoint x: 215, startPoint y: 169, endPoint x: 637, endPoint y: 174, distance: 422.1
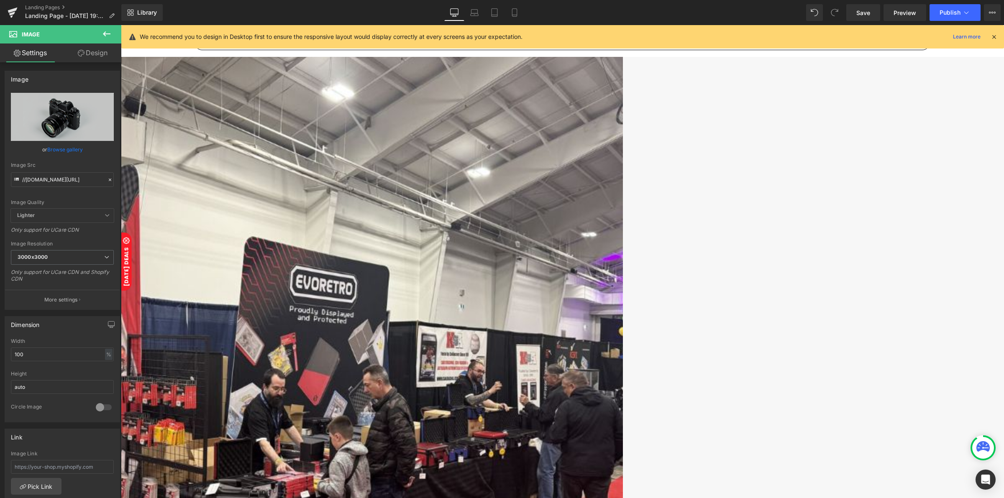
scroll to position [523, 0]
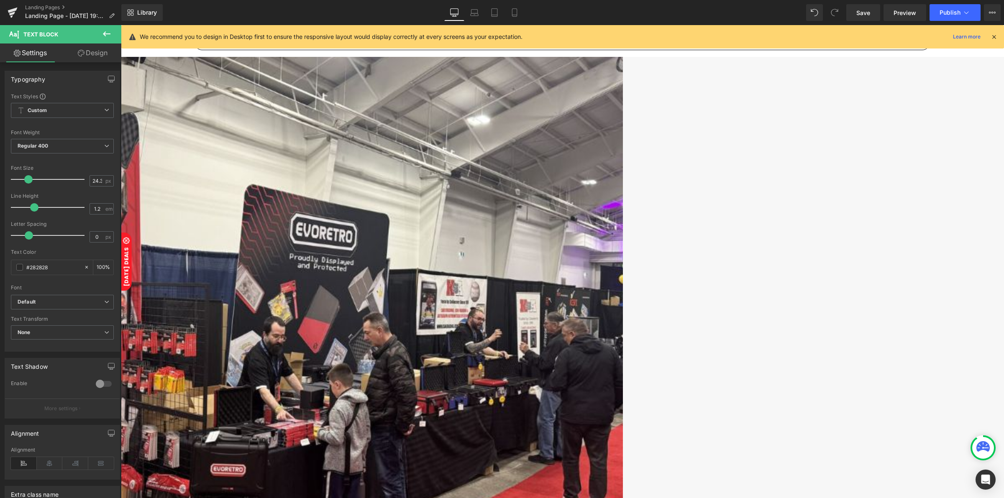
drag, startPoint x: 754, startPoint y: 261, endPoint x: 659, endPoint y: 265, distance: 95.0
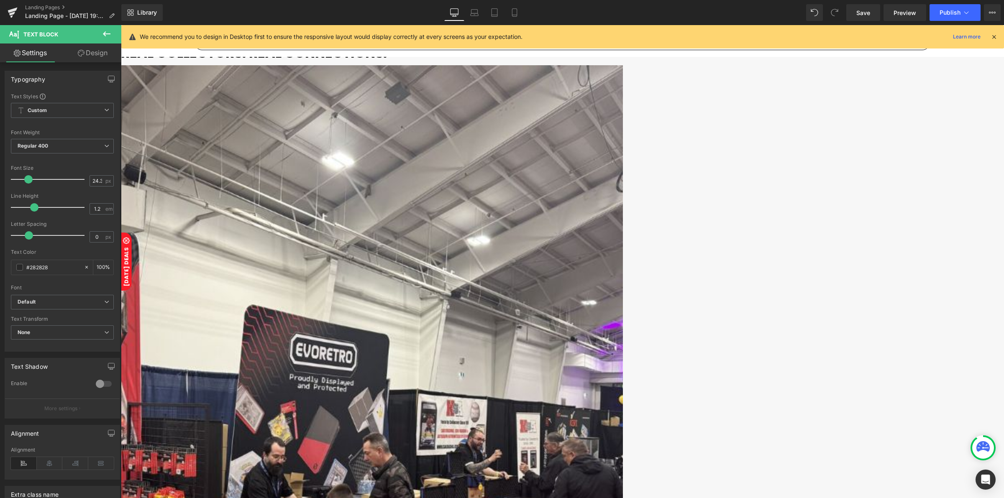
scroll to position [366, 0]
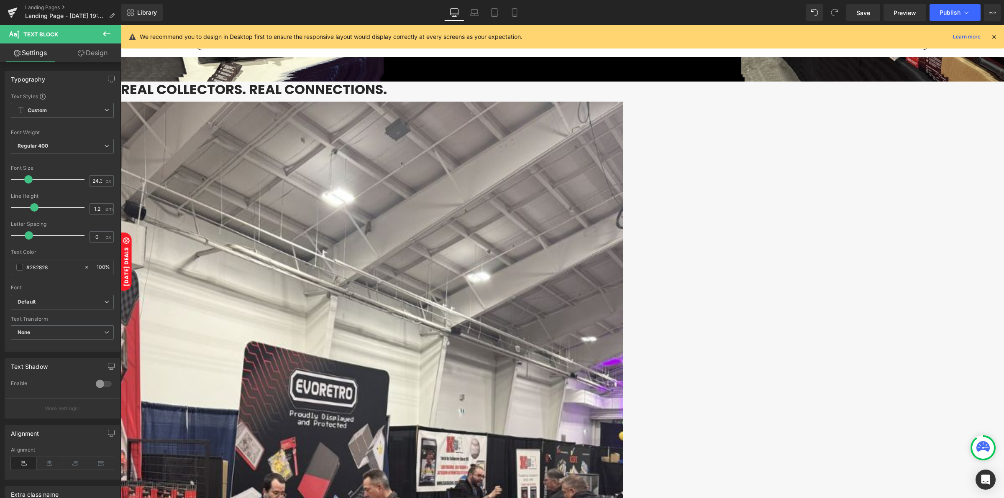
click at [121, 25] on span "Image" at bounding box center [121, 25] width 0 height 0
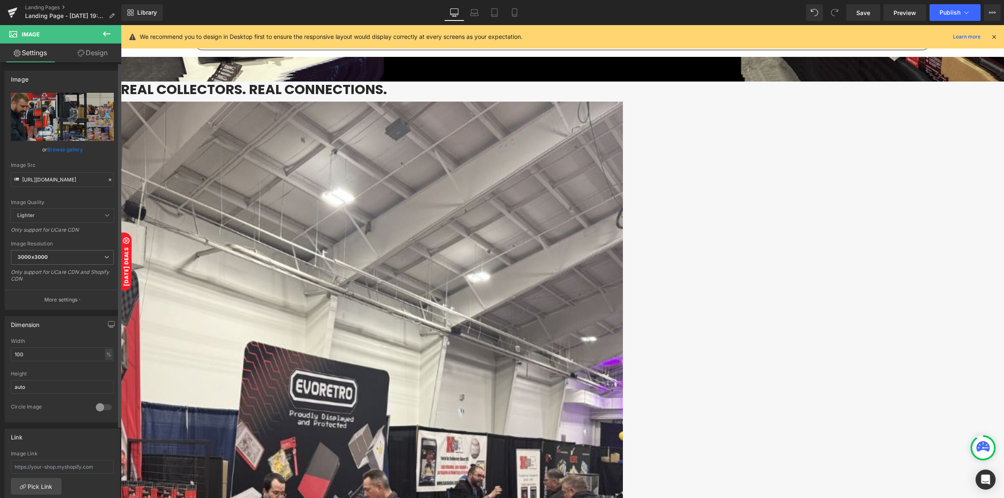
click at [107, 180] on icon at bounding box center [110, 180] width 6 height 6
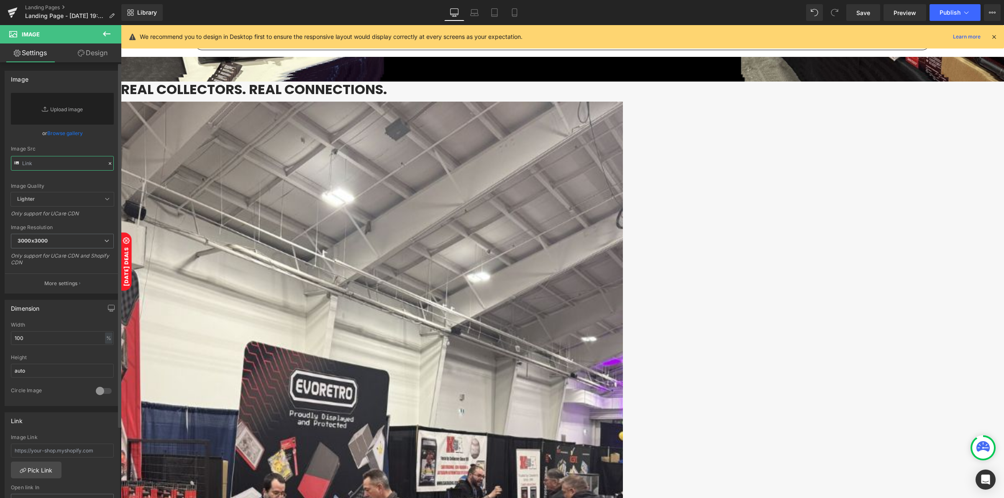
click at [64, 157] on input "text" at bounding box center [62, 163] width 103 height 15
paste input "[URL][DOMAIN_NAME]"
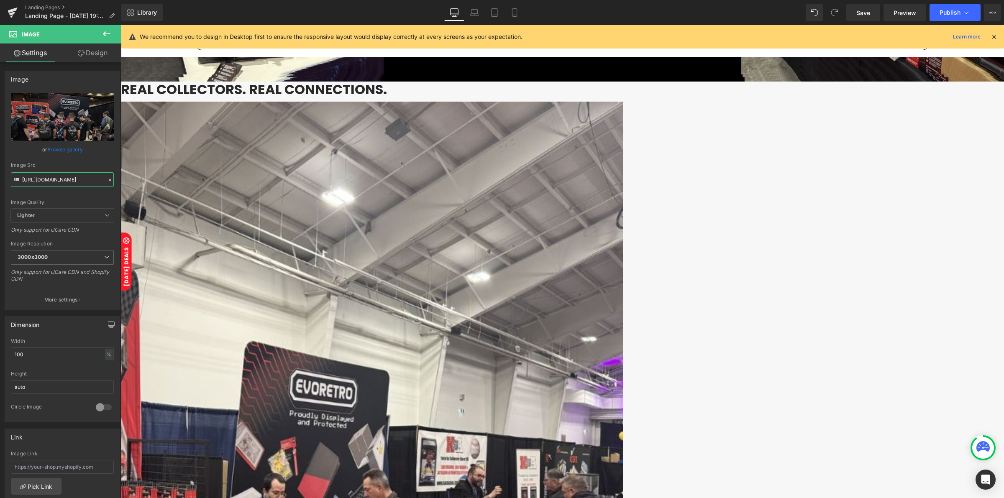
type input "[URL][DOMAIN_NAME]"
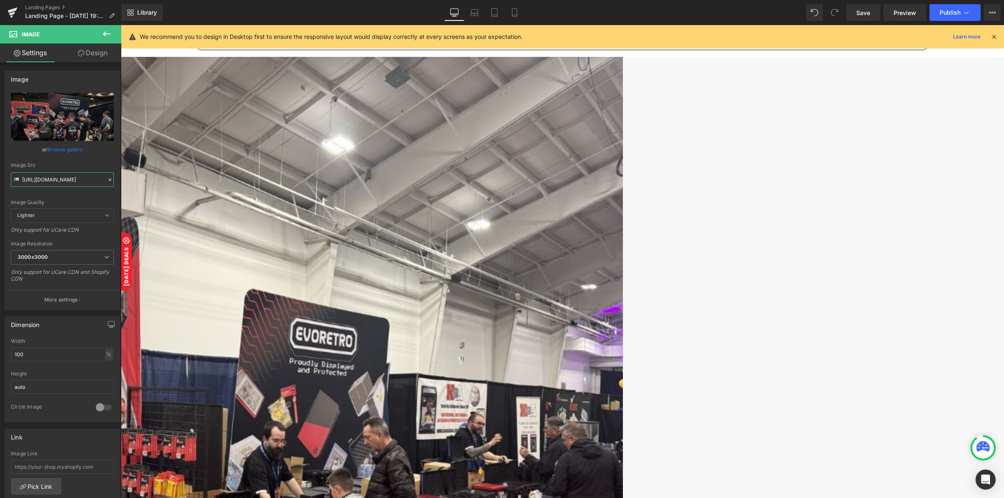
scroll to position [366, 0]
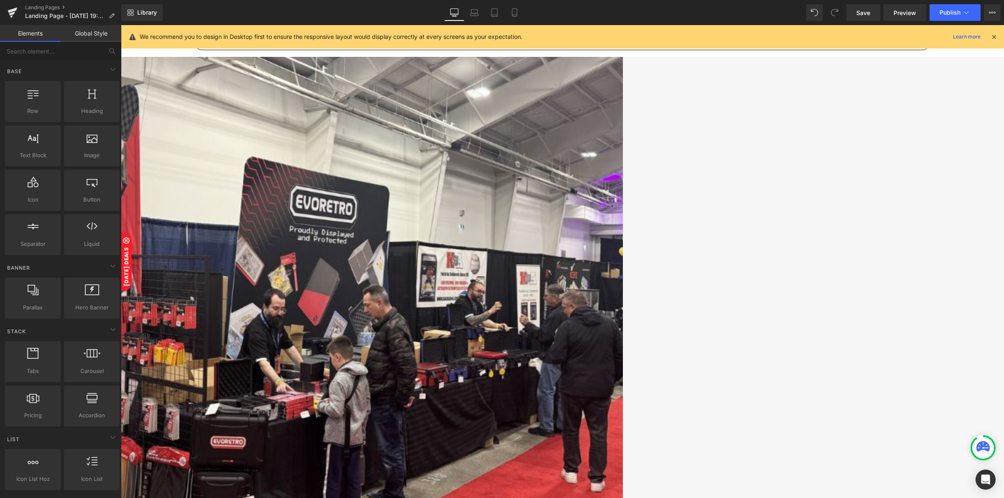
scroll to position [575, 0]
